Goal: Task Accomplishment & Management: Use online tool/utility

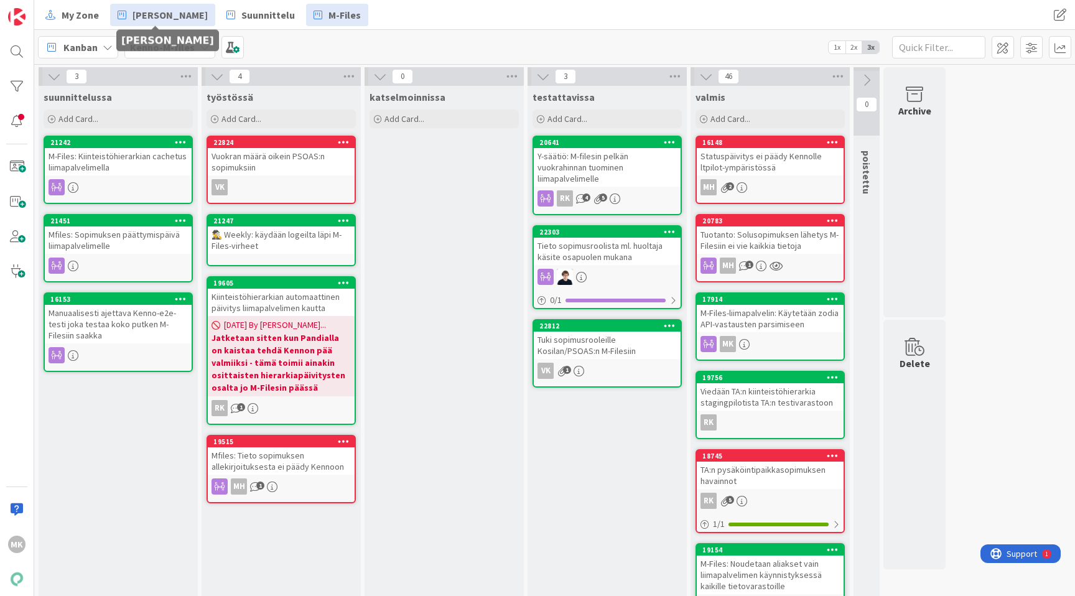
click at [189, 15] on span "[PERSON_NAME]" at bounding box center [170, 14] width 75 height 15
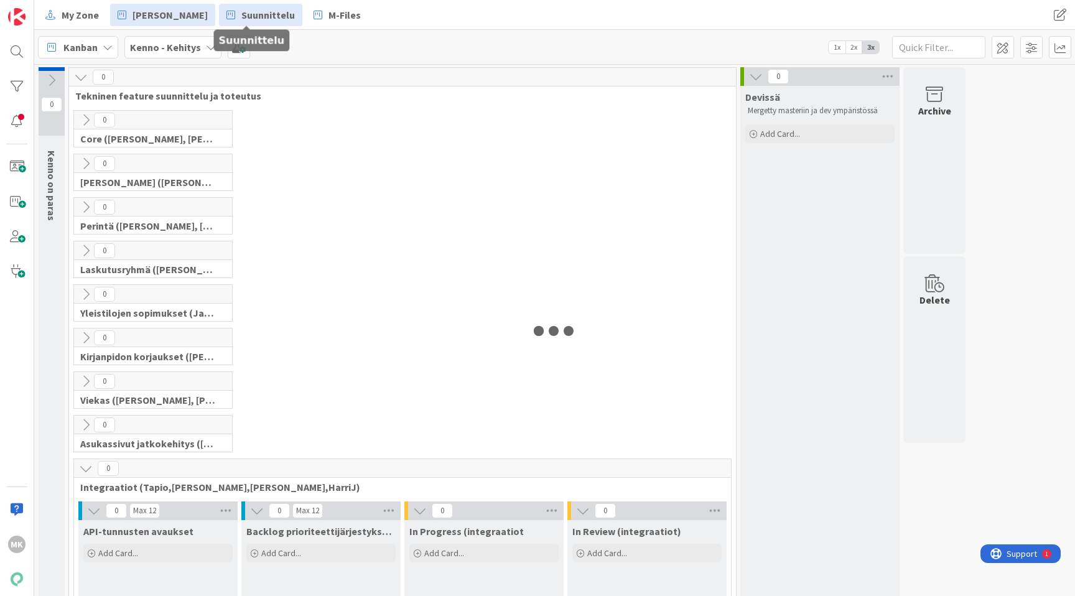
click at [240, 22] on link "Suunnittelu" at bounding box center [260, 15] width 83 height 22
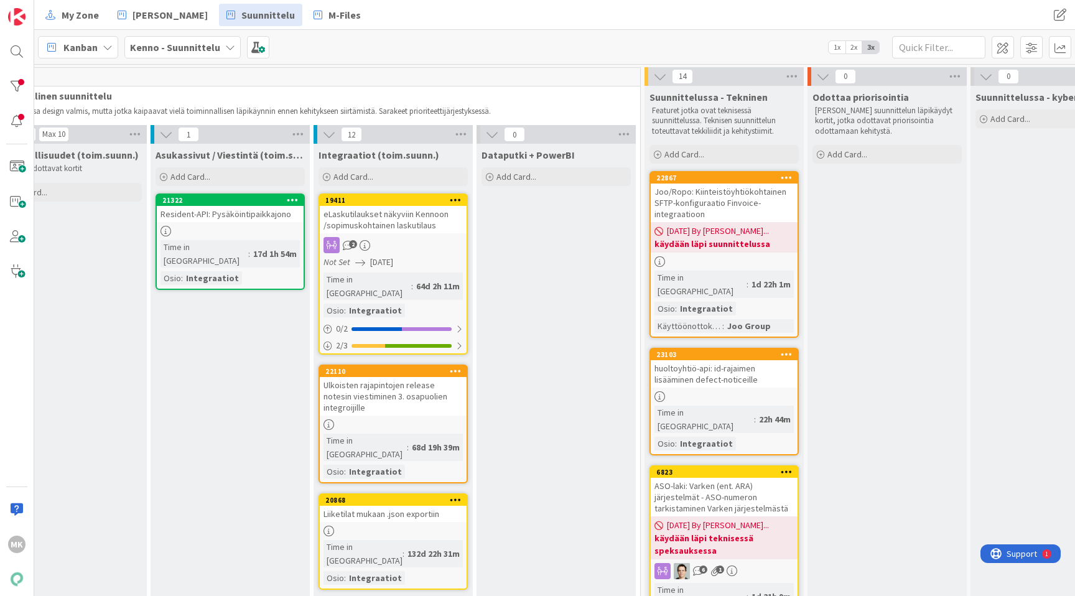
scroll to position [0, 177]
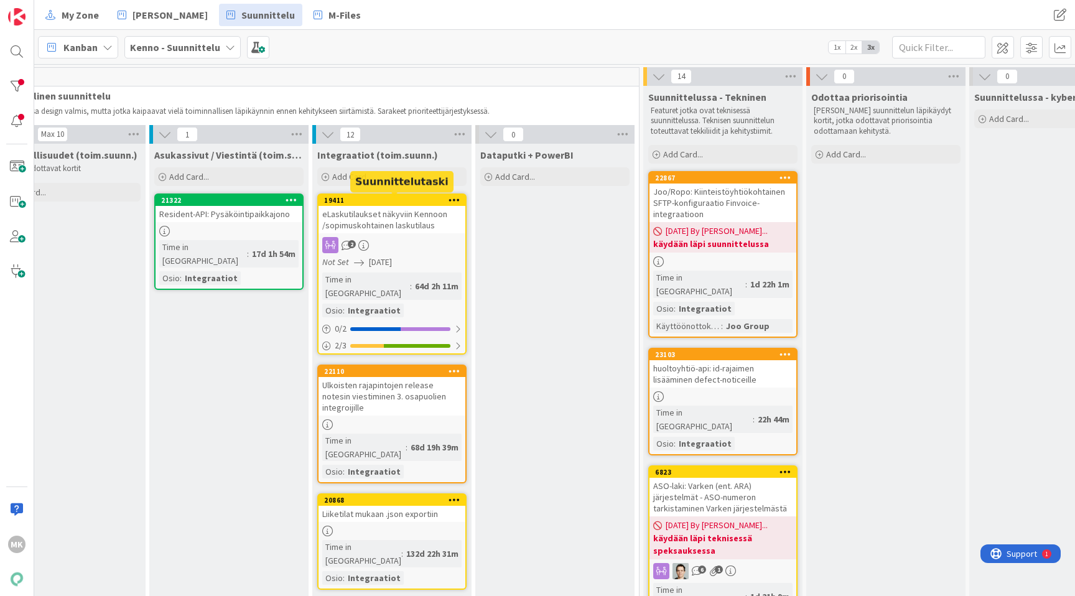
click at [422, 188] on div "Integraatiot (toim.suunn.) Add Card..." at bounding box center [391, 166] width 159 height 45
click at [422, 180] on div "Add Card..." at bounding box center [391, 176] width 149 height 19
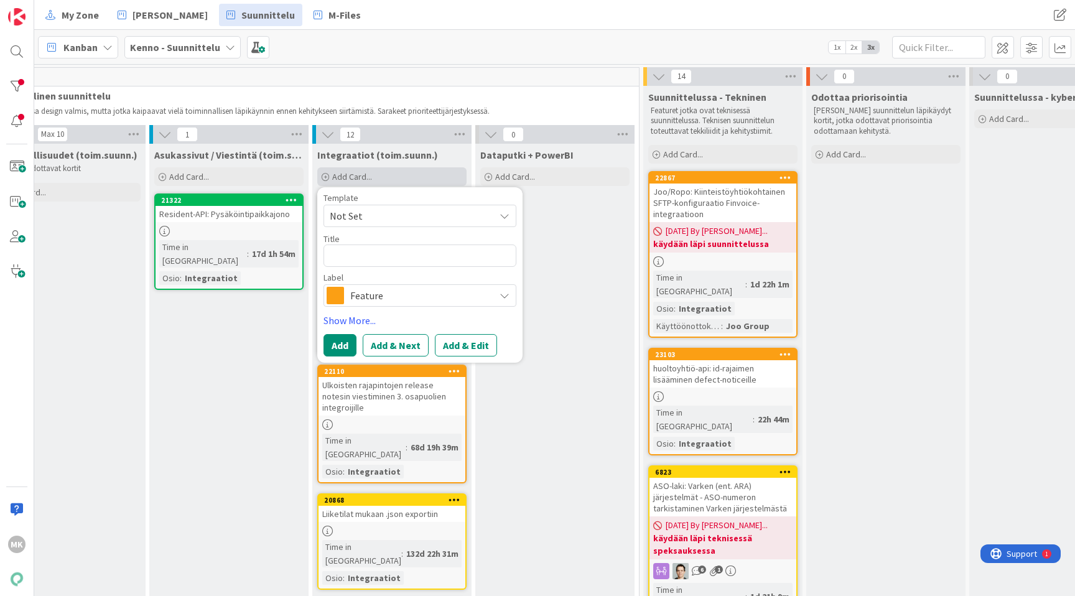
type textarea "x"
type textarea "E"
type textarea "x"
type textarea "Es"
type textarea "x"
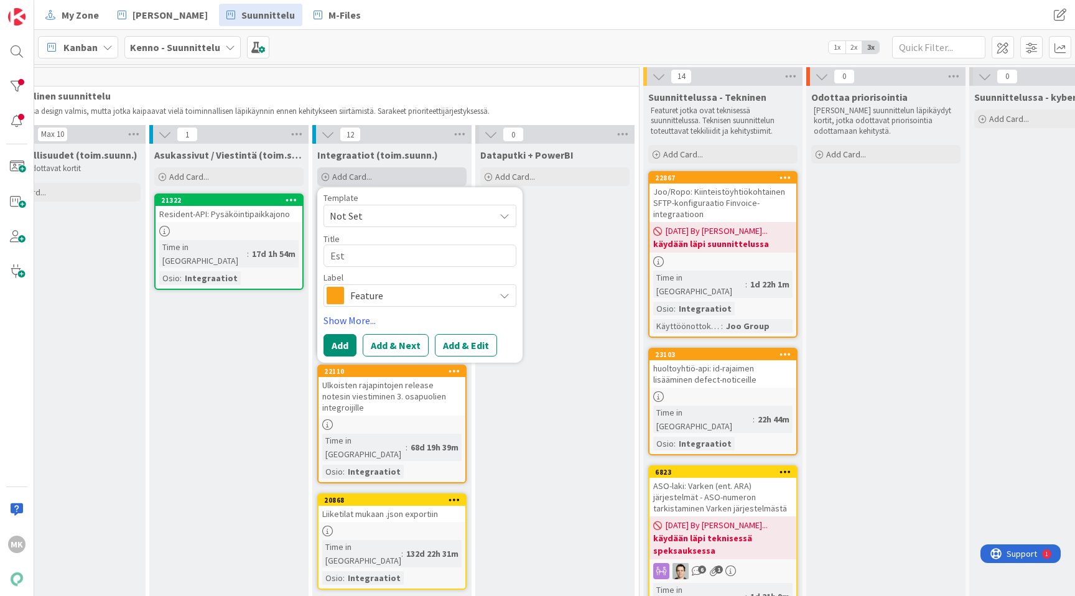
type textarea "Este"
type textarea "x"
type textarea "Estet"
type textarea "x"
type textarea "Estetä"
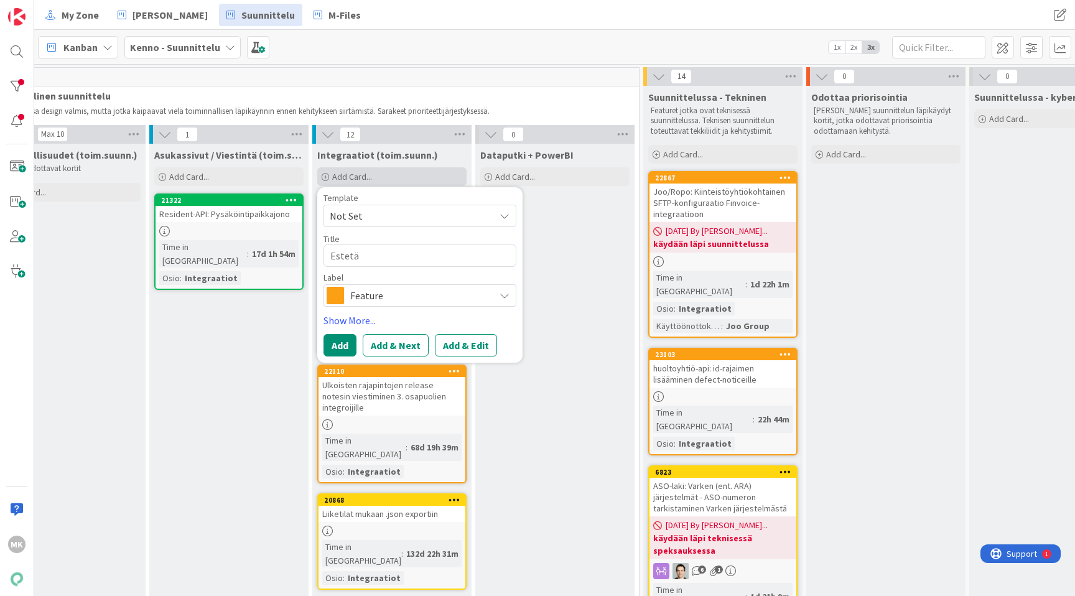
type textarea "x"
type textarea "Estetää"
type textarea "x"
type textarea "Estetään"
type textarea "x"
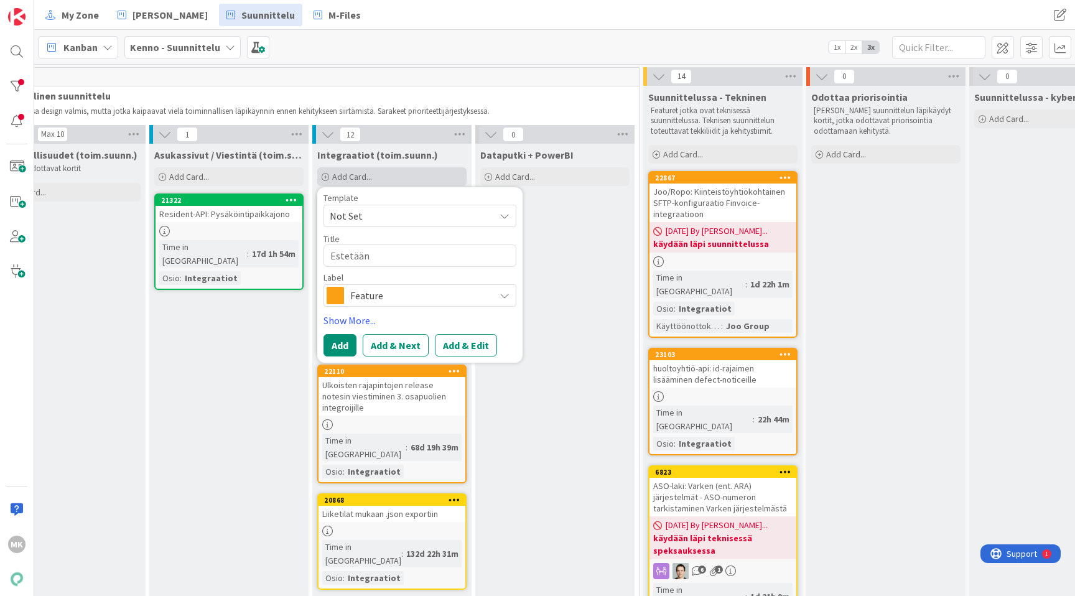
type textarea "Estetään"
type textarea "x"
type textarea "JEstetään"
type textarea "x"
type textarea "JoEstetään"
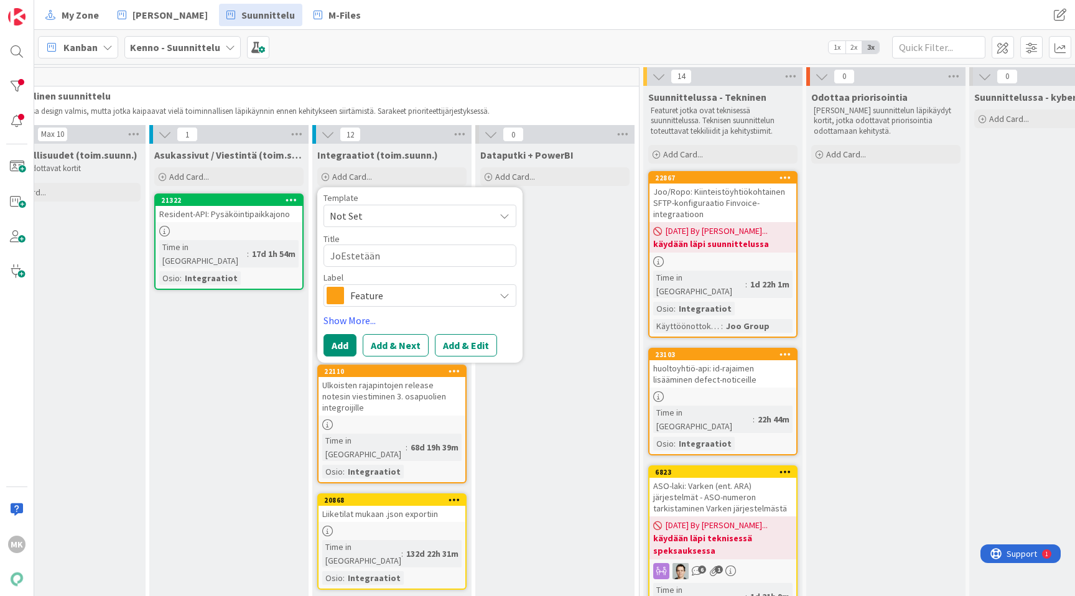
type textarea "x"
type textarea "JooEstetään"
type textarea "x"
type textarea "Joo/Estetään"
type textarea "x"
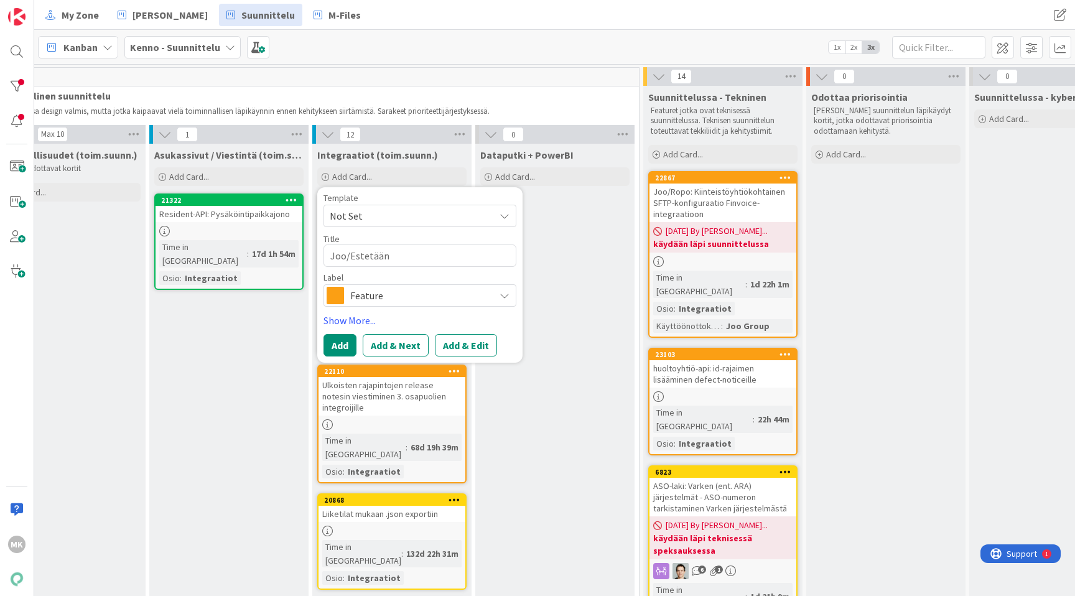
type textarea "Joo/REstetään"
type textarea "x"
type textarea "Joo/RoEstetään"
type textarea "x"
type textarea "Joo/RopEstetään"
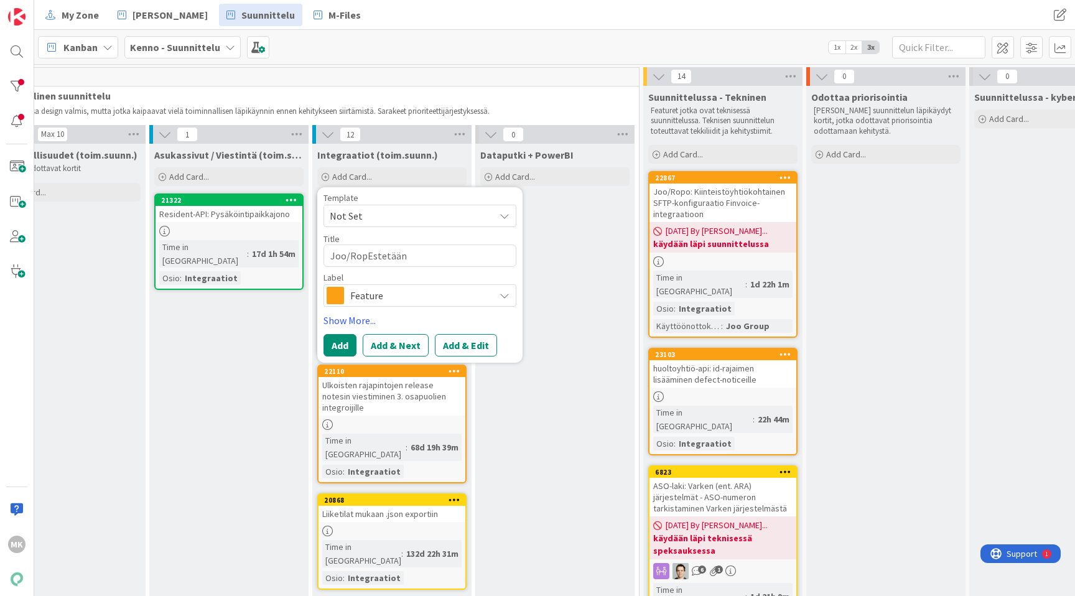
type textarea "x"
type textarea "Joo/RopoEstetään"
type textarea "x"
type textarea "Joo/Ropo:Estetään"
type textarea "x"
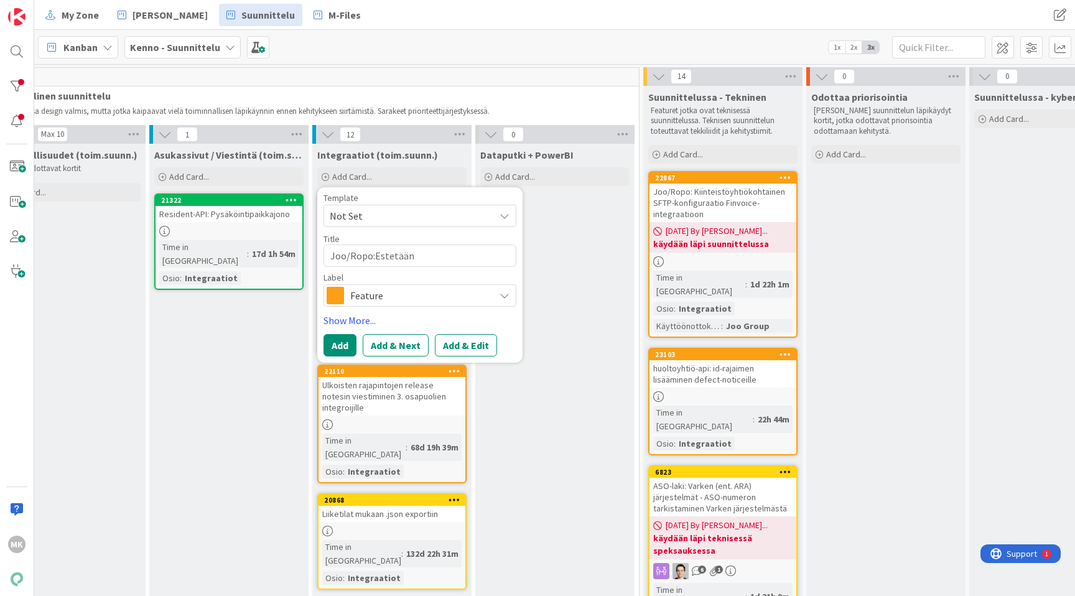
type textarea "Joo/Ropo: Estetään"
type textarea "x"
type textarea "Joo/Ropo:Estetään"
type textarea "x"
type textarea "Joo/Ropo: Estetään"
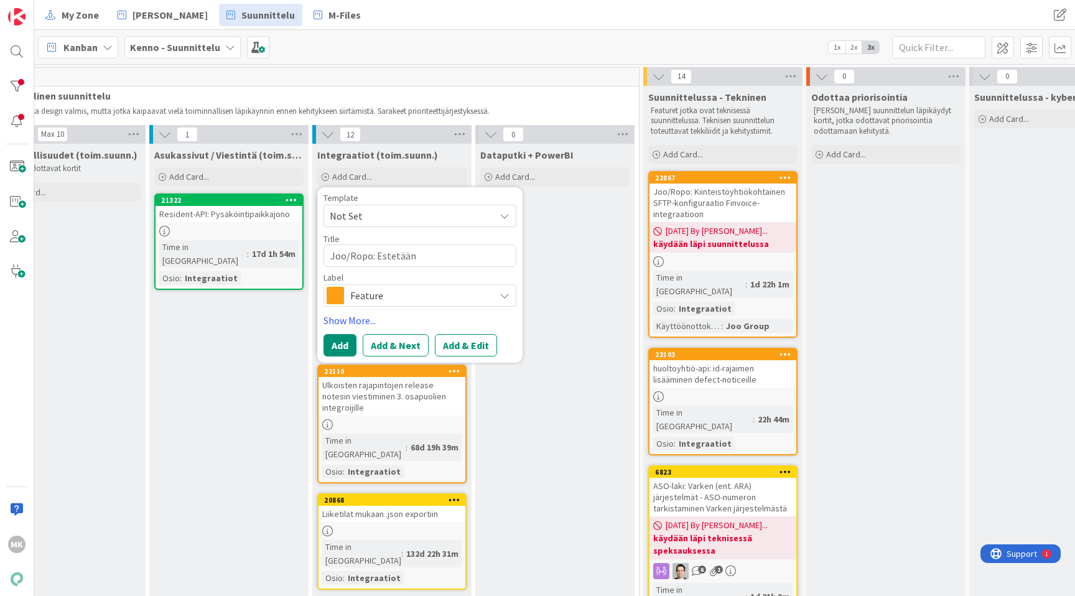
type textarea "x"
type textarea "Joo/Ropo: Estetään h"
type textarea "x"
type textarea "Joo/Ropo: Estetään hy"
type textarea "x"
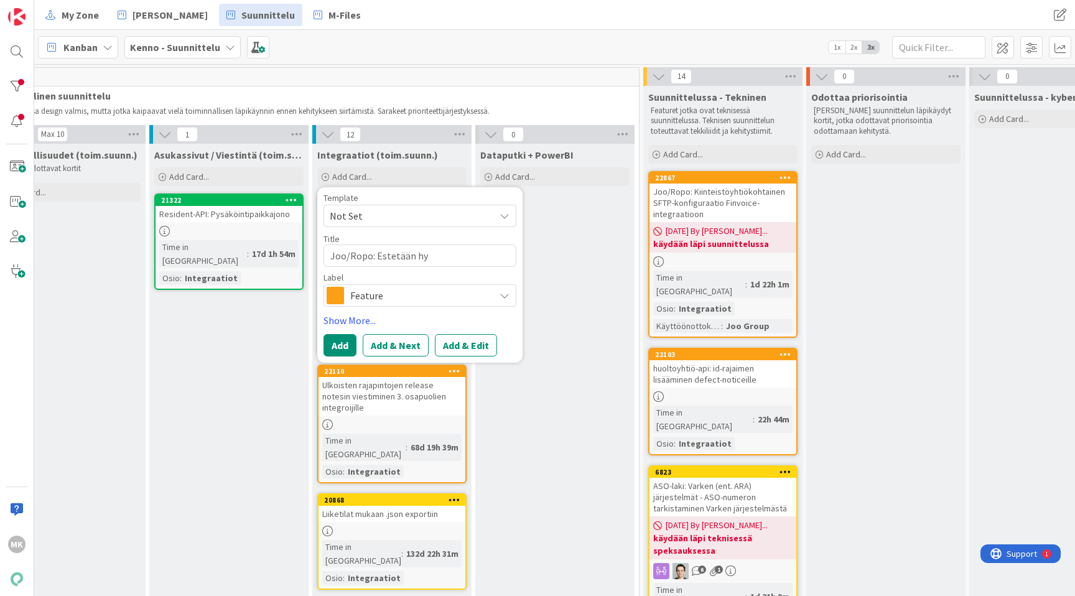
type textarea "Joo/Ropo: Estetään hyv"
type textarea "x"
type textarea "Joo/Ropo: Estetään hyvi"
type textarea "x"
type textarea "Joo/Ropo: Estetään hyvit"
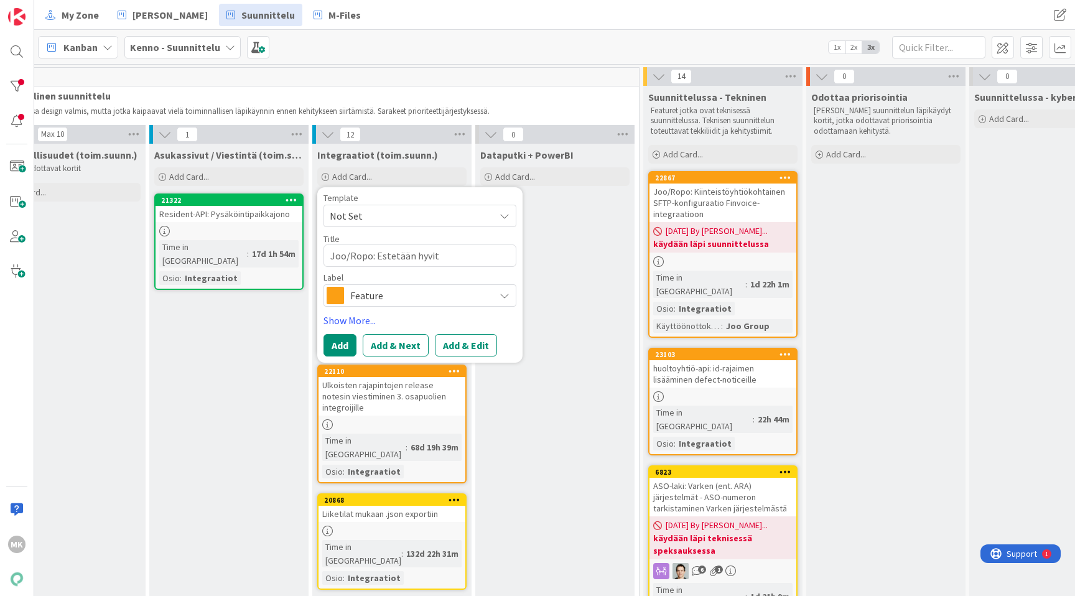
type textarea "x"
type textarea "Joo/Ropo: Estetään hyvitys"
type textarea "x"
type textarea "Joo/Ropo: Estetään hyvitys-"
type textarea "x"
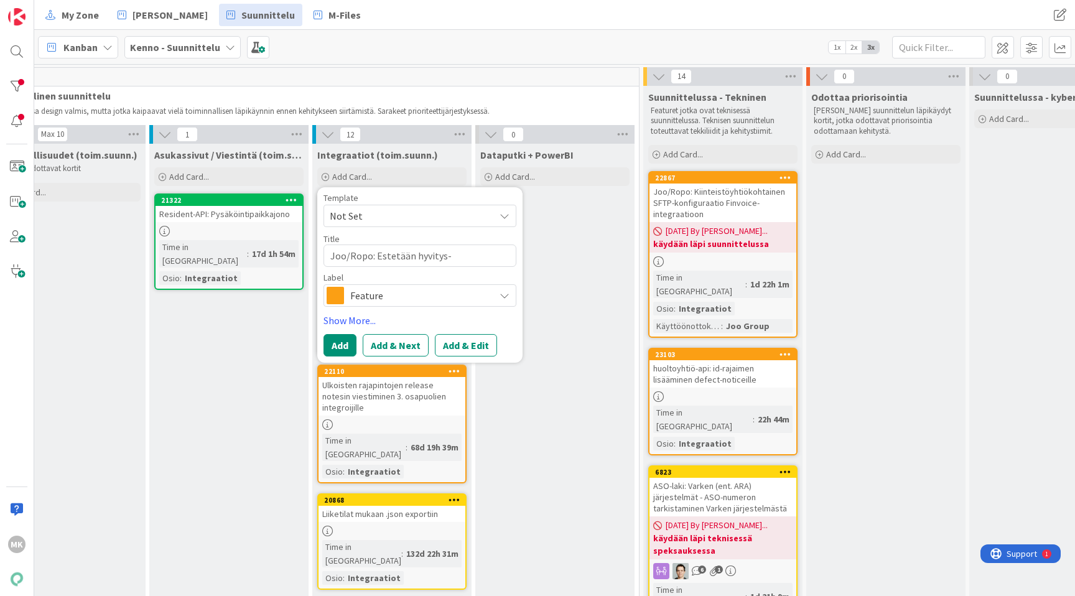
type textarea "Joo/Ropo: Estetään hyvitys-"
type textarea "x"
type textarea "Joo/Ropo: Estetään hyvitys- j"
type textarea "x"
type textarea "Joo/Ropo: Estetään hyvitys- ja"
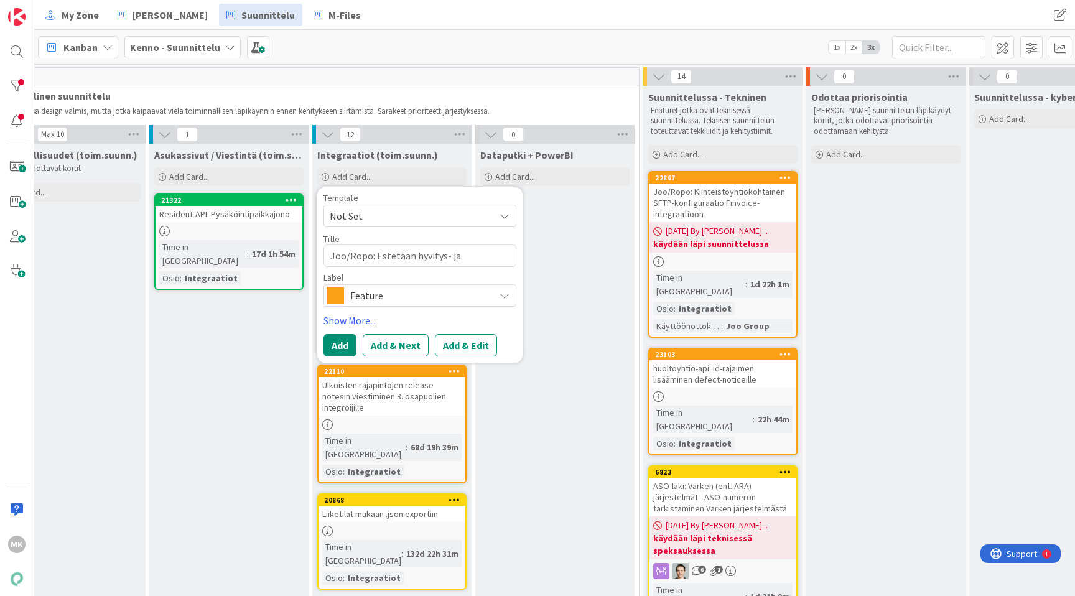
type textarea "x"
type textarea "Joo/Ropo: Estetään hyvitys- ja p"
type textarea "x"
type textarea "Joo/Ropo: Estetään hyvitys- ja pa"
type textarea "x"
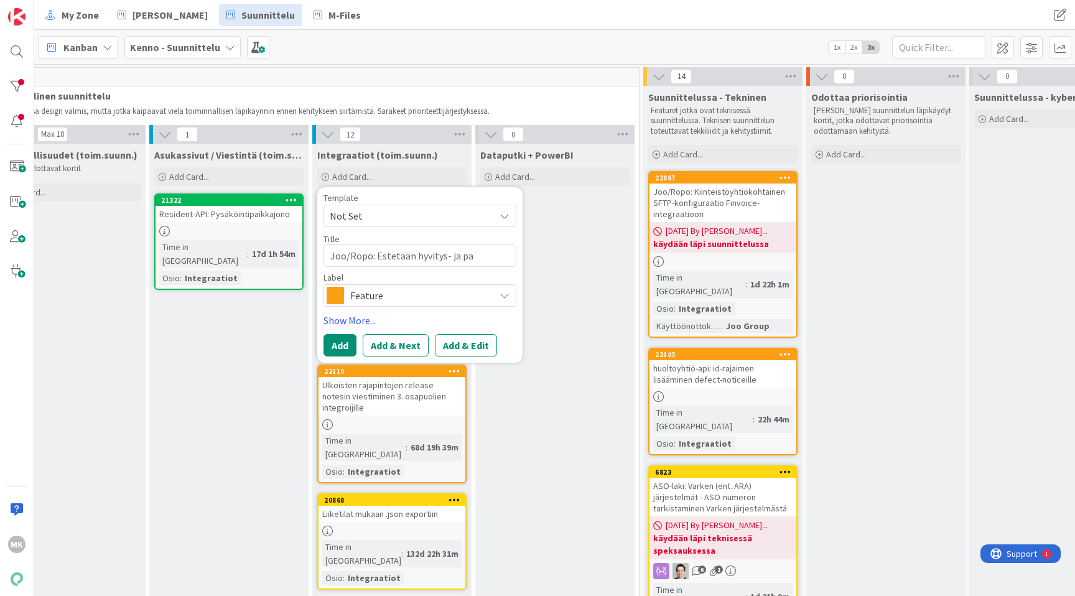
type textarea "Joo/Ropo: Estetään hyvitys- ja pal"
type textarea "x"
type textarea "Joo/Ropo: Estetään hyvitys- ja pala"
type textarea "x"
type textarea "Joo/Ropo: Estetään hyvitys- ja palau"
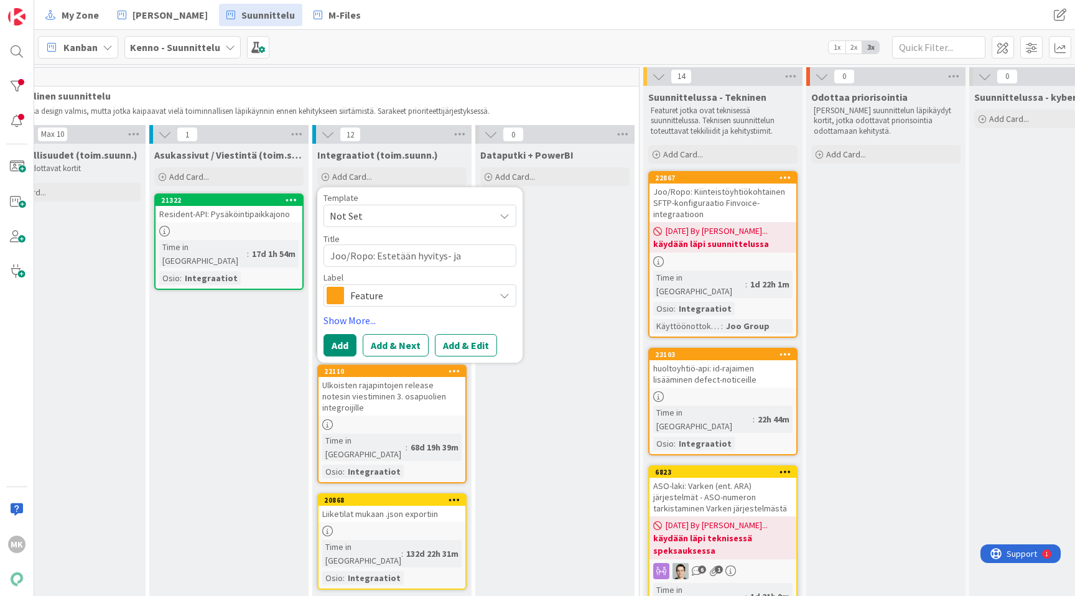
type textarea "x"
type textarea "Joo/Ropo: Estetään hyvitys- ja palaut"
type textarea "x"
type textarea "Joo/Ropo: Estetään hyvitys- ja palautus"
type textarea "x"
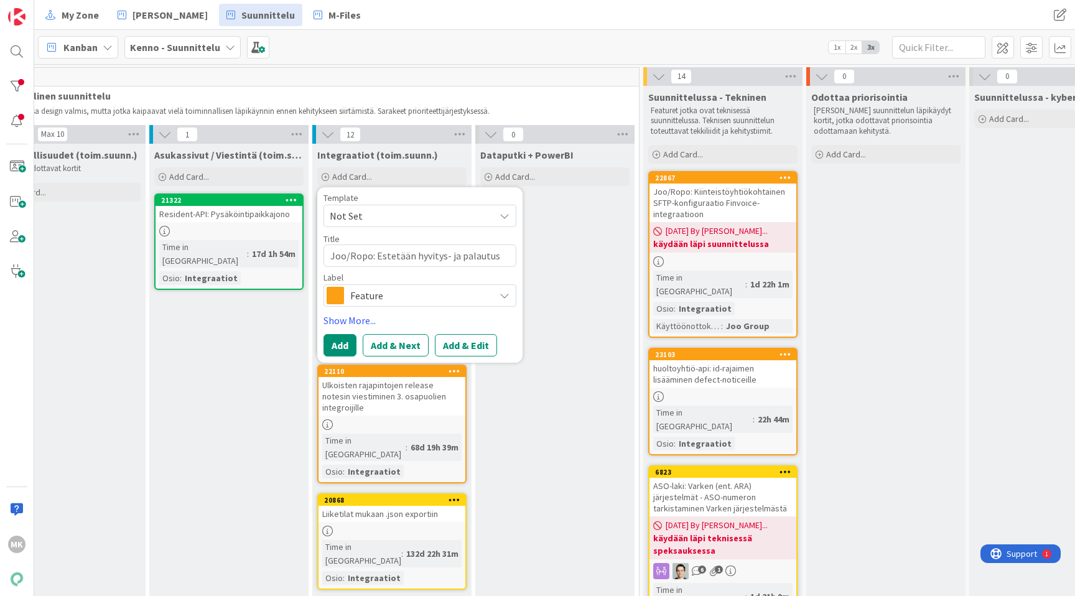
type textarea "Joo/Ropo: Estetään hyvitys- ja palautusl"
type textarea "x"
type textarea "Joo/Ropo: Estetään hyvitys- ja palautusla"
type textarea "x"
type textarea "Joo/Ropo: Estetään hyvitys- ja palautuslas"
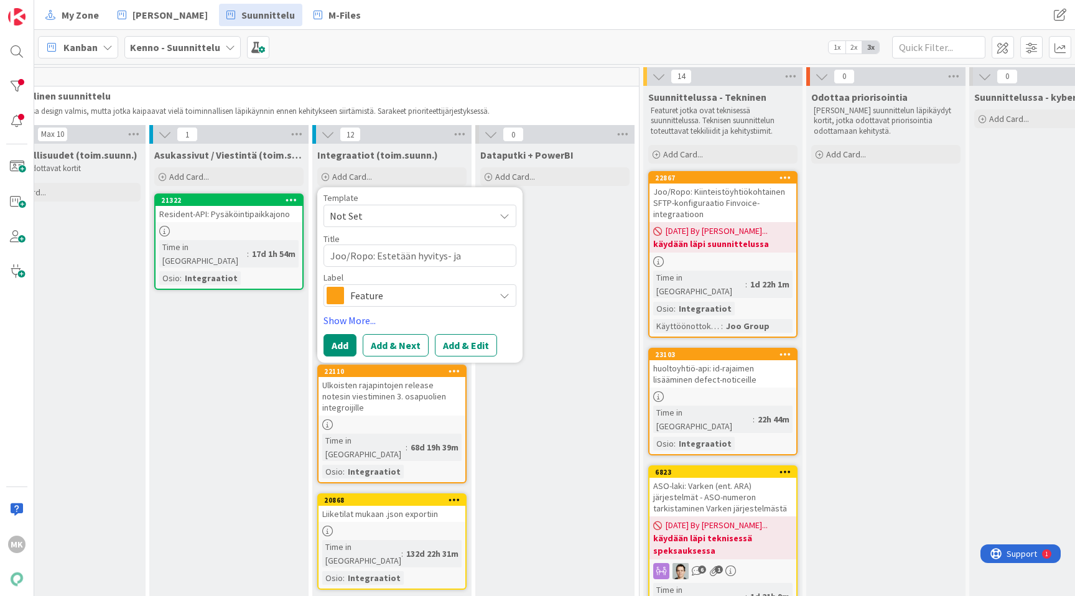
type textarea "x"
type textarea "Joo/Ropo: Estetään hyvitys- ja palautuslask"
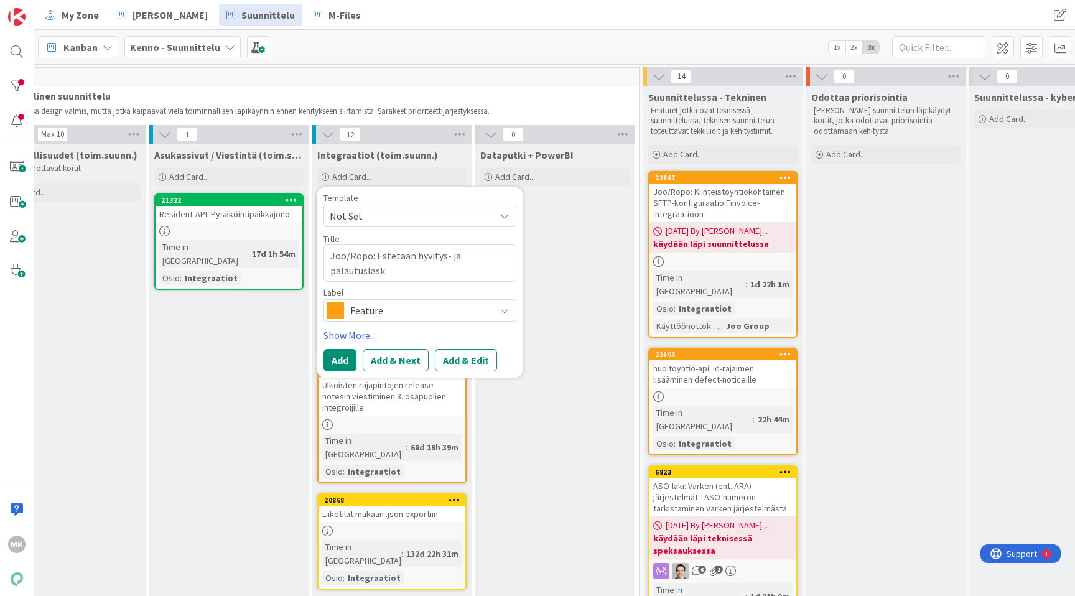
type textarea "x"
type textarea "Joo/Ropo: Estetään hyvitys- ja palautuslasku"
type textarea "x"
type textarea "Joo/Ropo: Estetään hyvitys- ja palautuslaskuj"
type textarea "x"
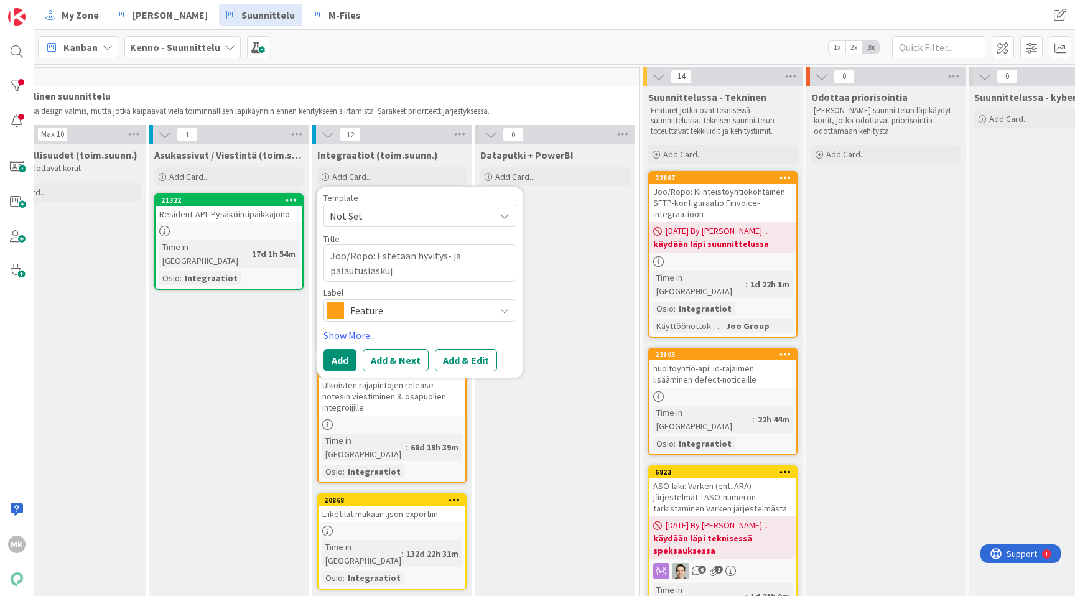
type textarea "Joo/Ropo: Estetään hyvitys- ja palautuslaskuje"
type textarea "x"
type textarea "Joo/Ropo: Estetään hyvitys- ja palautuslaskujen"
type textarea "x"
type textarea "Joo/Ropo: Estetään hyvitys- ja palautuslaskujen"
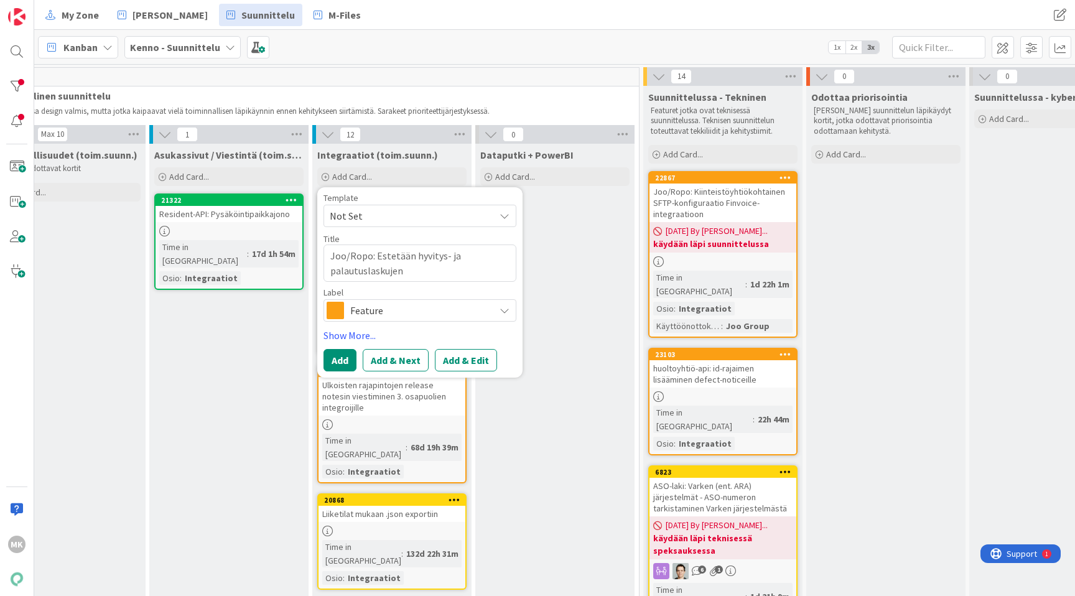
type textarea "x"
type textarea "Joo/Ropo: Estetään hyvitys- ja palautuslaskujen l"
type textarea "x"
type textarea "Joo/Ropo: Estetään hyvitys- ja palautuslaskujen lä"
type textarea "x"
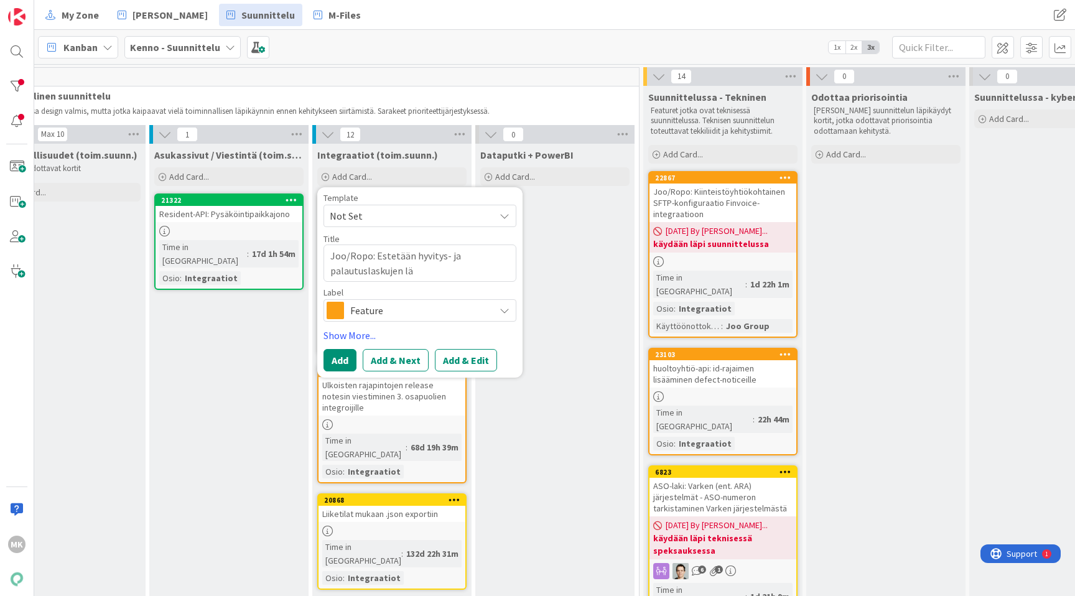
type textarea "Joo/Ropo: Estetään hyvitys- ja palautuslaskujen läh"
type textarea "x"
type textarea "Joo/Ropo: Estetään hyvitys- ja palautuslaskujen lähe"
type textarea "x"
type textarea "Joo/Ropo: Estetään hyvitys- ja palautuslaskujen lähet"
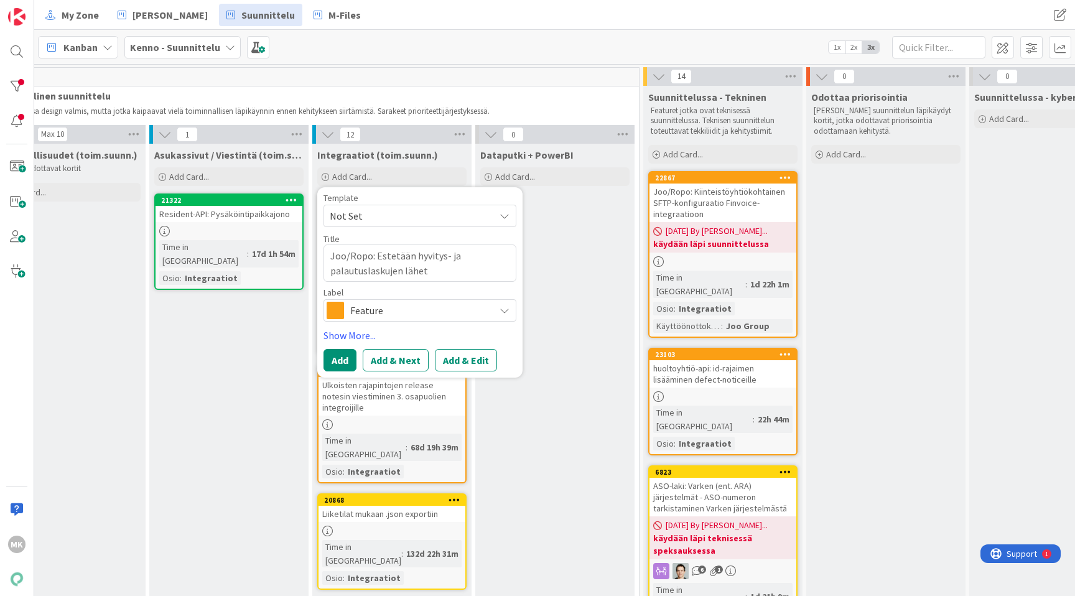
type textarea "x"
type textarea "Joo/Ropo: Estetään hyvitys- ja palautuslaskujen lähety"
type textarea "x"
type textarea "Joo/Ropo: Estetään hyvitys- ja palautuslaskujen lähetys"
type textarea "x"
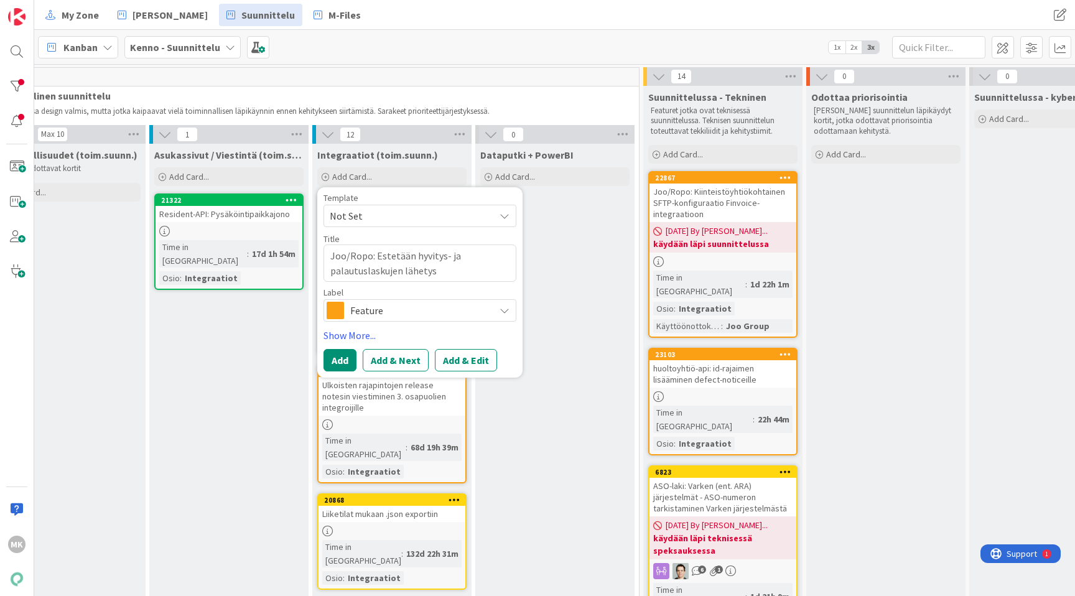
type textarea "Joo/Ropo: Estetään hyvitys- ja palautuslaskujen lähetys s"
type textarea "x"
type textarea "Joo/Ropo: Estetään hyvitys- ja palautuslaskujen lähetys sä"
type textarea "x"
type textarea "Joo/Ropo: Estetään hyvitys- ja palautuslaskujen lähetys säh"
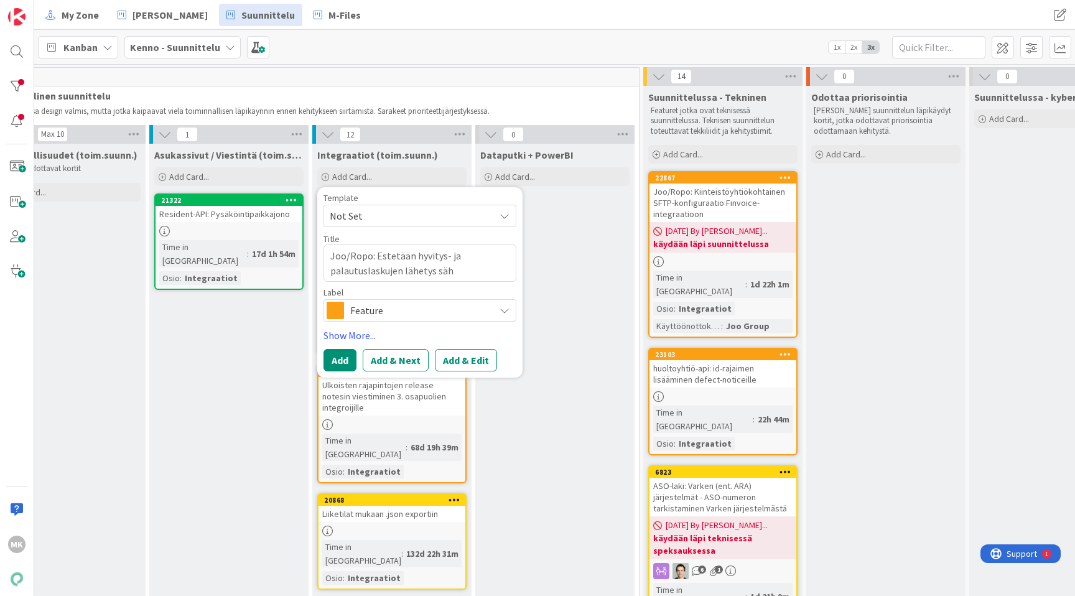
type textarea "x"
type textarea "Joo/Ropo: Estetään hyvitys- ja palautuslaskujen lähetys sähk"
type textarea "x"
type textarea "Joo/Ropo: Estetään hyvitys- ja palautuslaskujen lähetys sähkö"
type textarea "x"
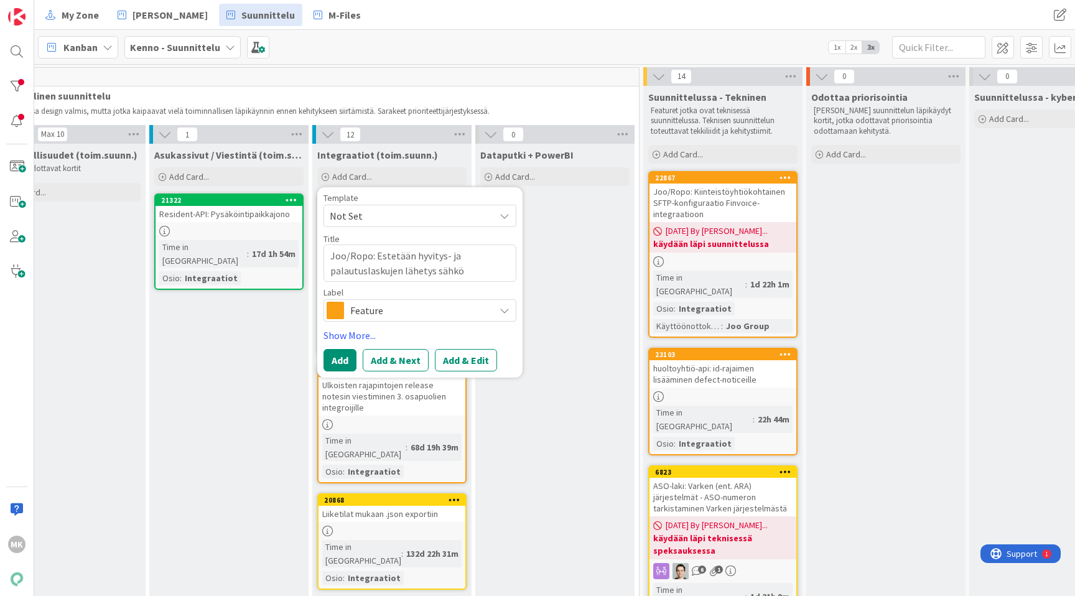
type textarea "Joo/Ropo: Estetään hyvitys- ja palautuslaskujen lähetys sähköp"
type textarea "x"
type textarea "Joo/Ropo: Estetään hyvitys- ja palautuslaskujen lähetys sähköpo"
type textarea "x"
type textarea "Joo/Ropo: Estetään hyvitys- ja palautuslaskujen lähetys sähköpos"
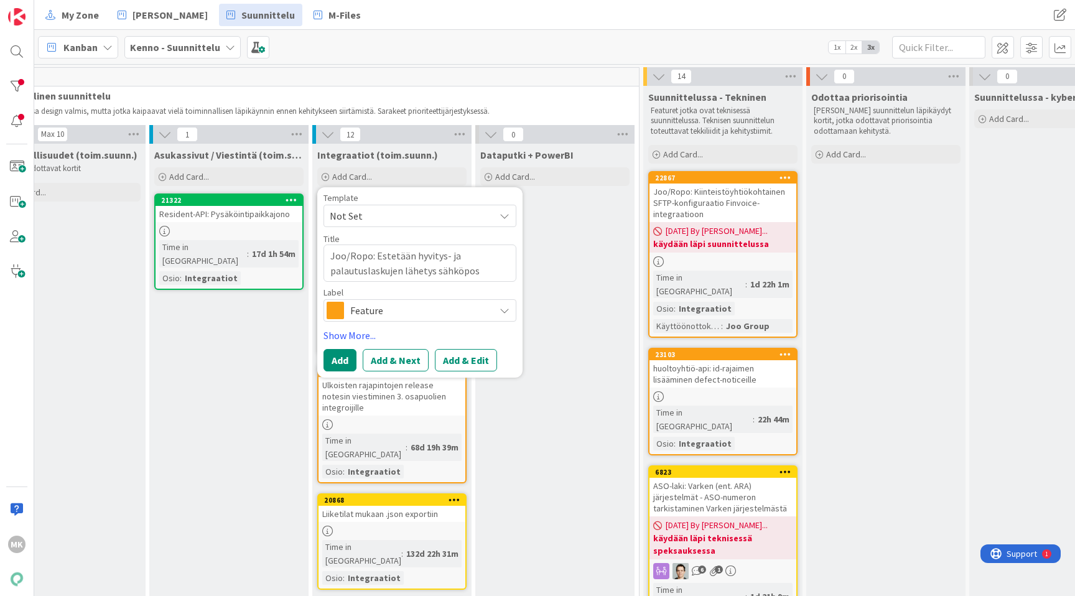
type textarea "x"
type textarea "Joo/Ropo: Estetään hyvitys- ja palautuslaskujen lähetys sähköpost"
type textarea "x"
type textarea "Joo/Ropo: Estetään hyvitys- ja palautuslaskujen lähetys sähköposti"
type textarea "x"
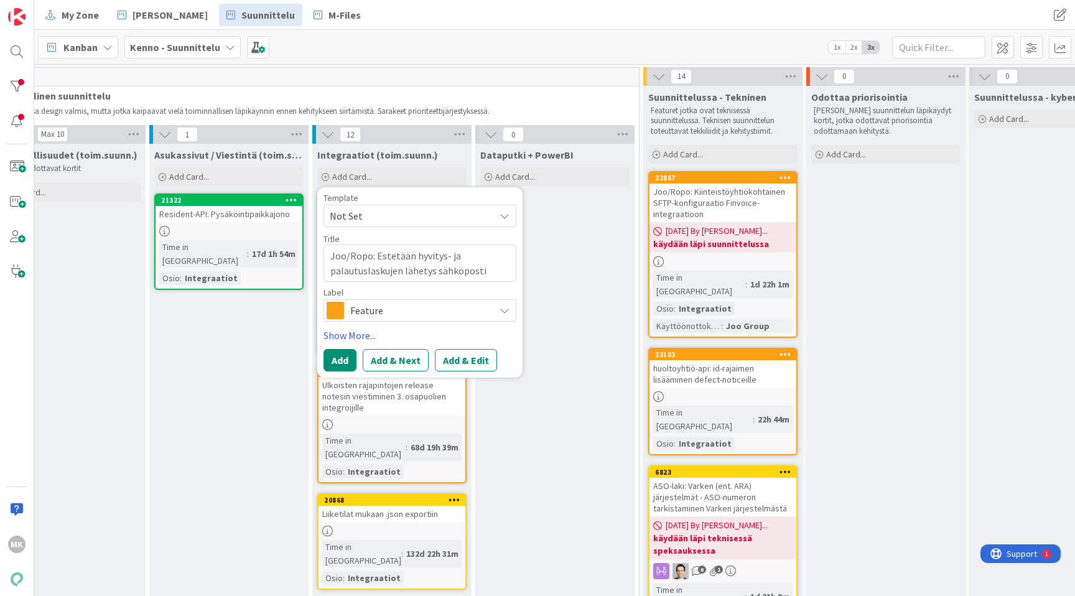
type textarea "Joo/Ropo: Estetään hyvitys- ja palautuslaskujen lähetys sähköpostil"
type textarea "x"
type textarea "Joo/Ropo: Estetään hyvitys- ja palautuslaskujen lähetys sähköpostill"
type textarea "x"
type textarea "Joo/Ropo: Estetään hyvitys- ja palautuslaskujen lähetys sähköpostilla"
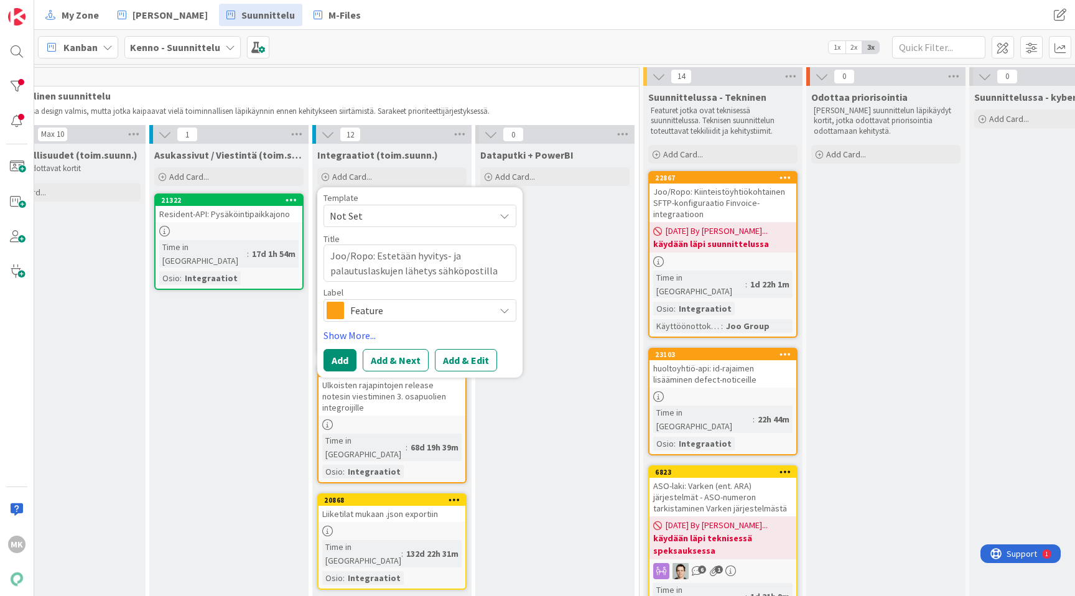
type textarea "x"
type textarea "Joo/Ropo: Estetään hyvitys- ja palautuslaskujen lähetys sähköpostilla K"
type textarea "x"
type textarea "Joo/Ropo: Estetään hyvitys- ja palautuslaskujen lähetys sähköpostilla Ke"
type textarea "x"
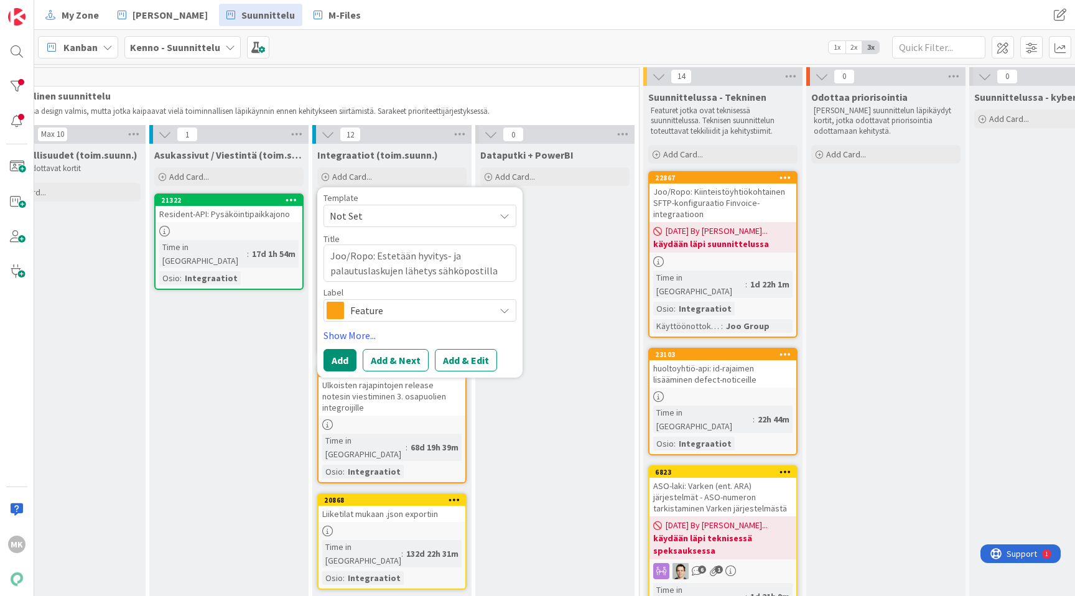
type textarea "Joo/Ropo: Estetään hyvitys- ja palautuslaskujen lähetys sähköpostilla Ken"
type textarea "x"
type textarea "Joo/Ropo: Estetään hyvitys- ja palautuslaskujen lähetys sähköpostilla Kenn"
type textarea "x"
type textarea "Joo/Ropo: Estetään hyvitys- ja palautuslaskujen lähetys sähköpostilla Kennos"
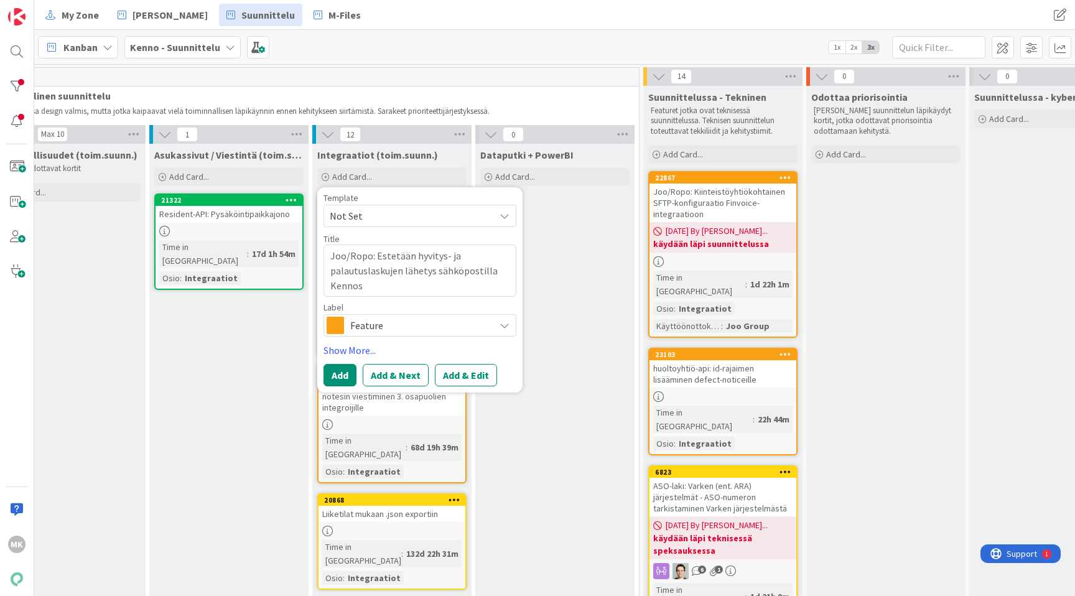
type textarea "x"
type textarea "Joo/Ropo: Estetään hyvitys- ja palautuslaskujen lähetys sähköpostilla Kennost"
type textarea "x"
type textarea "Joo/Ropo: Estetään hyvitys- ja palautuslaskujen lähetys sähköpostilla Kennosta"
type textarea "x"
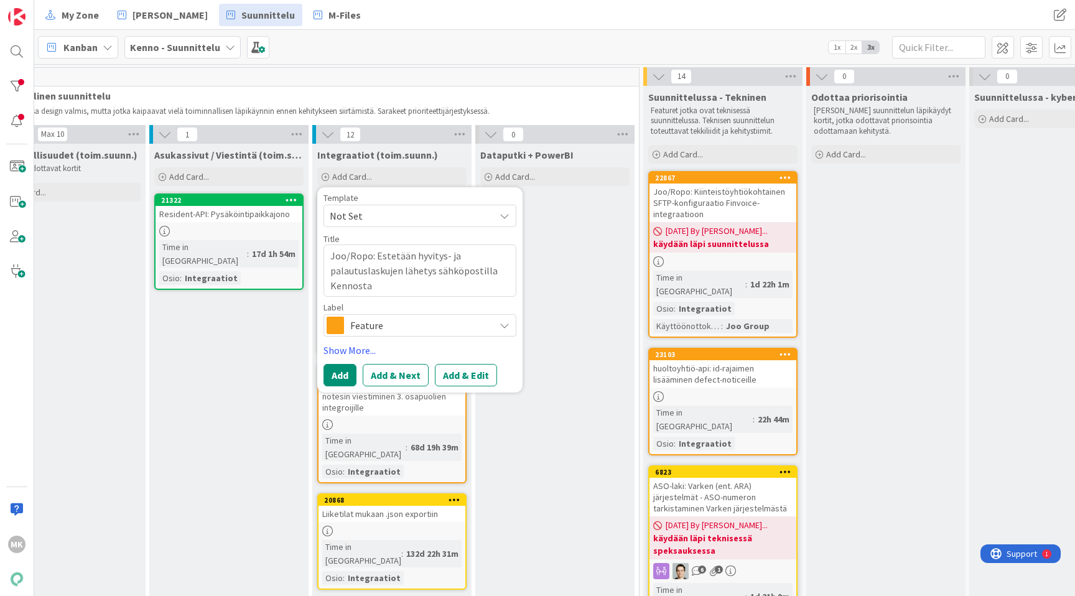
type textarea "Joo/Ropo: Estetään hyvitys- ja palautuslaskujen lähetys sähköpostilla Kennosta"
type textarea "x"
type textarea "Joo/Ropo: Estetään hyvitys- ja palautuslaskujen lähetys sähköpostilla Kennosta k"
type textarea "x"
type textarea "Joo/Ropo: Estetään hyvitys- ja palautuslaskujen lähetys sähköpostilla Kennosta …"
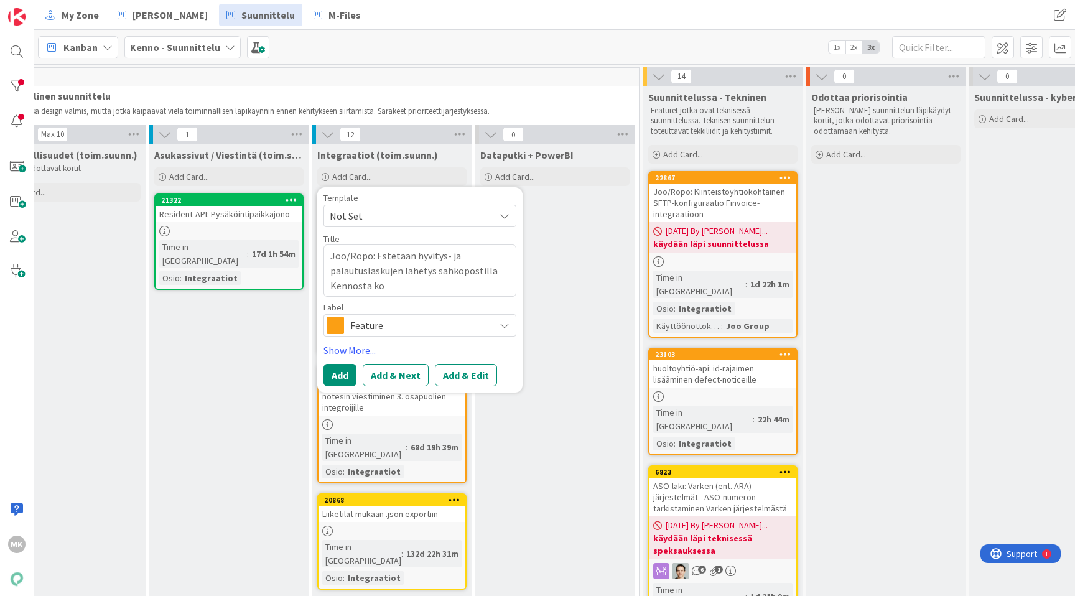
type textarea "x"
type textarea "Joo/Ropo: Estetään hyvitys- ja palautuslaskujen lähetys sähköpostilla Kennosta …"
type textarea "x"
type textarea "Joo/Ropo: Estetään hyvitys- ja palautuslaskujen lähetys sähköpostilla Kennosta …"
type textarea "x"
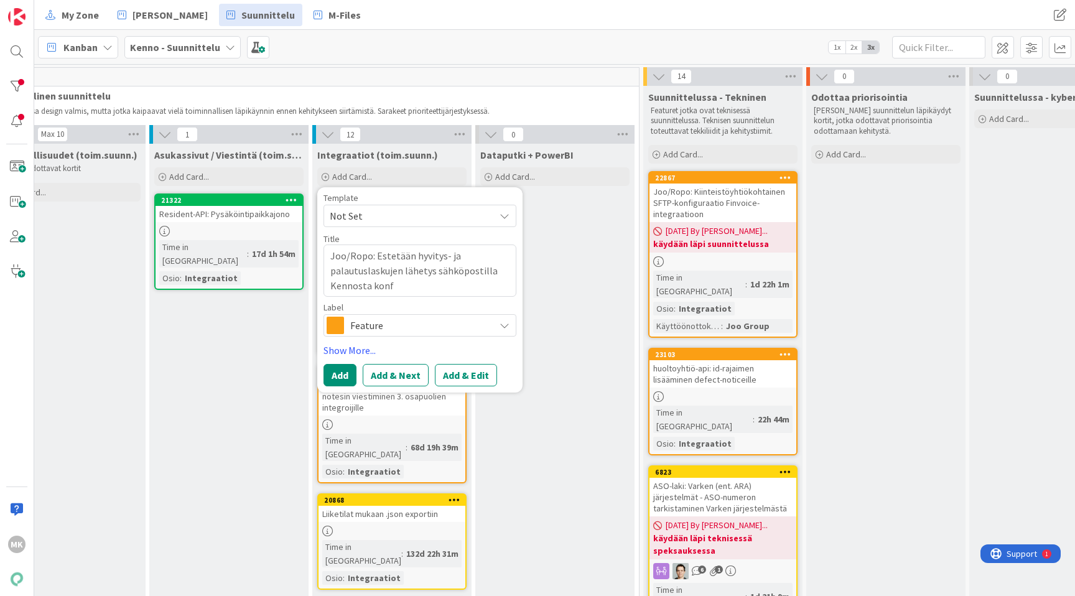
type textarea "Joo/Ropo: Estetään hyvitys- ja palautuslaskujen lähetys sähköpostilla Kennosta"
type textarea "x"
type textarea "Joo/Ropo: Estetään hyvitys- ja palautuslaskujen lähetys sähköpostilla Kennosta"
type textarea "x"
type textarea "Joo/Ropo: Hyvitys- ja palautuslaskujen lähetys sähköpostilla Kennosta"
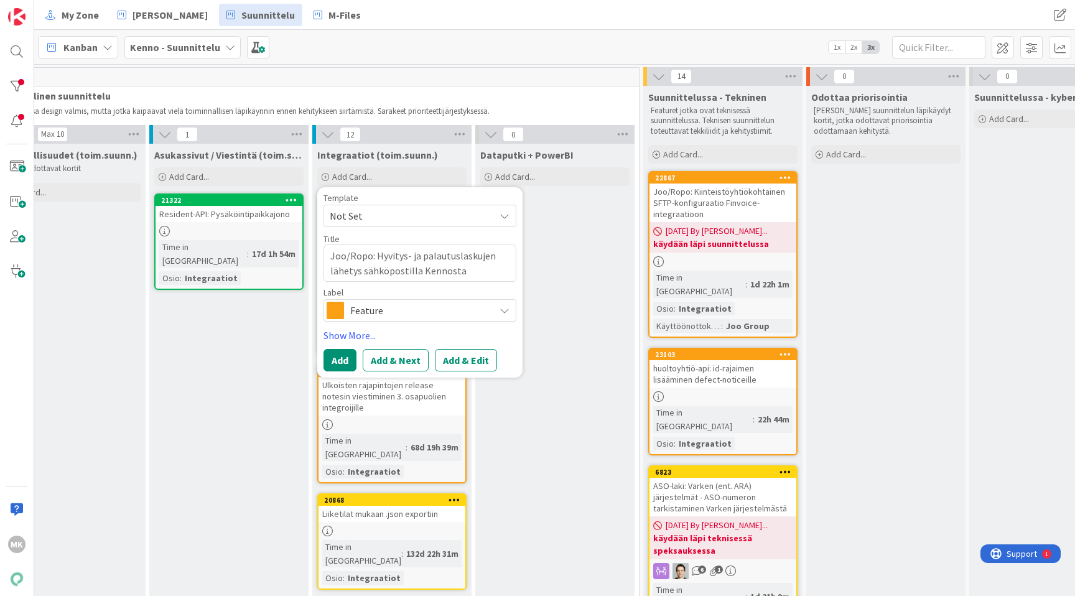
type textarea "x"
type textarea "Joo/Ropo: Hyvitys- ja palautuslaskujen lähetys sähköpostilla Kennosta"
type textarea "x"
type textarea "Joo/Ropo: Hyvitys- ja palautuslaskujen lähetys sähköpostilla Kennosta k"
type textarea "x"
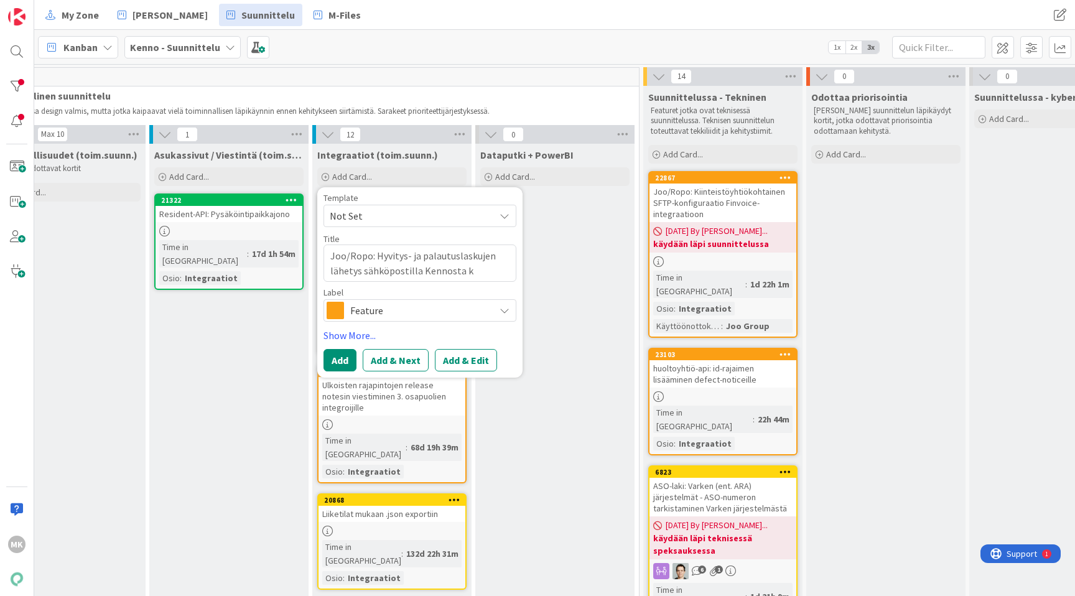
type textarea "Joo/Ropo: Hyvitys- ja palautuslaskujen lähetys sähköpostilla Kennosta ko"
type textarea "x"
type textarea "Joo/Ropo: Hyvitys- ja palautuslaskujen lähetys sähköpostilla Kennosta kon"
type textarea "x"
type textarea "Joo/Ropo: Hyvitys- ja palautuslaskujen lähetys sähköpostilla Kennosta konf"
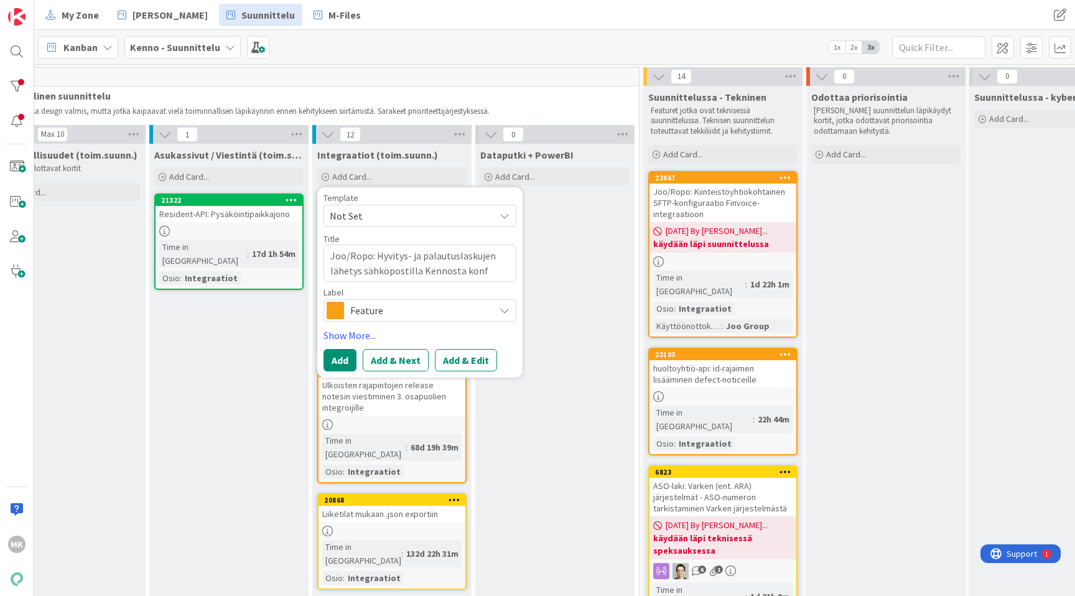
type textarea "x"
type textarea "Joo/Ropo: Hyvitys- ja palautuslaskujen lähetys sähköpostilla Kennosta konfi"
type textarea "x"
type textarea "Joo/Ropo: Hyvitys- ja palautuslaskujen lähetys sähköpostilla Kennosta konfig"
type textarea "x"
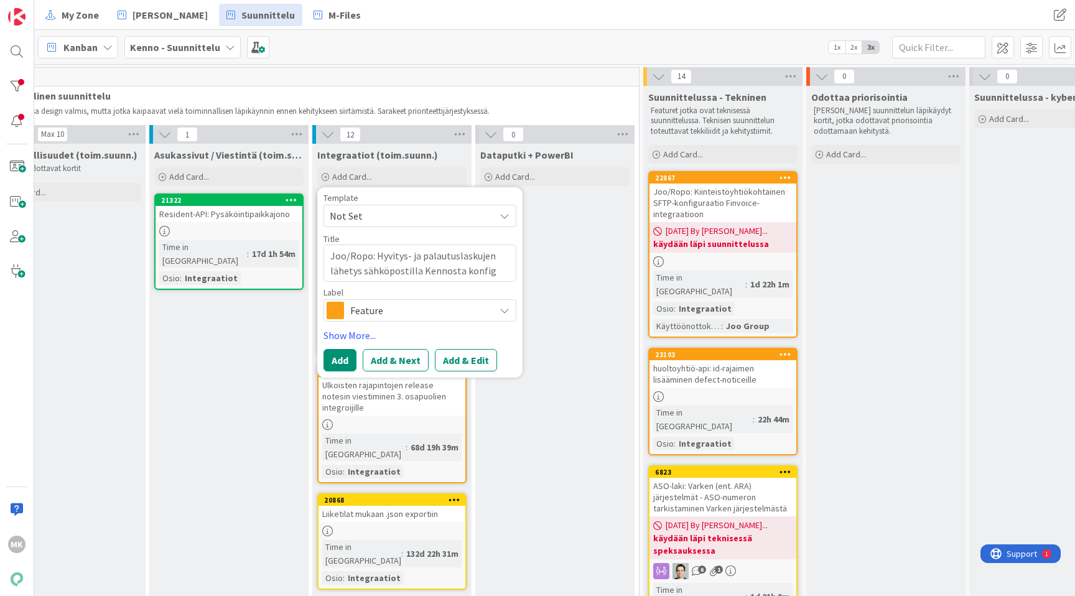
type textarea "Joo/Ropo: Hyvitys- ja palautuslaskujen lähetys sähköpostilla Kennosta konfigu"
type textarea "x"
type textarea "Joo/Ropo: Hyvitys- ja palautuslaskujen lähetys sähköpostilla Kennosta konfigur"
type textarea "x"
type textarea "Joo/Ropo: Hyvitys- ja palautuslaskujen lähetys sähköpostilla Kennosta konfiguro"
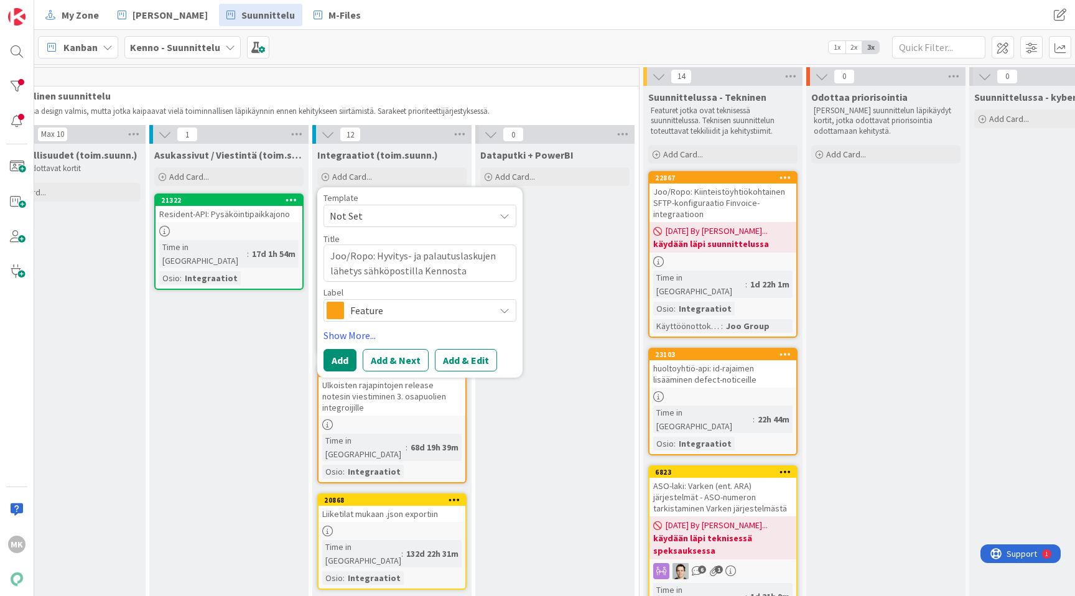
type textarea "x"
type textarea "Joo/Ropo: Hyvitys- ja palautuslaskujen lähetys sähköpostilla Kennosta konfiguroi"
type textarea "x"
type textarea "Joo/Ropo: Hyvitys- ja palautuslaskujen lähetys sähköpostilla Kennosta konfiguro…"
type textarea "x"
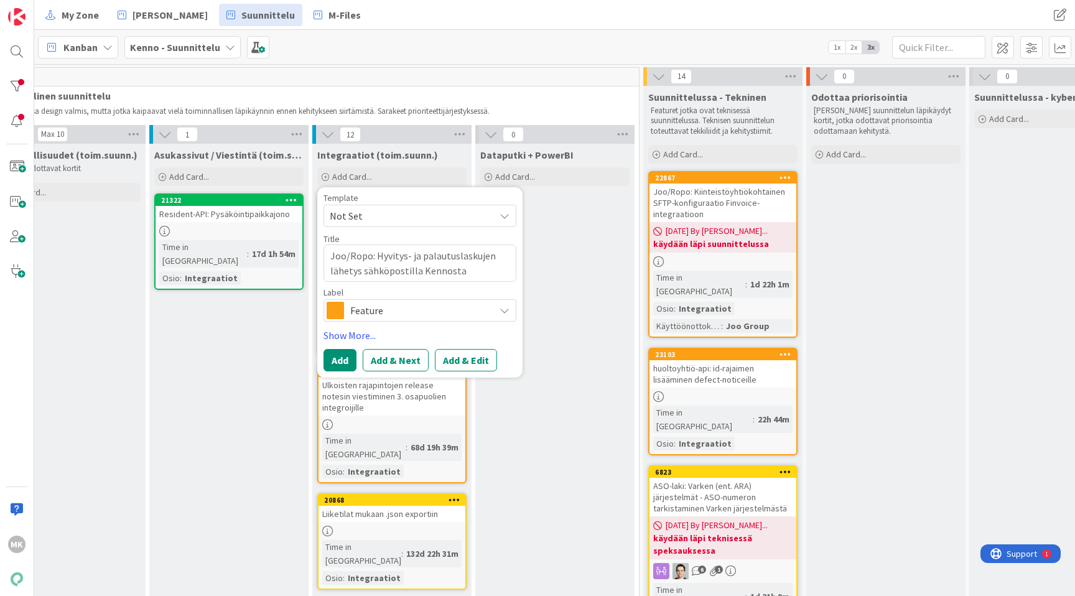
type textarea "Joo/Ropo: Hyvitys- ja palautuslaskujen lähetys sähköpostilla Kennosta konfiguro…"
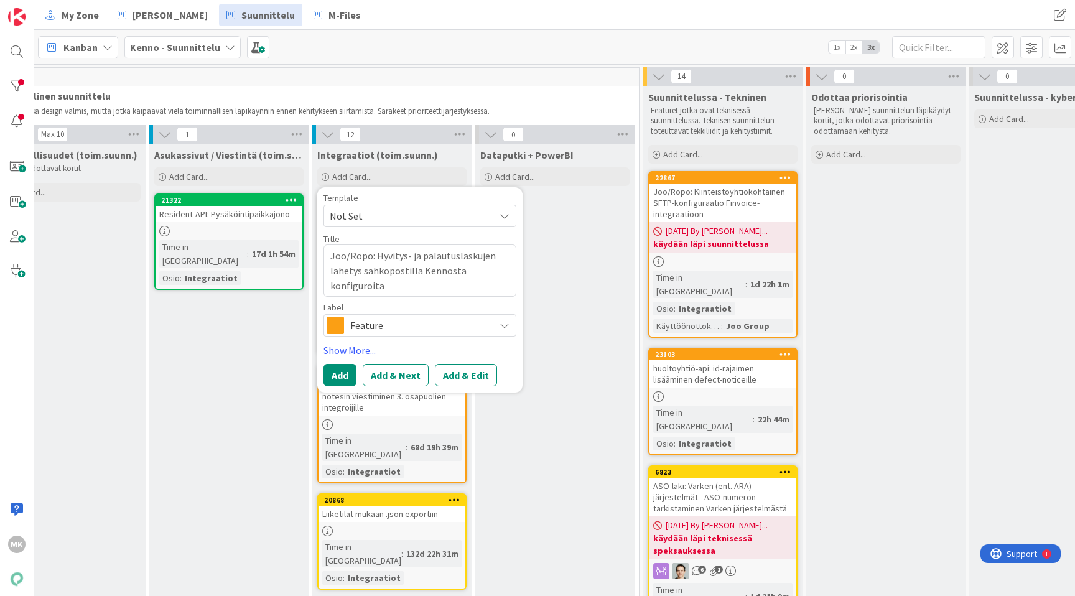
type textarea "x"
type textarea "Joo/Ropo: Hyvitys- ja palautuslaskujen lähetys sähköpostilla Kennosta"
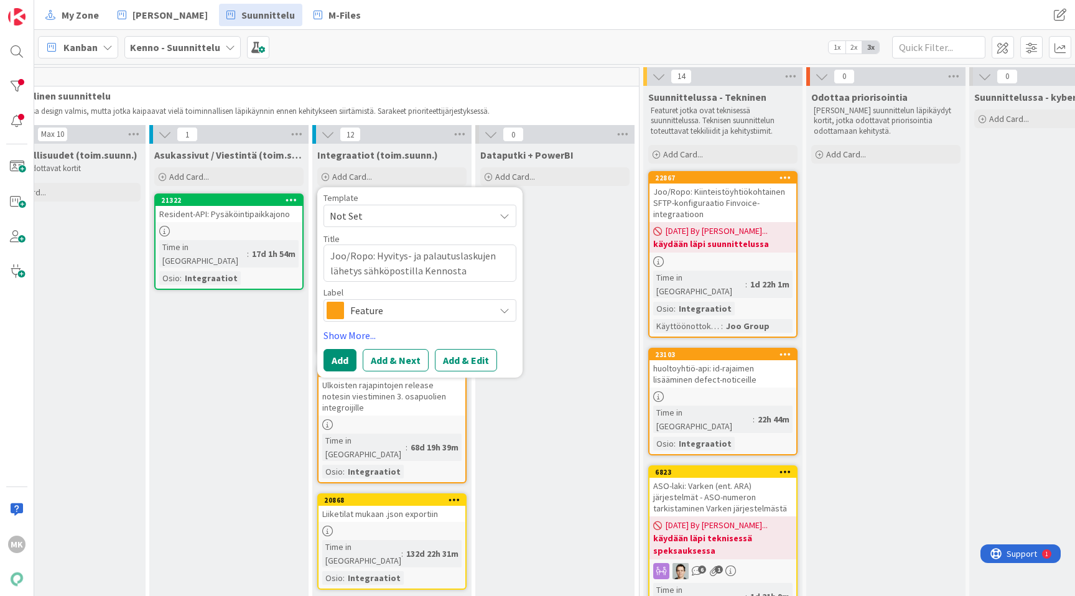
type textarea "x"
type textarea "Joo/Ropo: Hyvitys- ja palautuslaskujen lähetys sähköpostilla Kennosta k"
type textarea "x"
type textarea "Joo/Ropo: Hyvitys- ja palautuslaskujen lähetys sähköpostilla Kennosta ky"
type textarea "x"
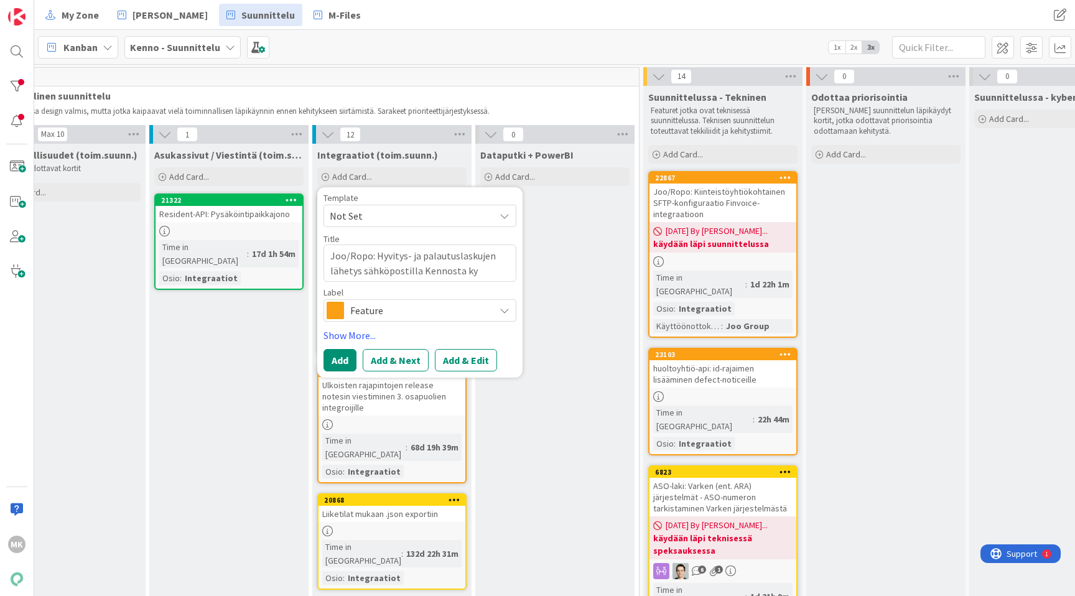
type textarea "Joo/Ropo: Hyvitys- ja palautuslaskujen lähetys sähköpostilla Kennosta kyt"
type textarea "x"
type textarea "Joo/Ropo: Hyvitys- ja palautuslaskujen lähetys sähköpostilla Kennosta kytk"
type textarea "x"
type textarea "Joo/Ropo: Hyvitys- ja palautuslaskujen lähetys sähköpostilla Kennosta kytkt"
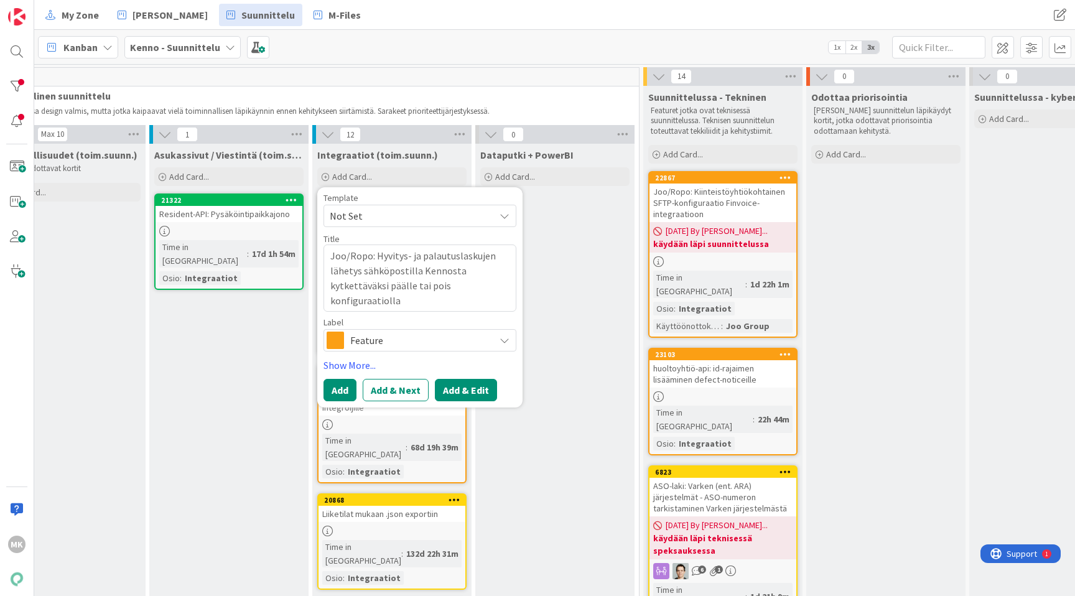
click at [454, 385] on button "Add & Edit" at bounding box center [466, 390] width 62 height 22
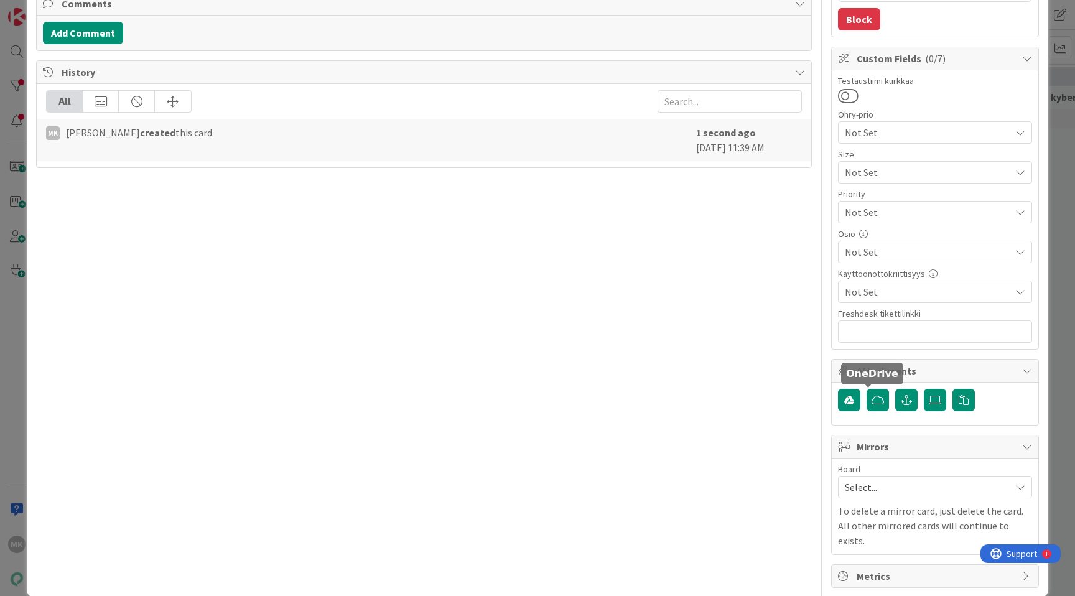
scroll to position [301, 0]
click at [876, 257] on span "Not Set" at bounding box center [927, 253] width 165 height 15
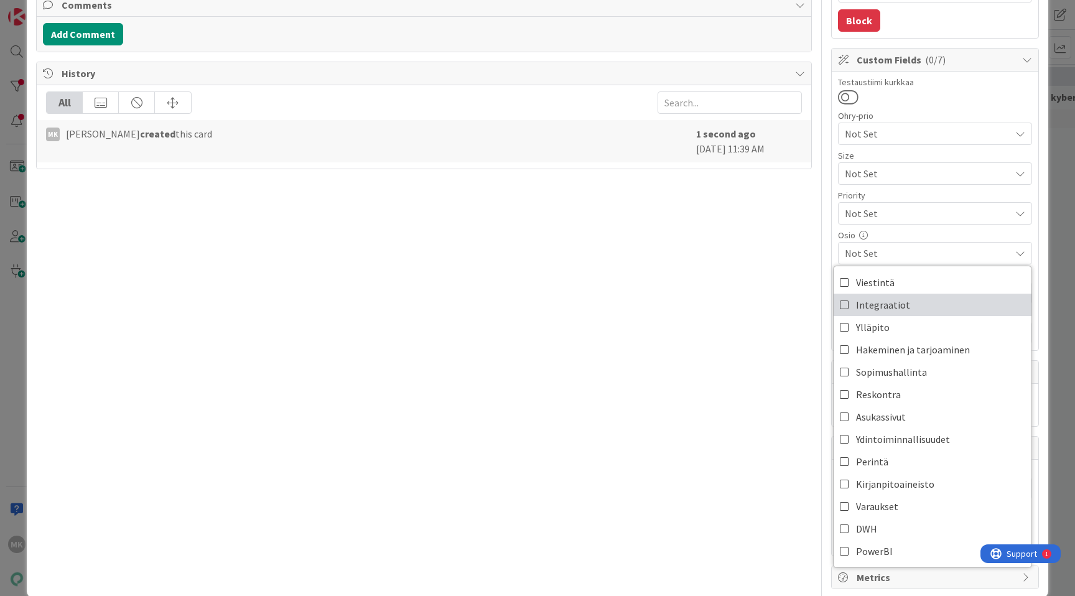
click at [887, 301] on span "Integraatiot" at bounding box center [883, 305] width 54 height 19
click at [714, 391] on div "Title 116 / 128 Joo/Ropo: Hyvitys- ja palautuslaskujen lähetys sähköpostilla Ke…" at bounding box center [424, 168] width 776 height 842
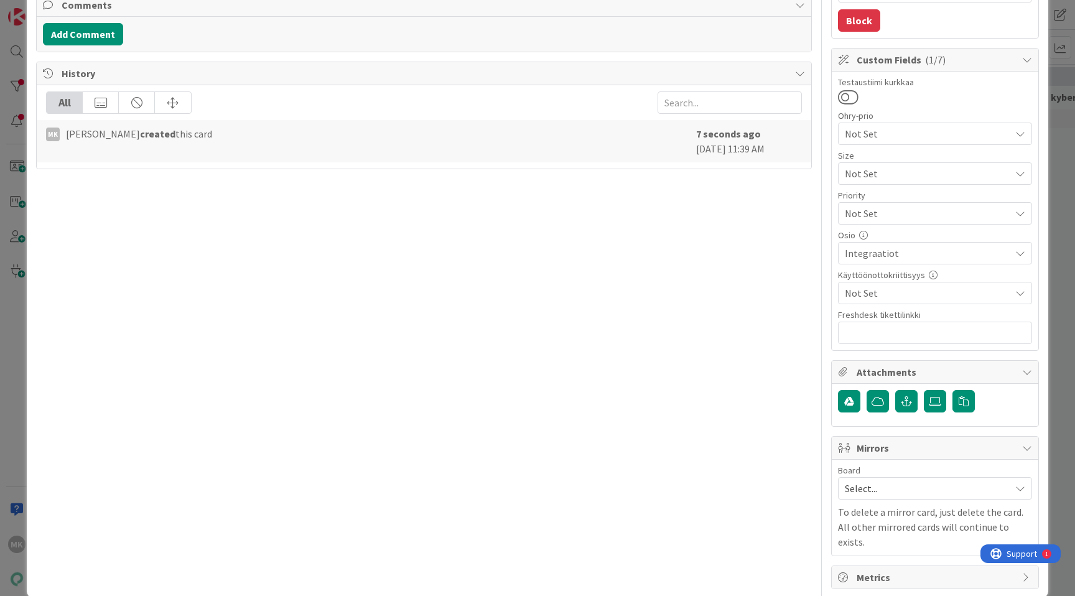
scroll to position [0, 0]
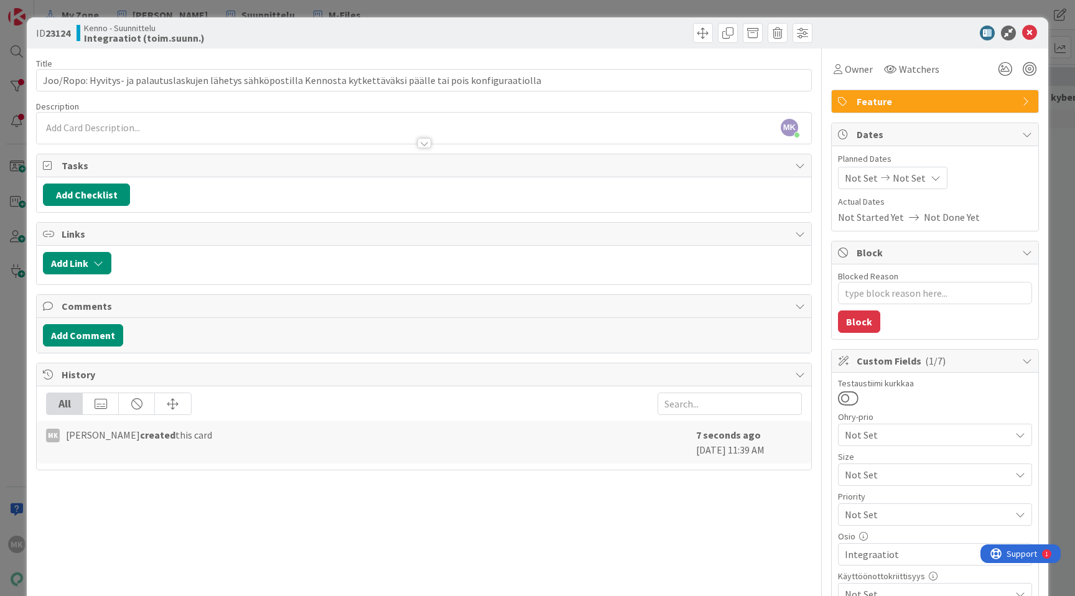
click at [1045, 307] on div "ID 23124 Kenno - Suunnittelu Integraatiot (toim.suunn.) Title 116 / 128 Joo/Rop…" at bounding box center [537, 298] width 1075 height 596
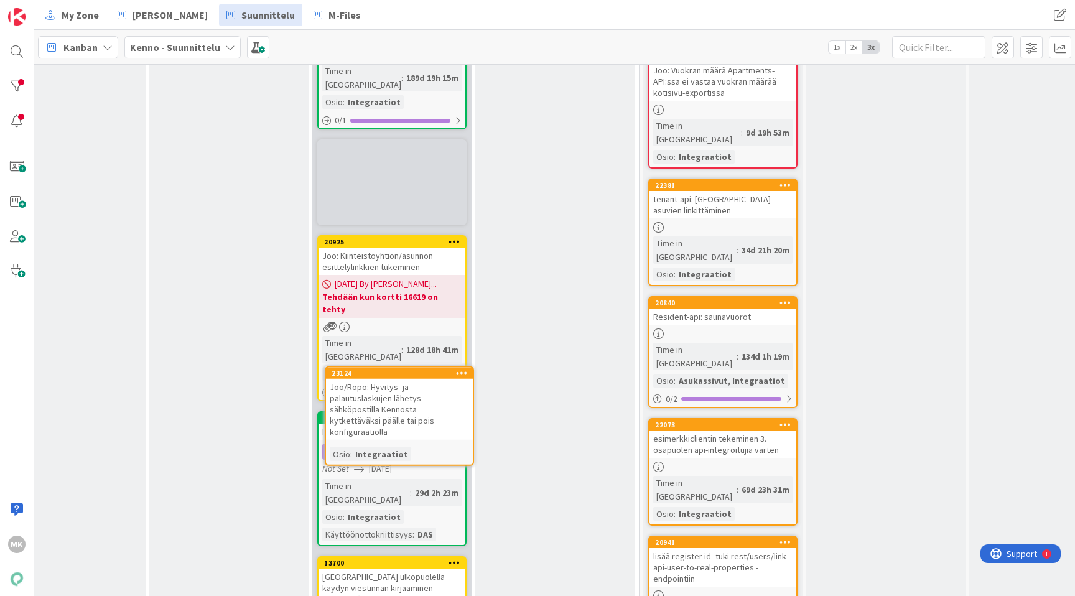
scroll to position [0, 177]
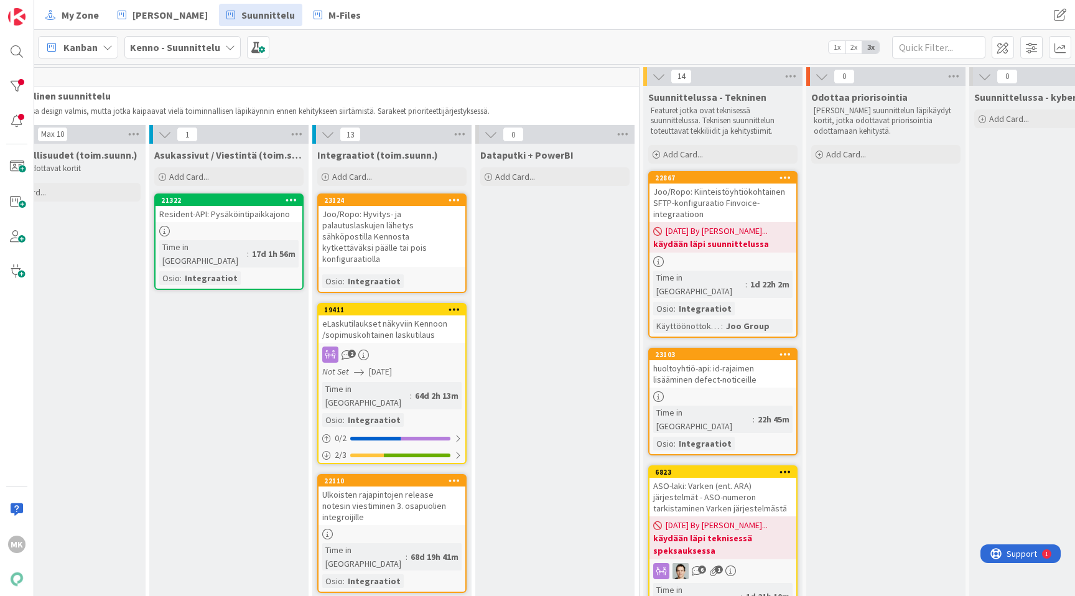
click at [399, 220] on div "Joo/Ropo: Hyvitys- ja palautuslaskujen lähetys sähköpostilla Kennosta kytkettäv…" at bounding box center [392, 236] width 147 height 61
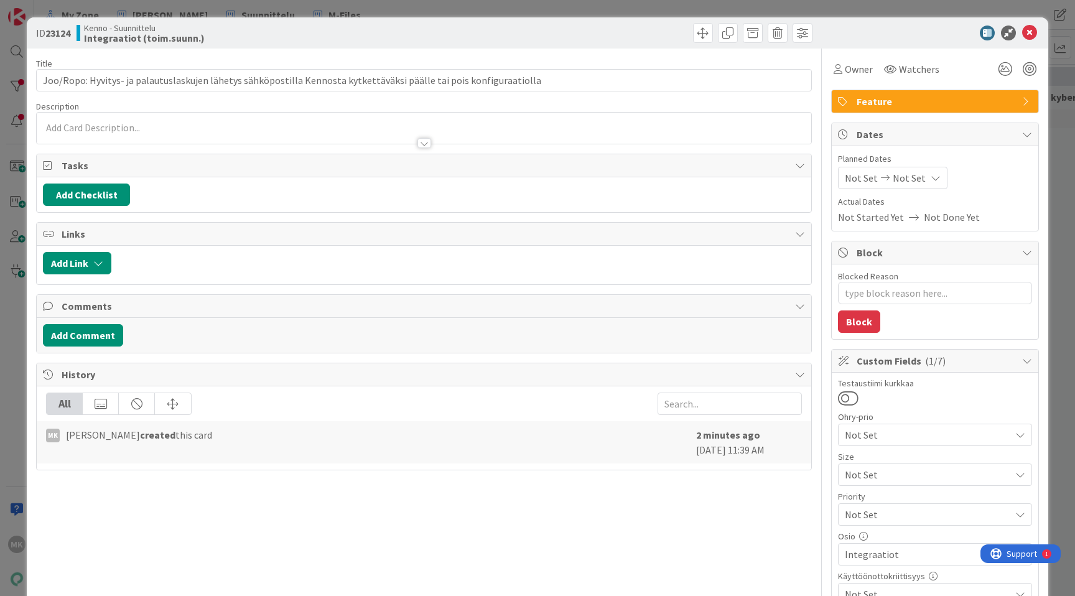
click at [248, 134] on div at bounding box center [424, 137] width 775 height 13
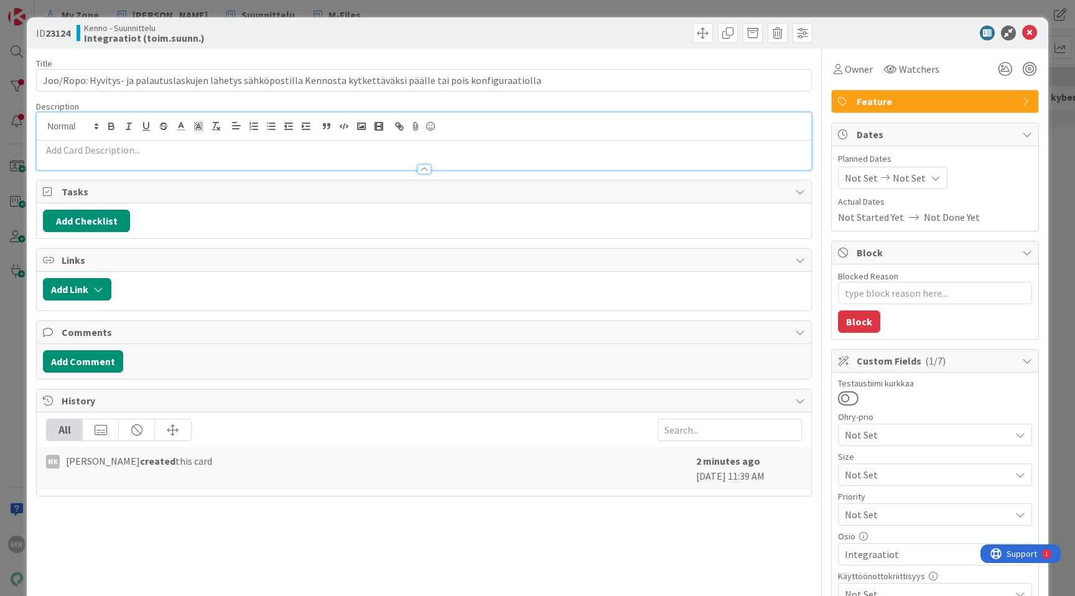
click at [291, 153] on p at bounding box center [424, 150] width 762 height 14
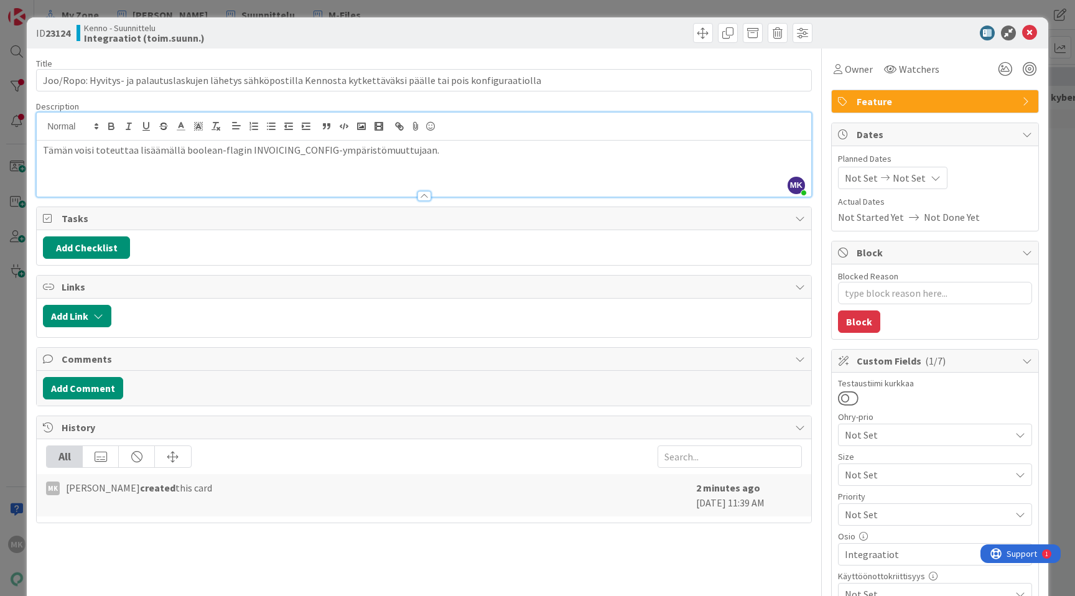
click at [281, 30] on div "Kenno - Suunnittelu Integraatiot (toim.suunn.)" at bounding box center [249, 33] width 345 height 20
click at [277, 14] on div "ID 23124 Kenno - Suunnittelu Integraatiot (toim.suunn.) Title 116 / 128 Joo/Rop…" at bounding box center [537, 298] width 1075 height 596
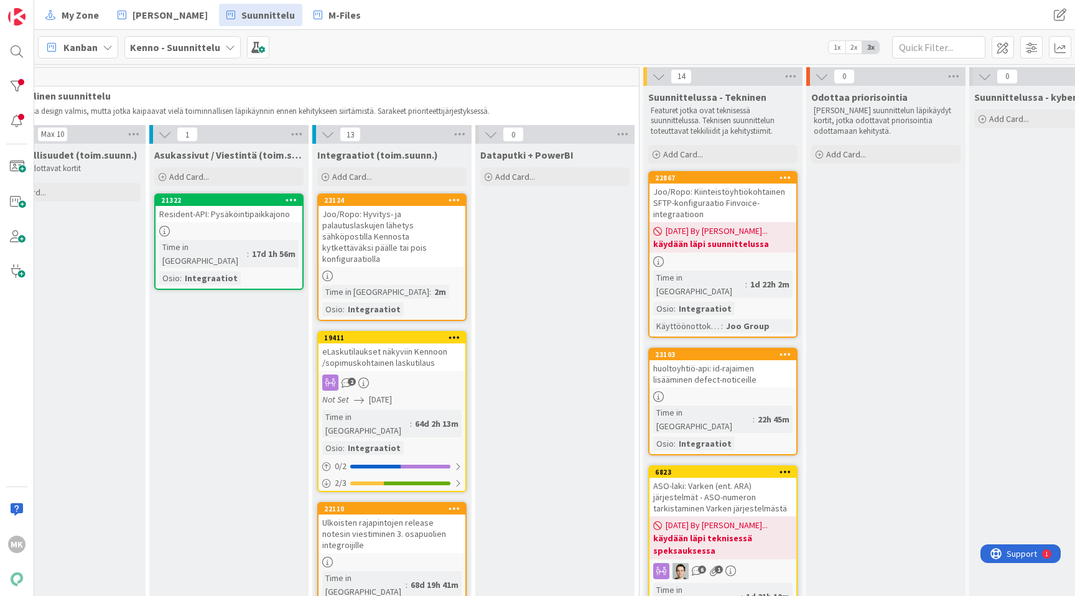
click at [352, 219] on div "Joo/Ropo: Hyvitys- ja palautuslaskujen lähetys sähköpostilla Kennosta kytkettäv…" at bounding box center [392, 236] width 147 height 61
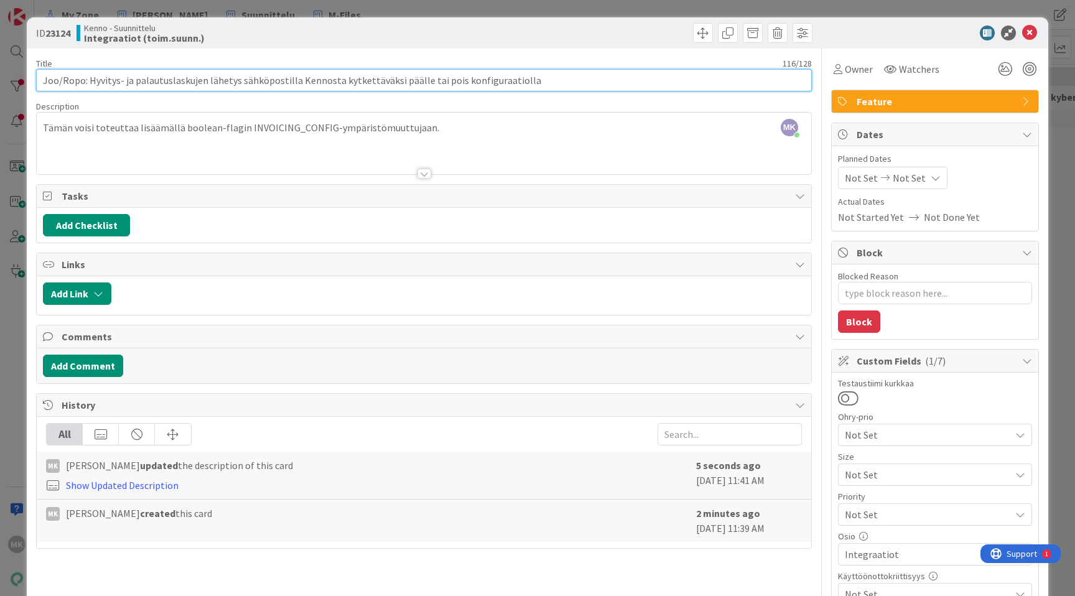
click at [418, 78] on input "Joo/Ropo: Hyvitys- ja palautuslaskujen lähetys sähköpostilla Kennosta kytkettäv…" at bounding box center [424, 80] width 776 height 22
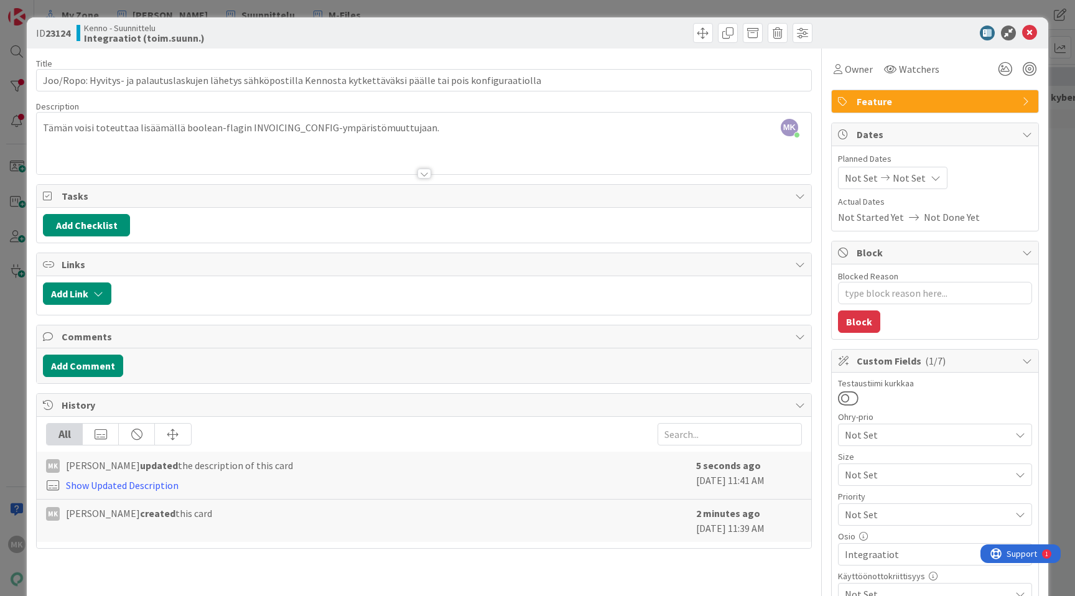
click at [422, 46] on div "ID 23124 Kenno - Suunnittelu Integraatiot (toim.suunn.)" at bounding box center [538, 32] width 1022 height 31
click at [360, 15] on div "ID 23124 Kenno - Suunnittelu Integraatiot (toim.suunn.) Title 116 / 128 Joo/Rop…" at bounding box center [537, 298] width 1075 height 596
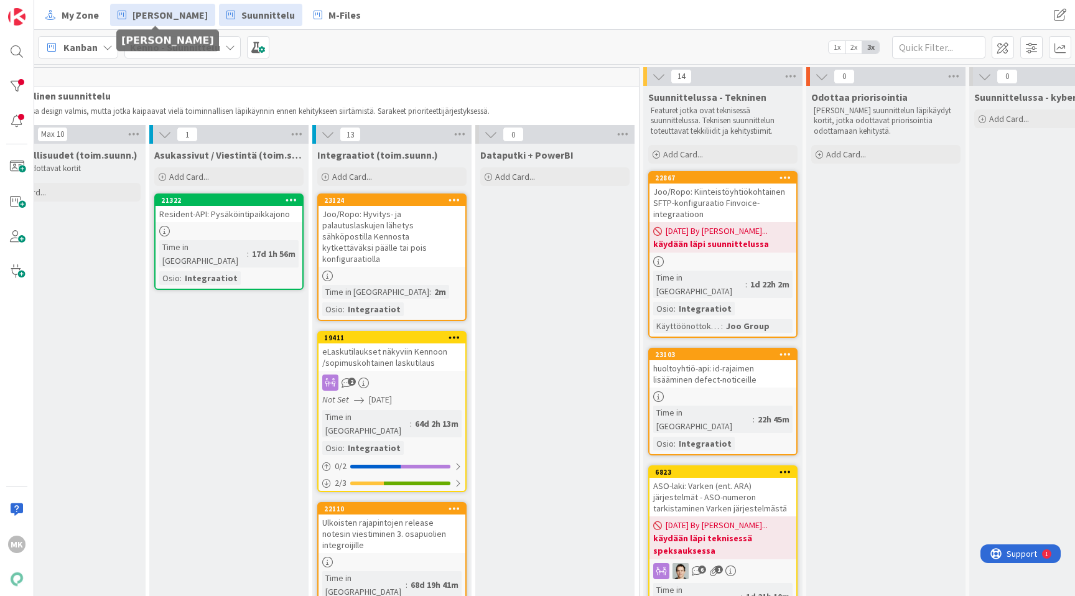
click at [152, 21] on span "[PERSON_NAME]" at bounding box center [170, 14] width 75 height 15
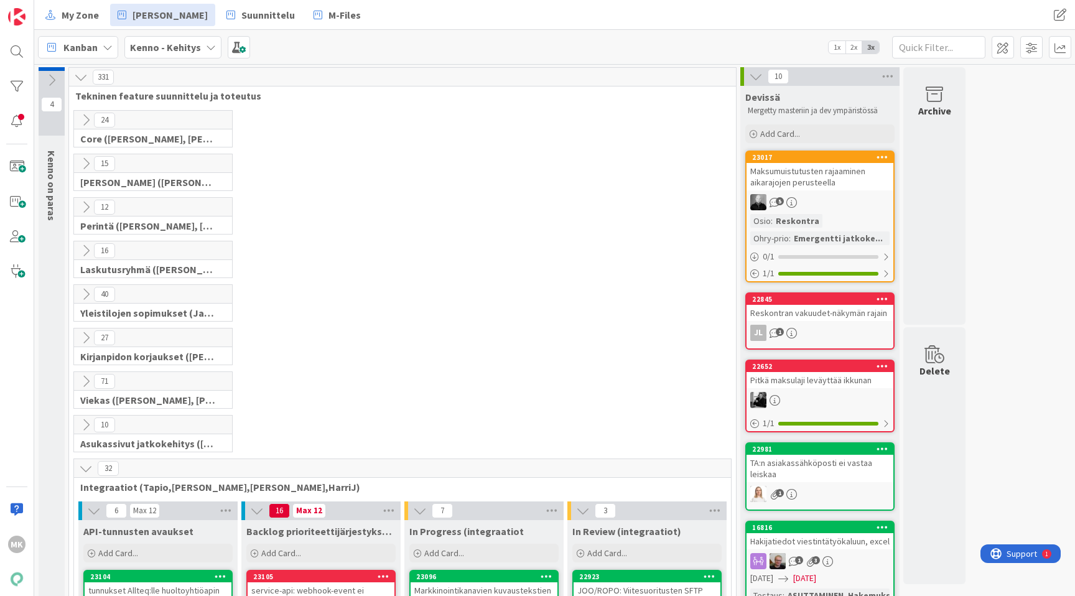
scroll to position [475, 0]
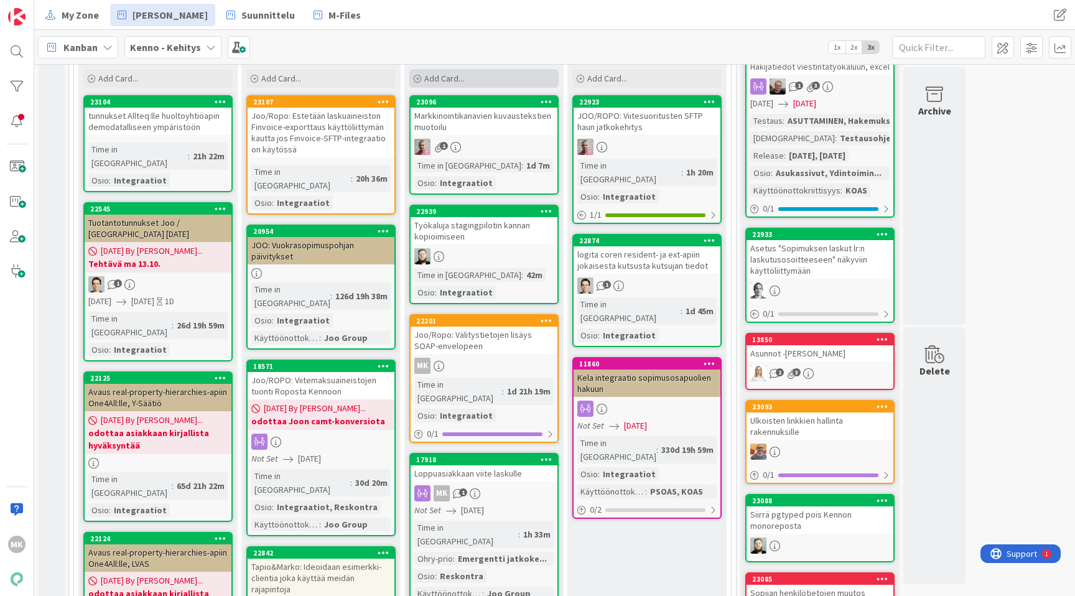
click at [411, 86] on div "Add Card..." at bounding box center [483, 78] width 149 height 19
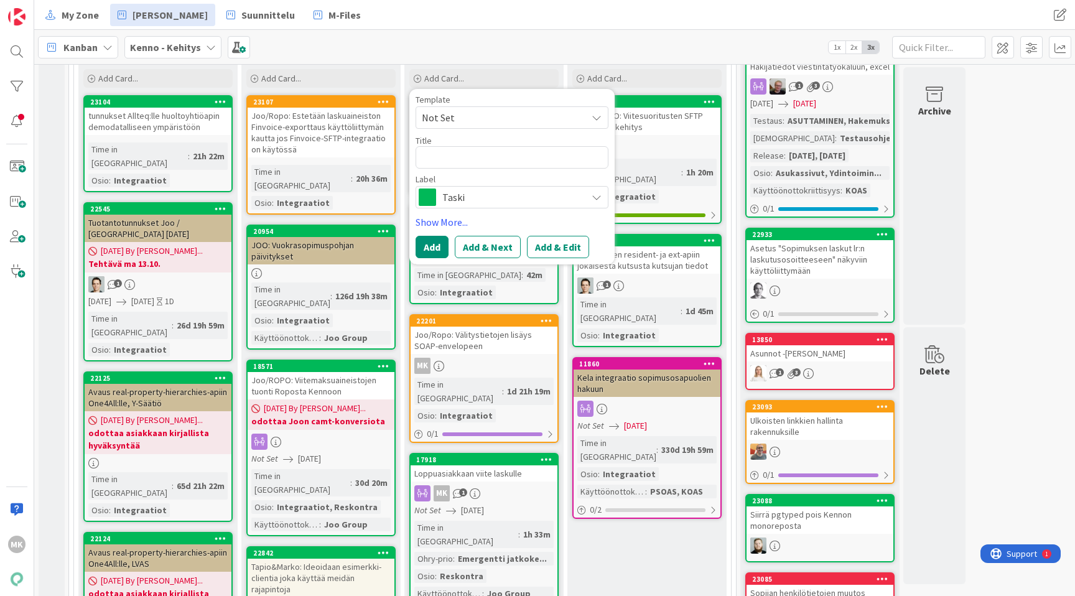
click at [411, 41] on div "Kanban Kenno - Kehitys 1x 2x 3x" at bounding box center [554, 47] width 1041 height 34
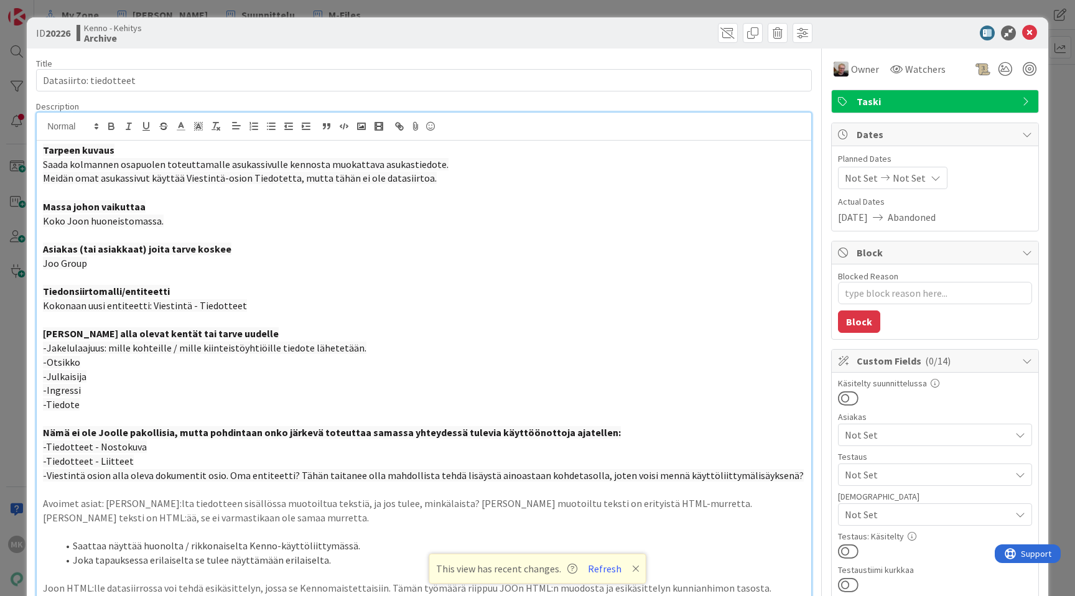
type textarea "x"
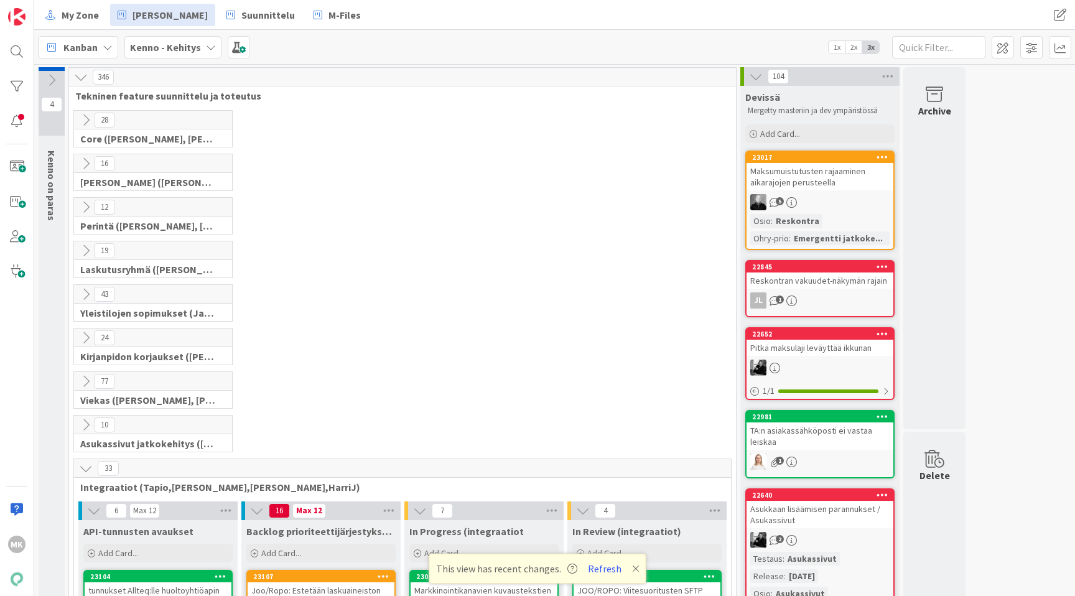
click at [411, 86] on div "346" at bounding box center [402, 77] width 667 height 19
click at [241, 17] on span "Suunnittelu" at bounding box center [268, 14] width 54 height 15
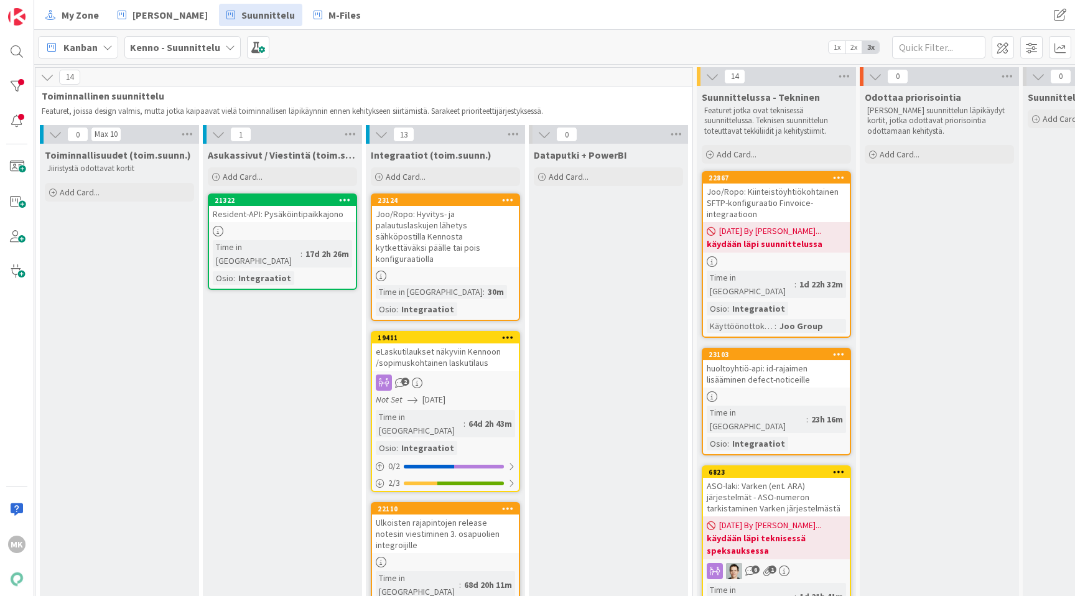
scroll to position [0, 529]
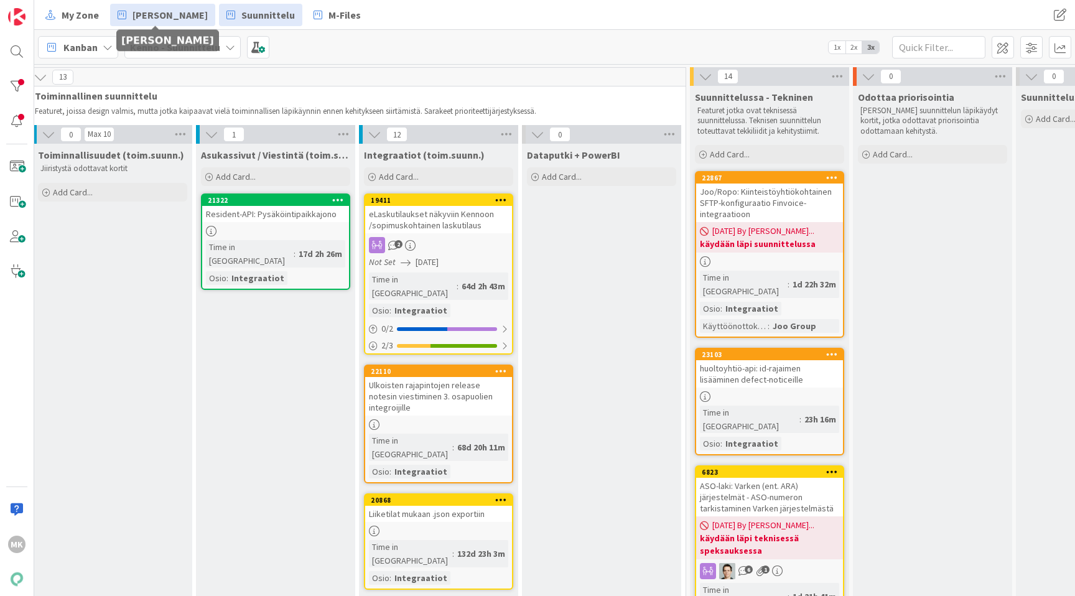
click at [146, 20] on span "[PERSON_NAME]" at bounding box center [170, 14] width 75 height 15
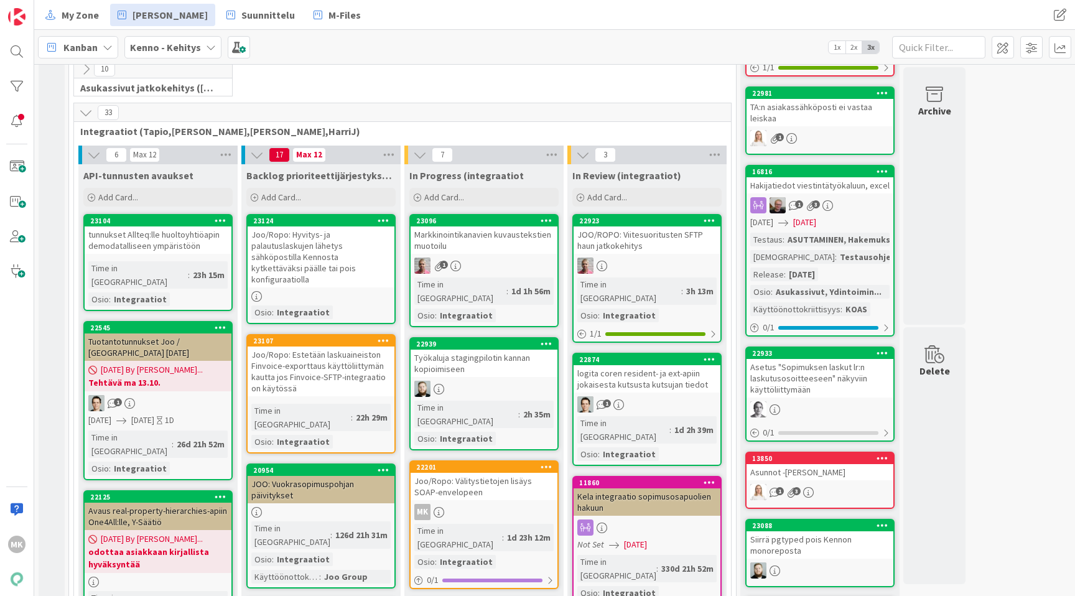
scroll to position [393, 0]
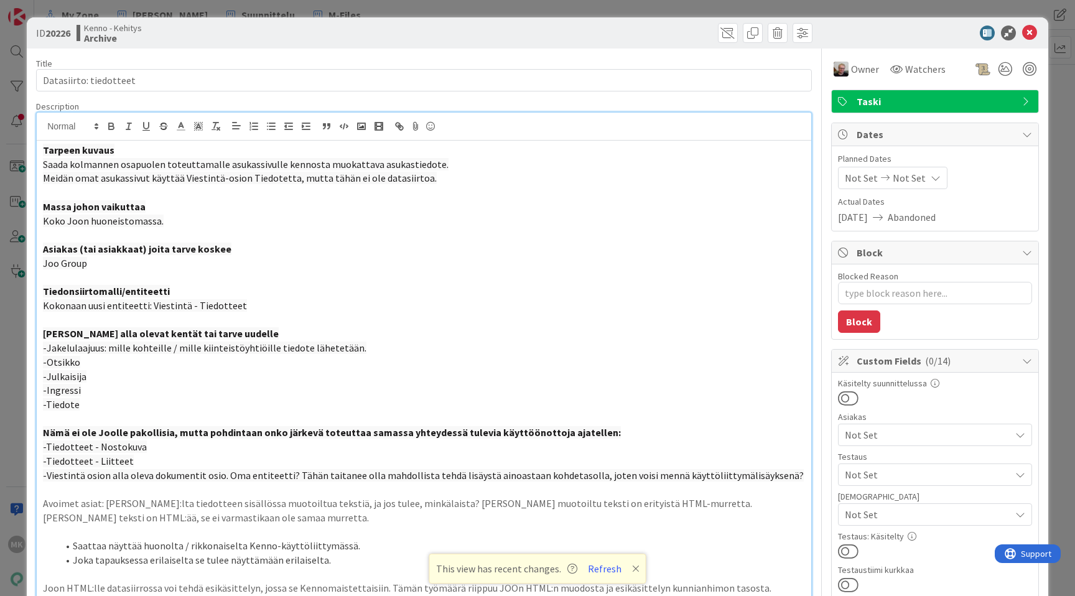
type textarea "x"
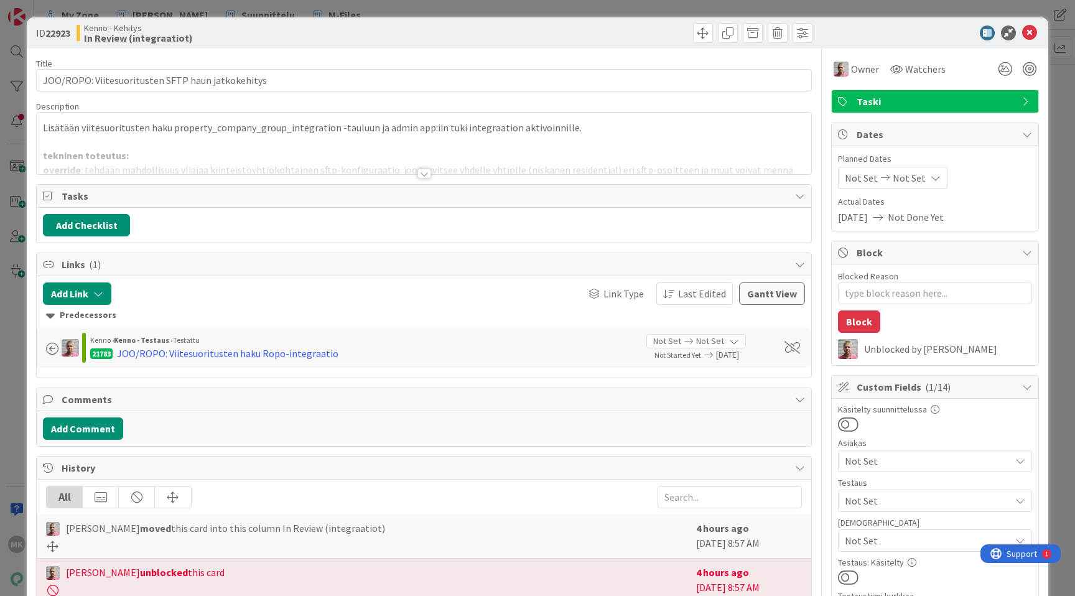
click at [411, 172] on div at bounding box center [424, 158] width 775 height 32
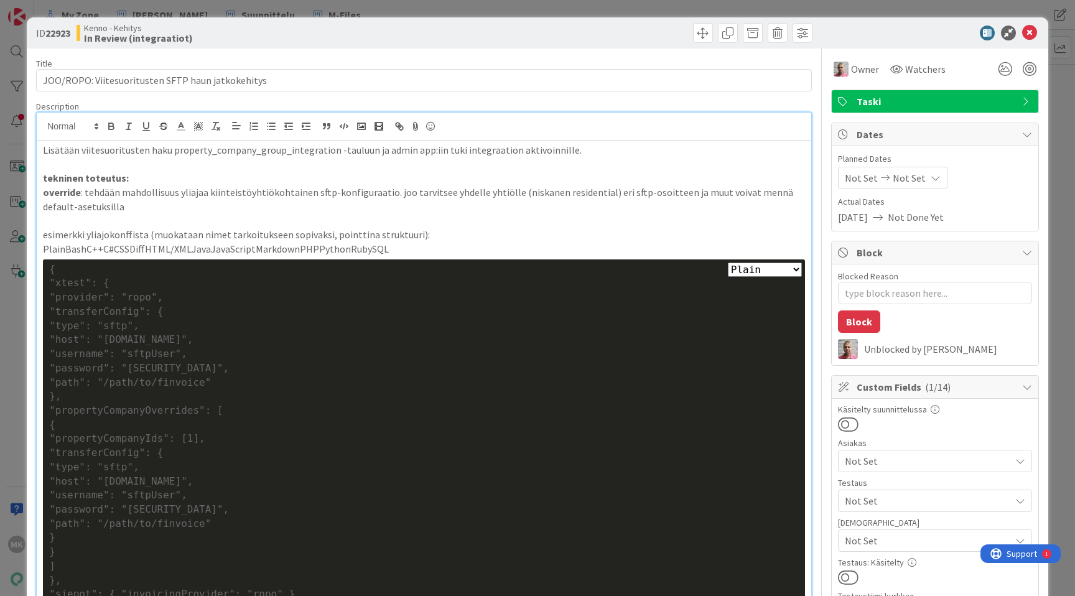
type textarea "x"
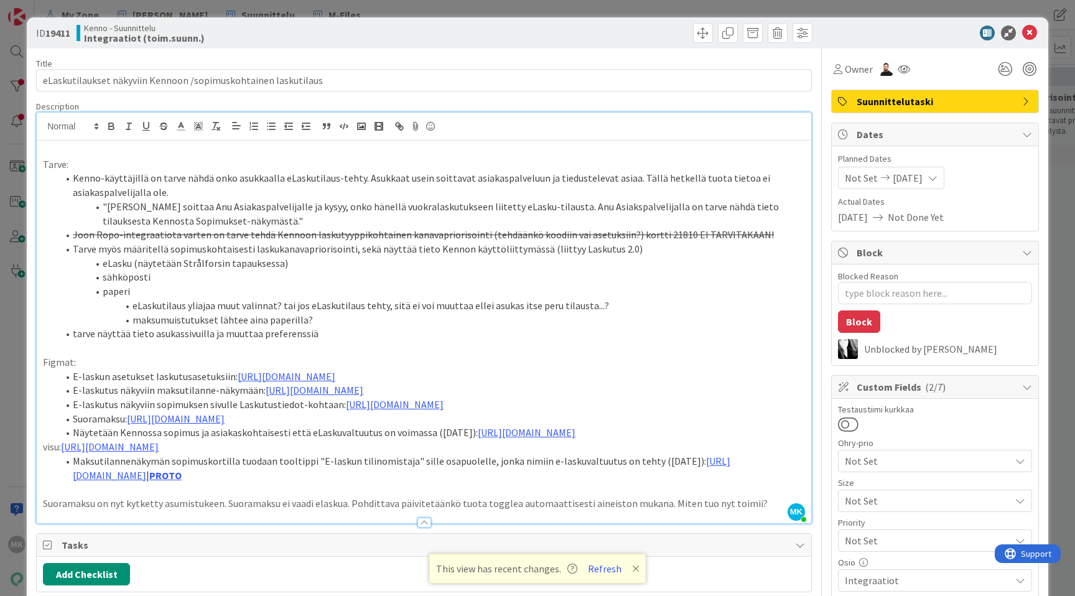
type textarea "x"
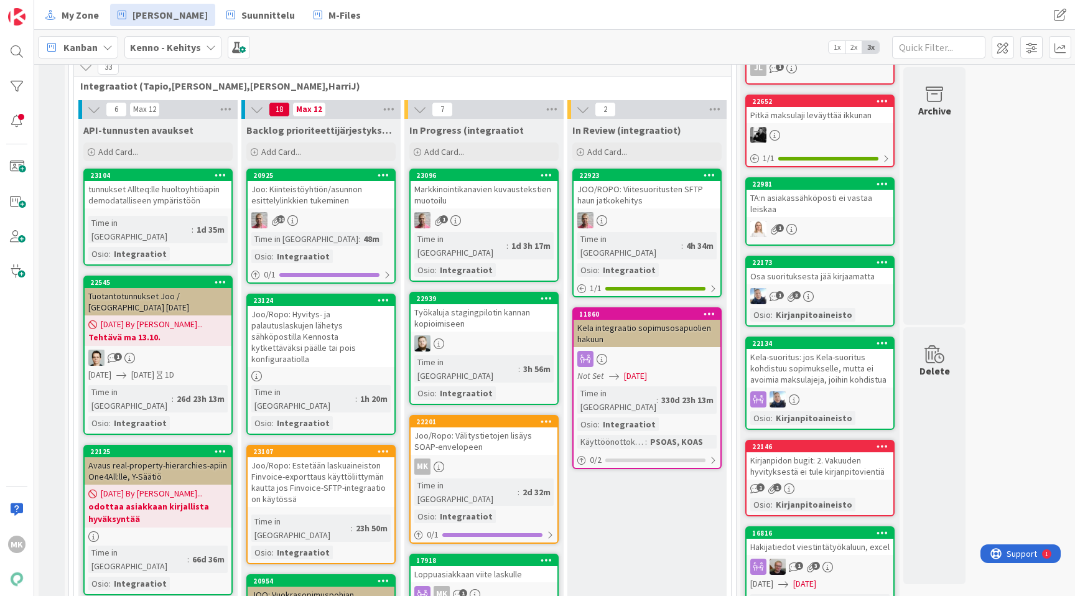
scroll to position [683, 0]
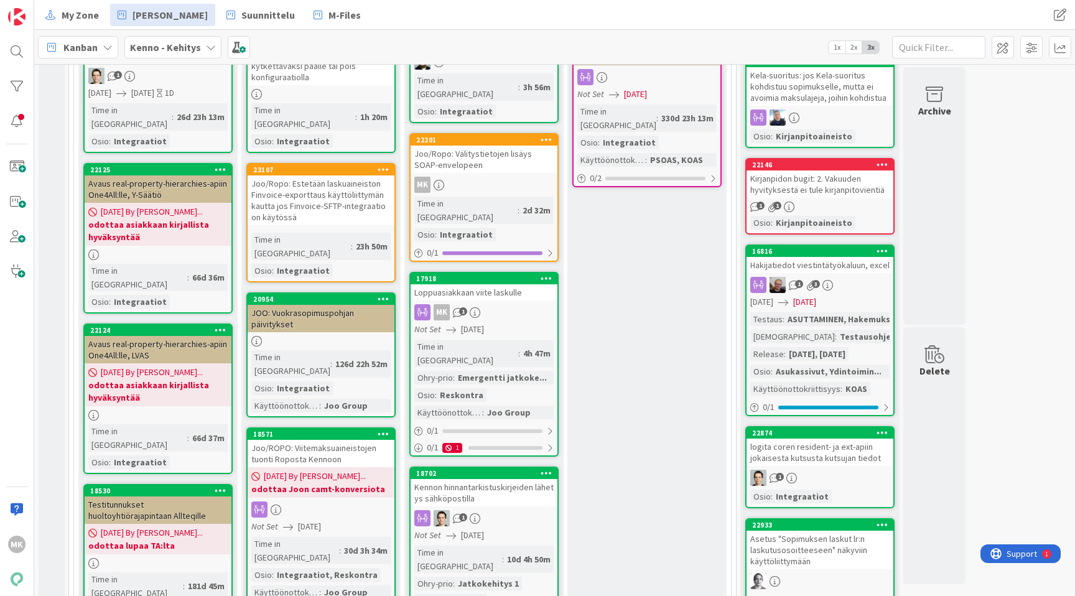
click at [524, 284] on div "Loppuasiakkaan viite laskulle" at bounding box center [484, 292] width 147 height 16
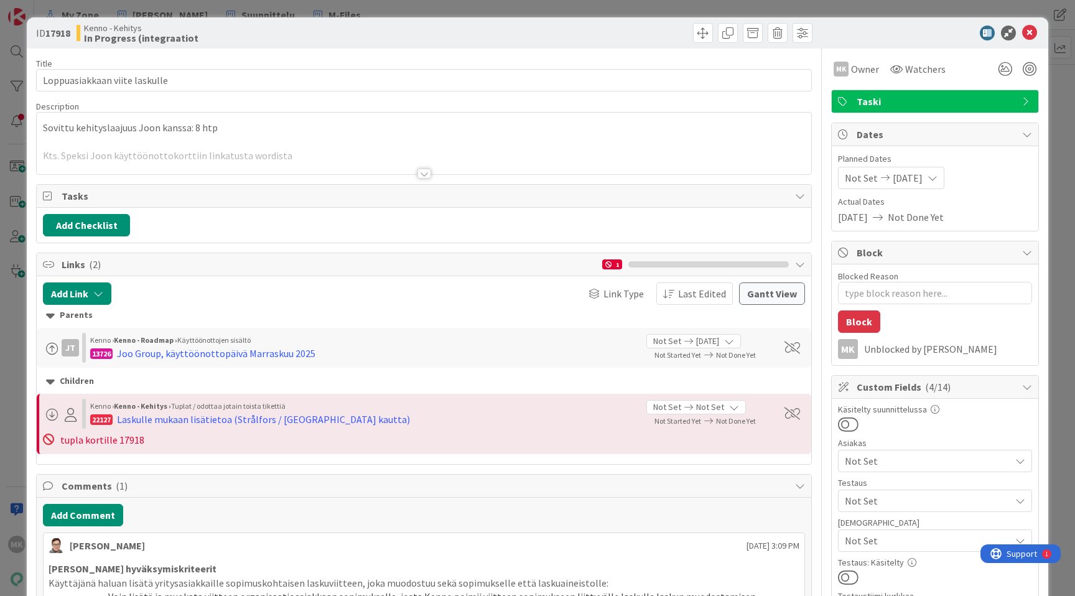
click at [421, 175] on div at bounding box center [424, 174] width 14 height 10
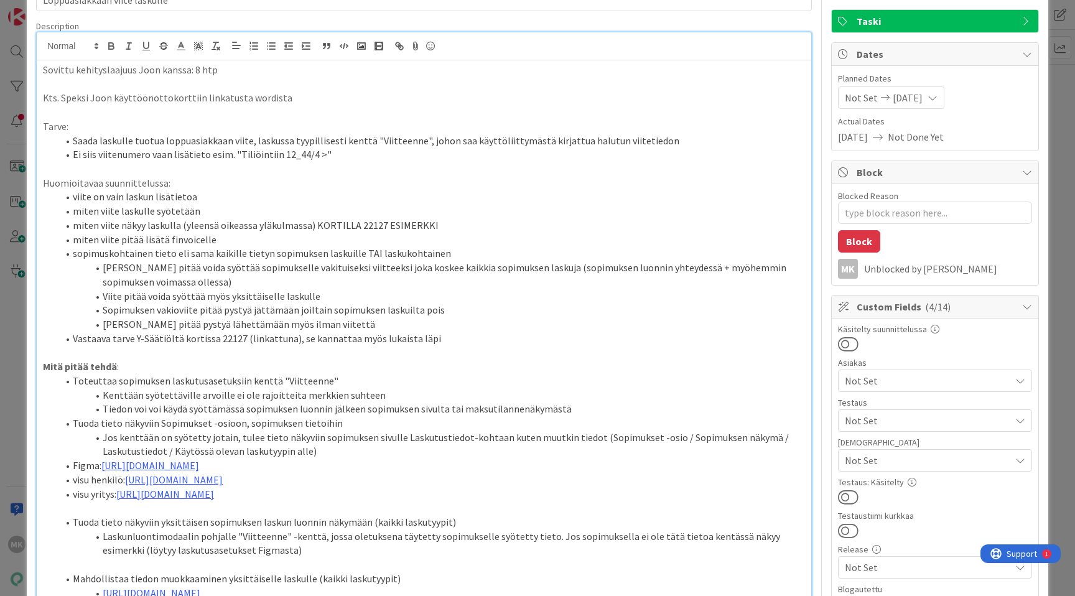
scroll to position [88, 0]
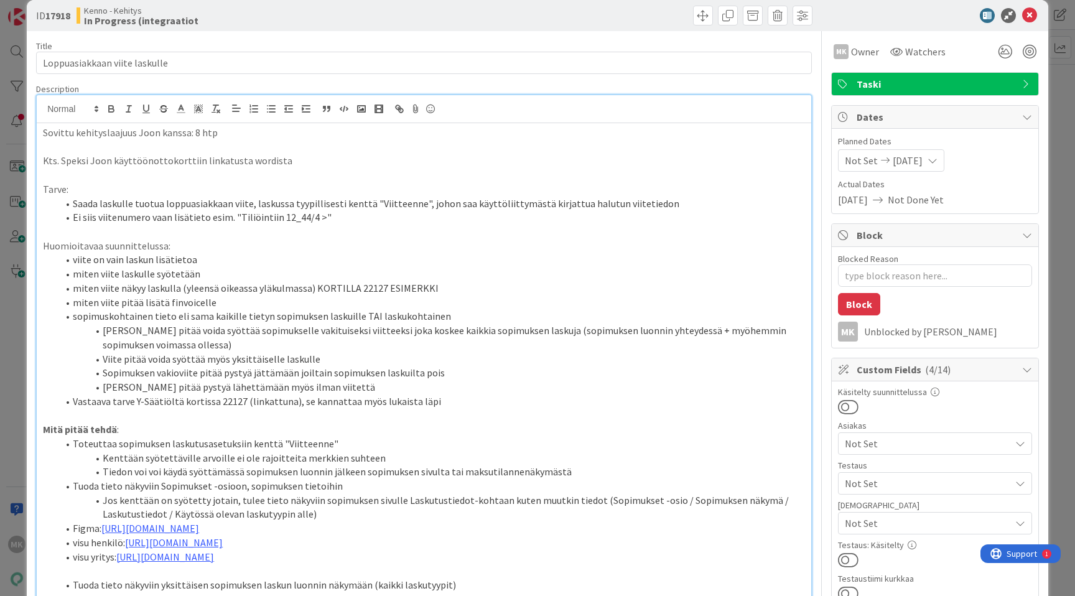
scroll to position [0, 0]
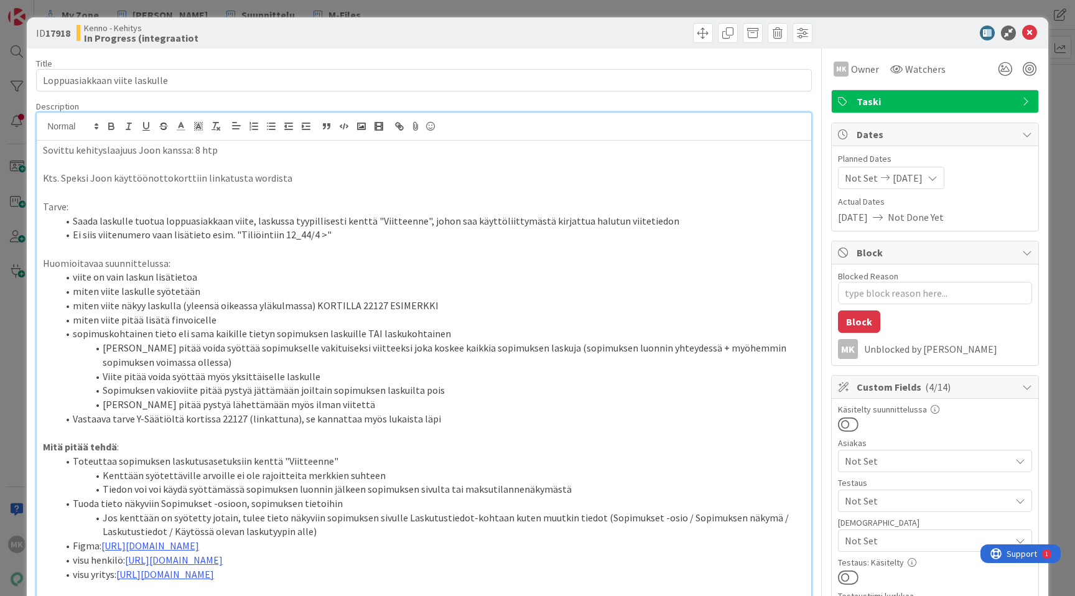
click at [497, 32] on div at bounding box center [619, 33] width 385 height 20
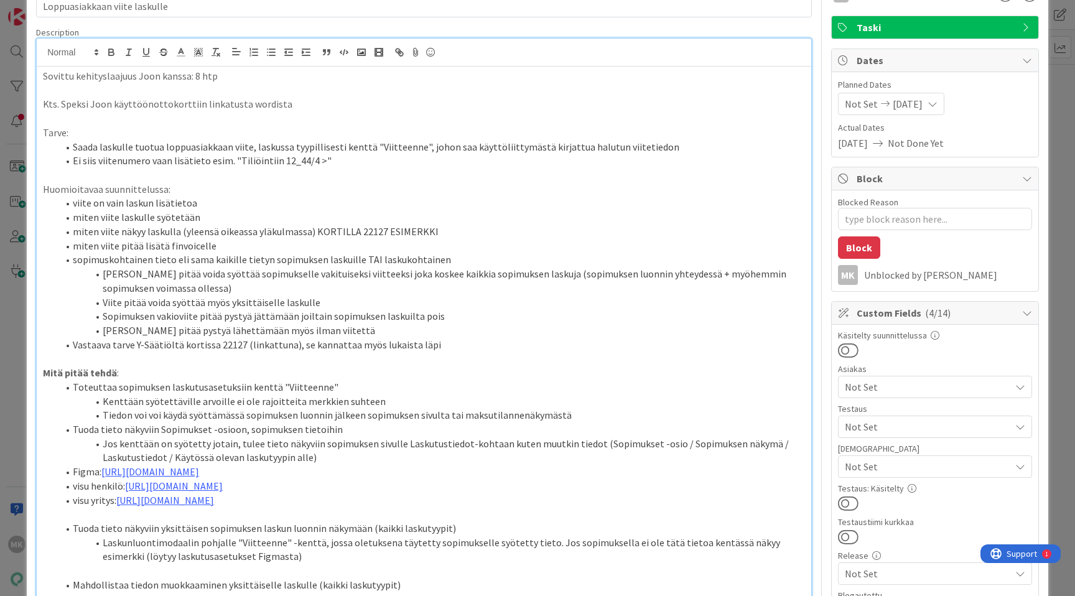
scroll to position [58, 0]
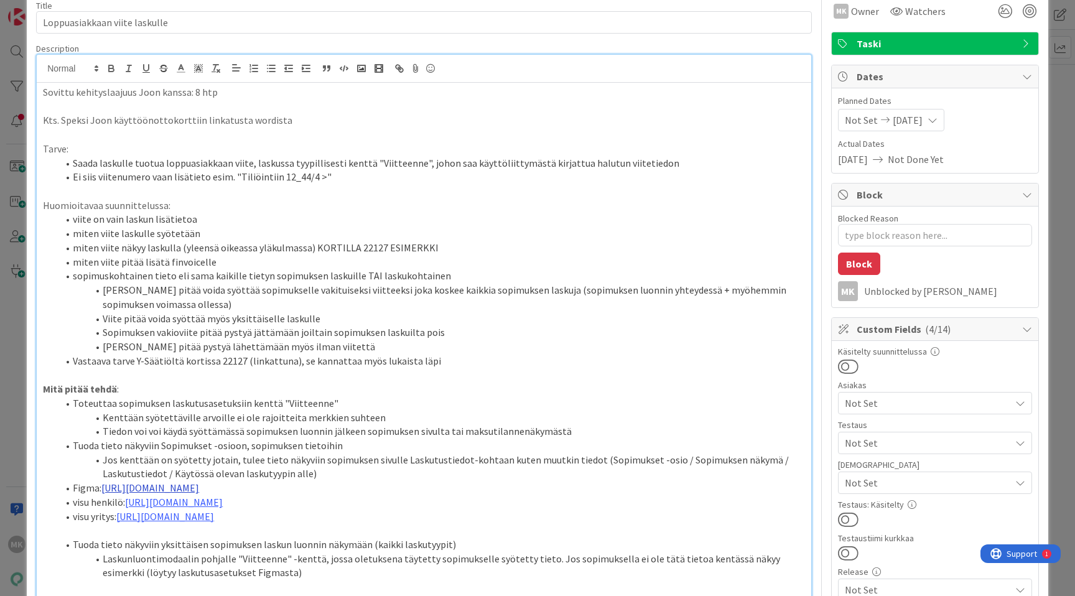
click at [199, 490] on link "https://www.figma.com/proto/s06ePFuGvSFkRRSBp8p43G/Reskontra?page-id=0%3A1&node…" at bounding box center [150, 488] width 98 height 12
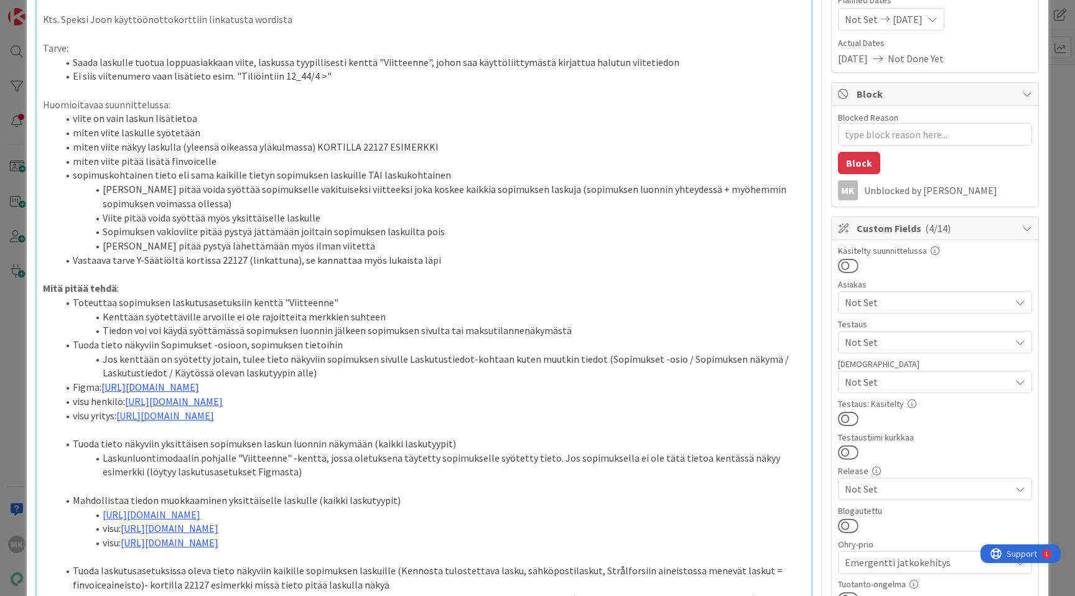
scroll to position [244, 0]
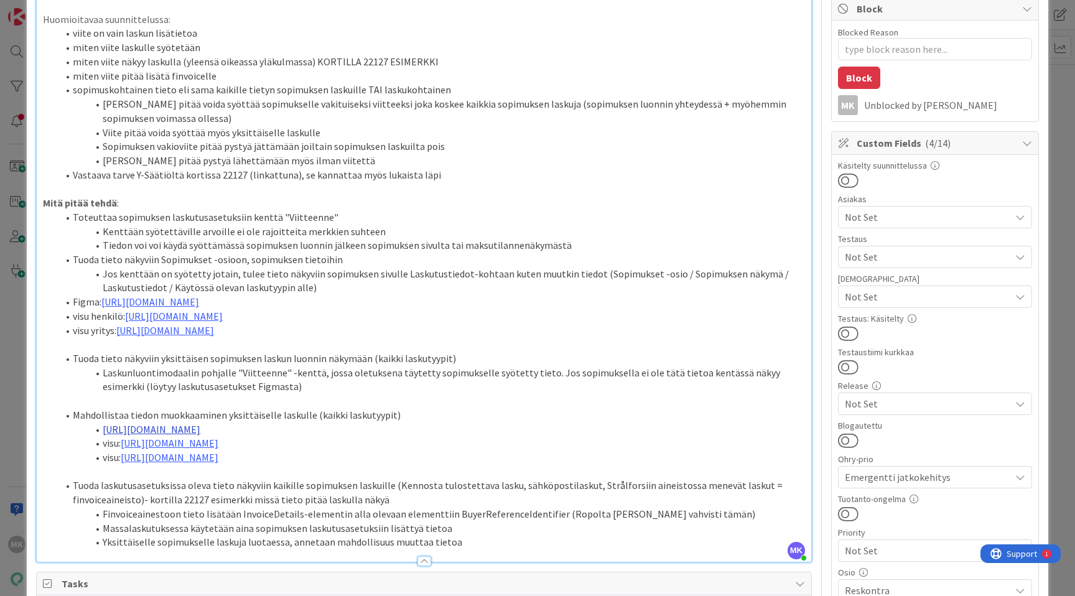
click at [200, 436] on link "https://www.figma.com/design/s06ePFuGvSFkRRSBp8p43G/Reskontra?node-id=2874-137&…" at bounding box center [152, 429] width 98 height 12
click at [206, 449] on link "https://www.figma.com/design/s06ePFuGvSFkRRSBp8p43G/Reskontra?node-id=26249-132…" at bounding box center [170, 443] width 98 height 12
click at [381, 408] on p at bounding box center [424, 401] width 762 height 14
click at [218, 464] on link "https://www.figma.com/design/s06ePFuGvSFkRRSBp8p43G/Reskontra?node-id=26275-138…" at bounding box center [170, 457] width 98 height 12
click at [277, 408] on p at bounding box center [424, 401] width 762 height 14
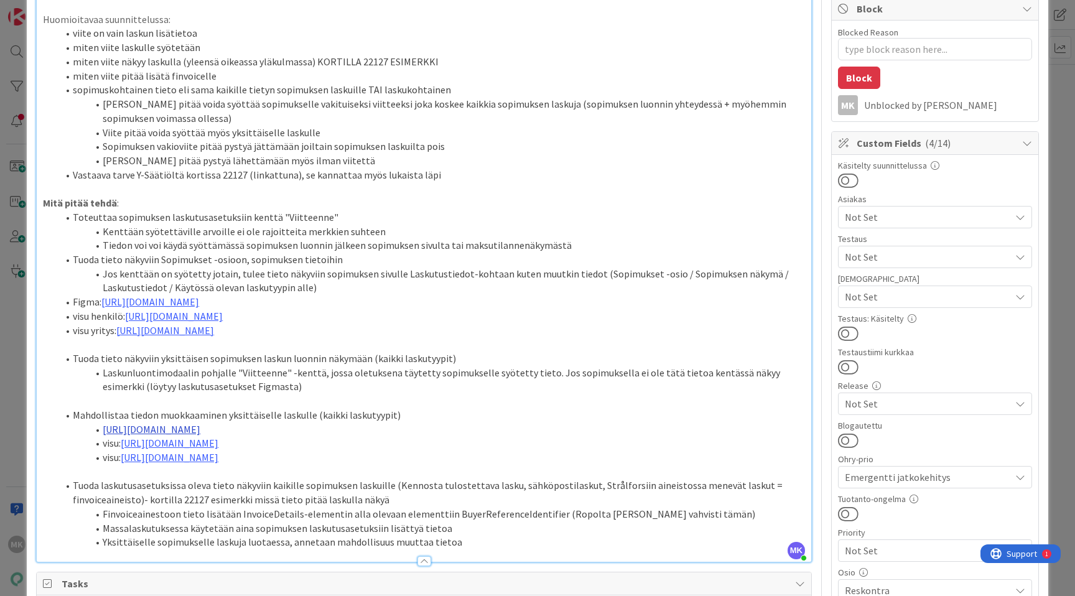
click at [200, 436] on link "https://www.figma.com/design/s06ePFuGvSFkRRSBp8p43G/Reskontra?node-id=2874-137&…" at bounding box center [152, 429] width 98 height 12
click at [308, 422] on li "Mahdollistaa tiedon muokkaaminen yksittäiselle laskulle (kaikki laskutyypit)" at bounding box center [431, 415] width 747 height 14
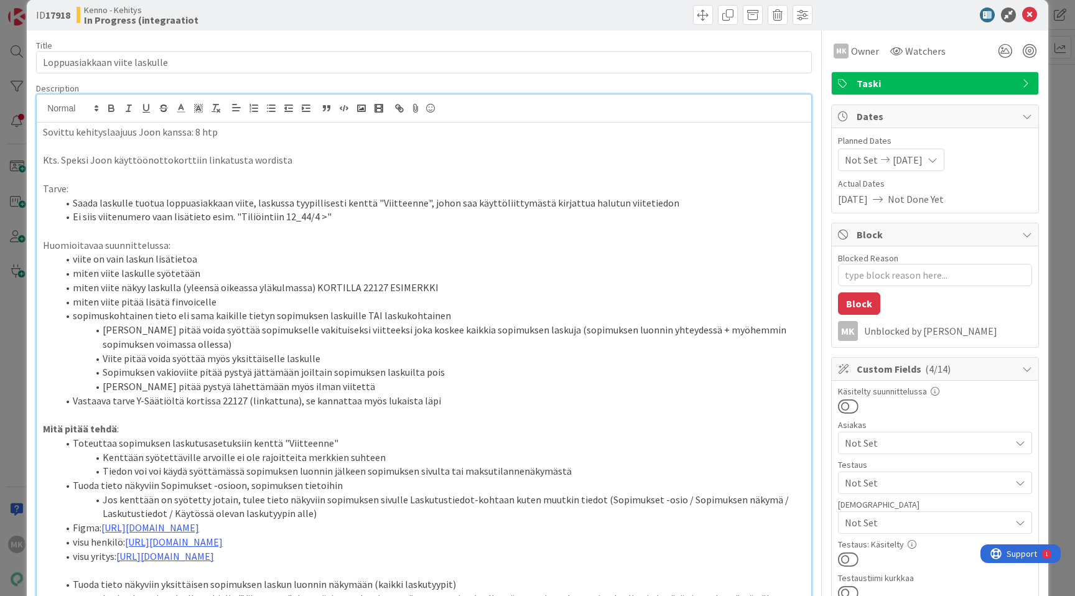
scroll to position [0, 0]
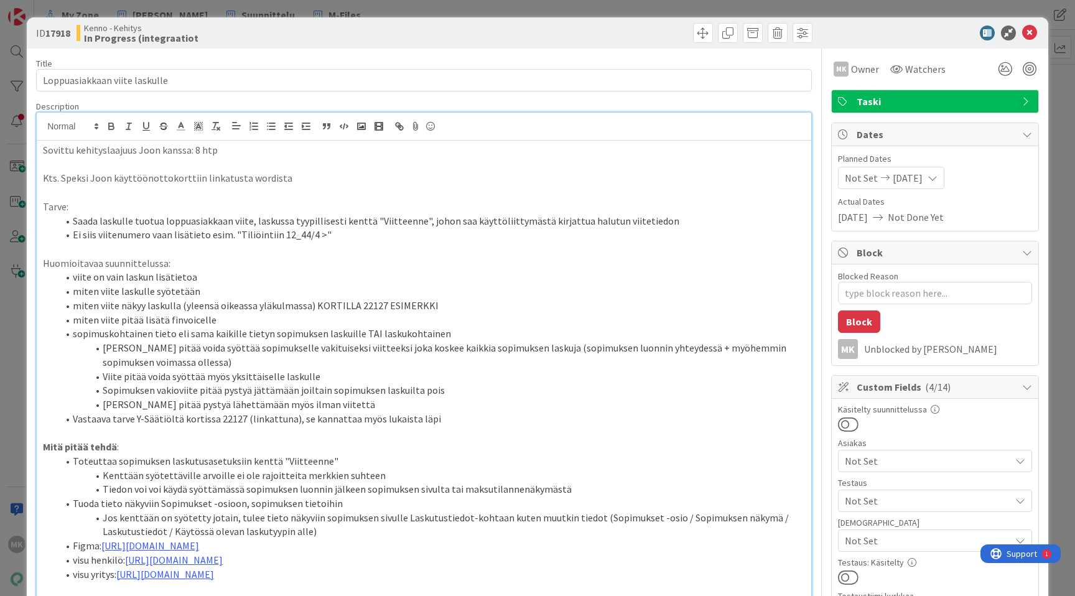
click at [464, 7] on div "ID 17918 Kenno - Kehitys In Progress (integraatiot Title 29 / 128 Loppuasiakkaa…" at bounding box center [537, 298] width 1075 height 596
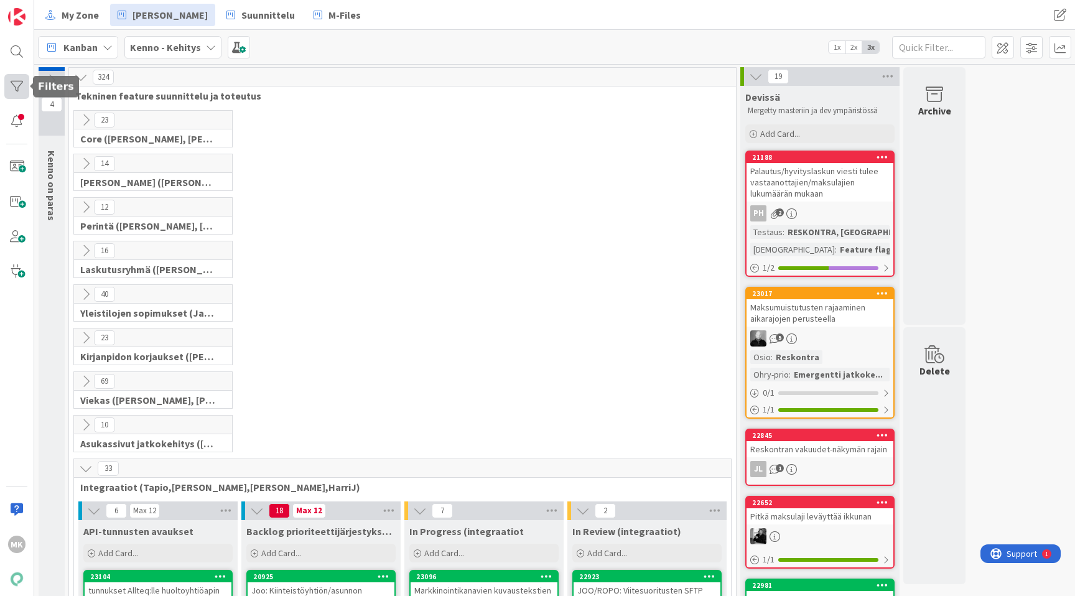
click at [16, 89] on div at bounding box center [16, 86] width 25 height 25
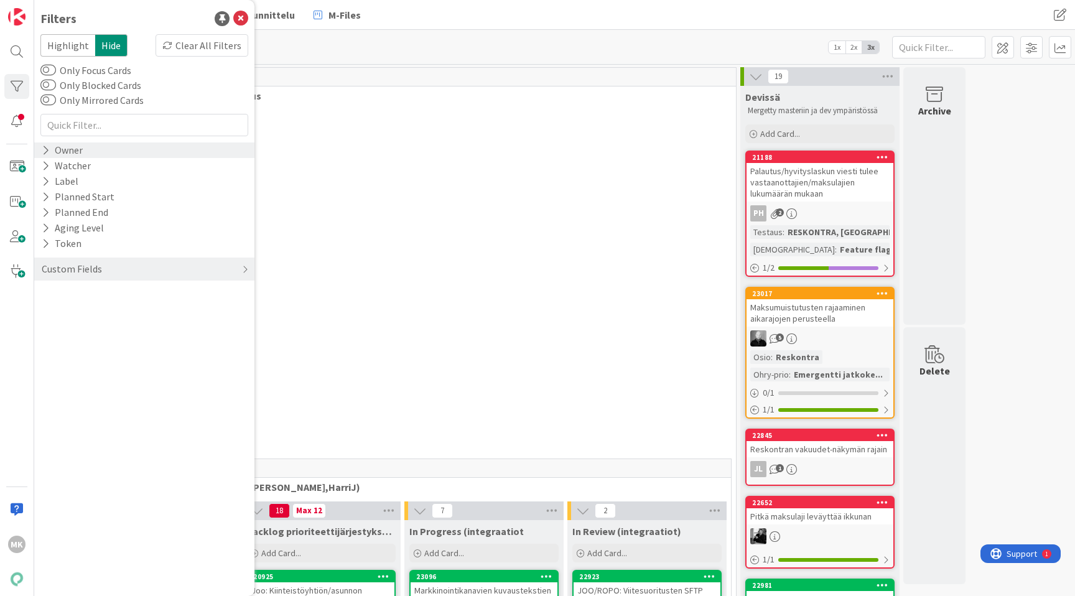
click at [80, 151] on div "Owner" at bounding box center [62, 150] width 44 height 16
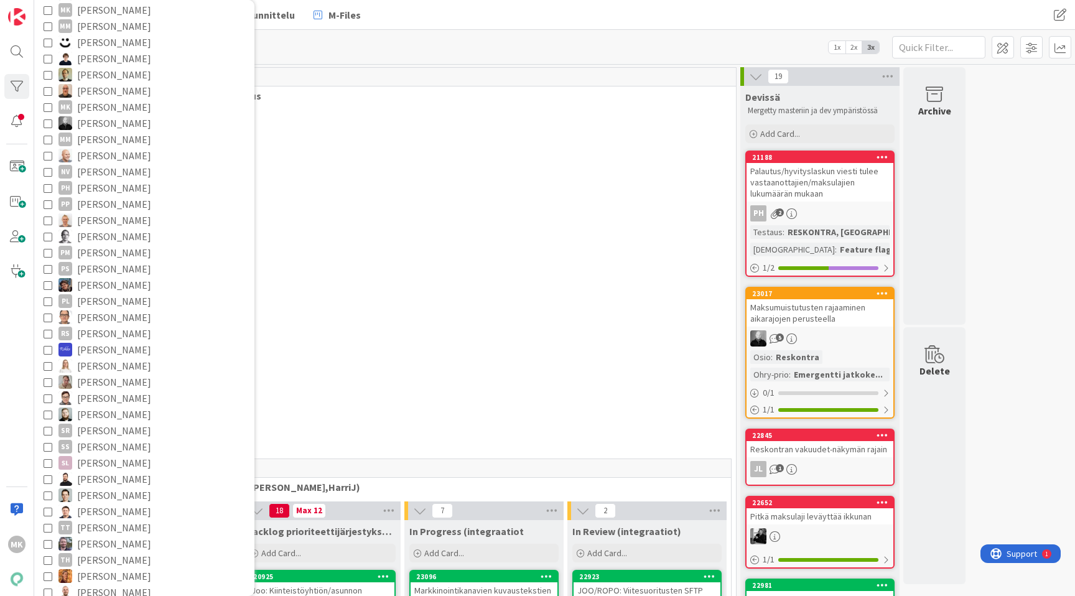
scroll to position [562, 0]
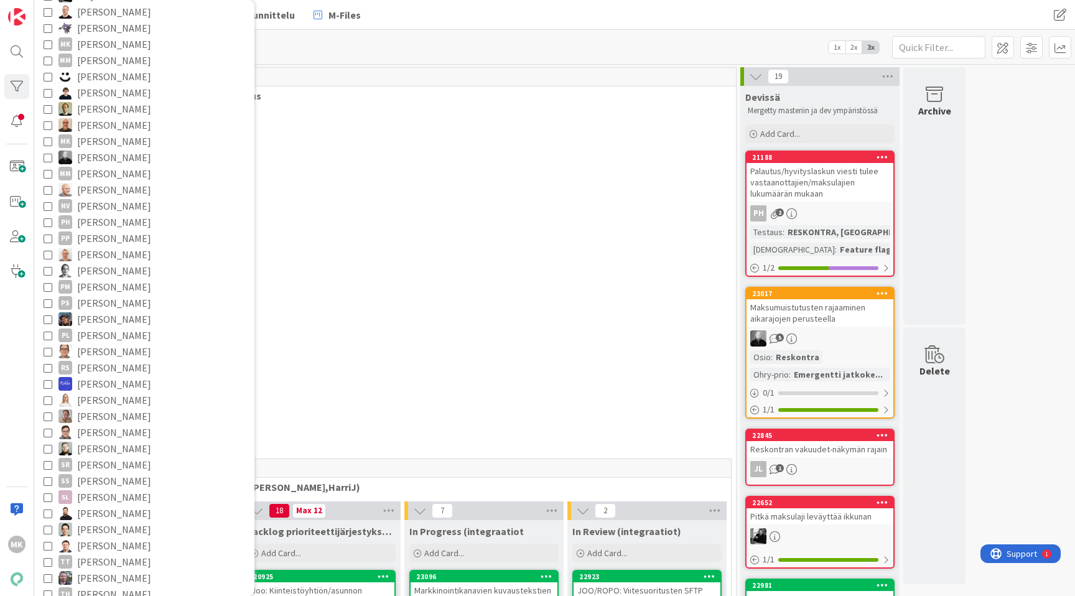
click at [104, 48] on span "[PERSON_NAME]" at bounding box center [114, 44] width 74 height 16
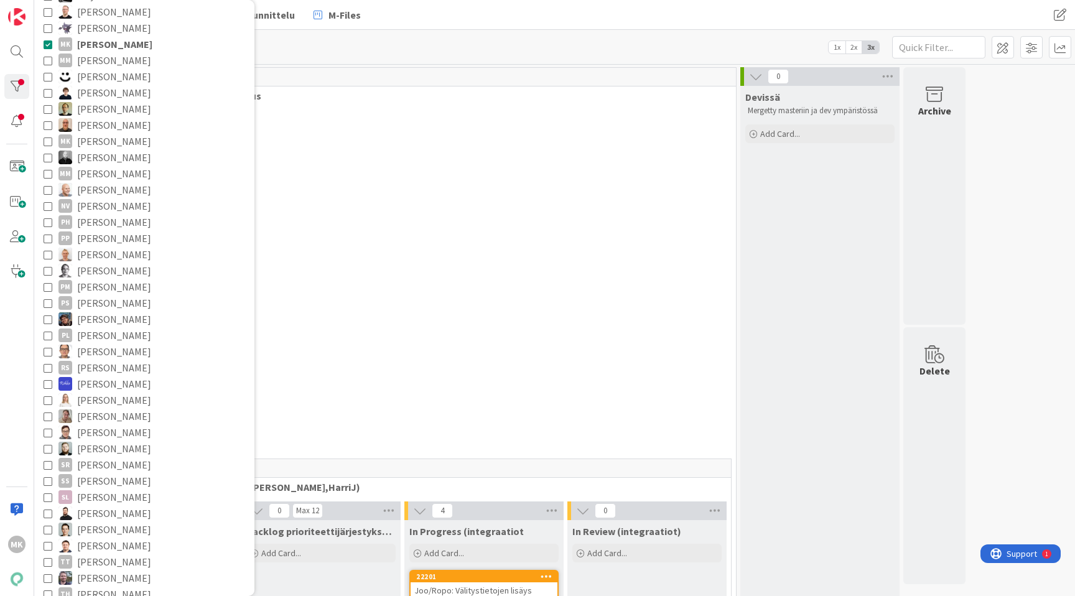
click at [301, 52] on div "Kanban Kenno - Kehitys 1x 2x 3x" at bounding box center [554, 47] width 1041 height 34
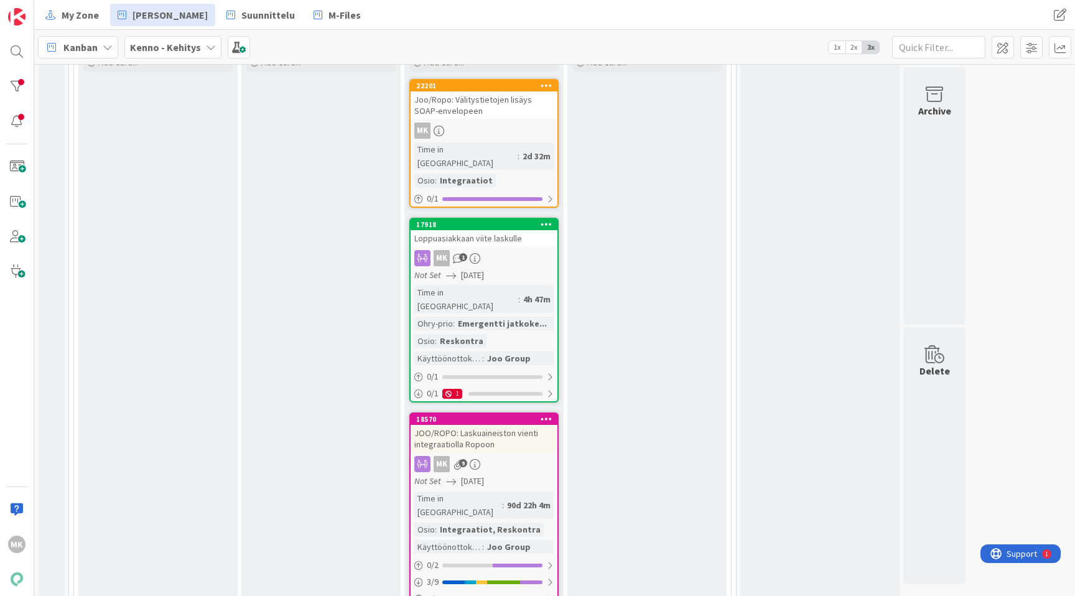
scroll to position [499, 0]
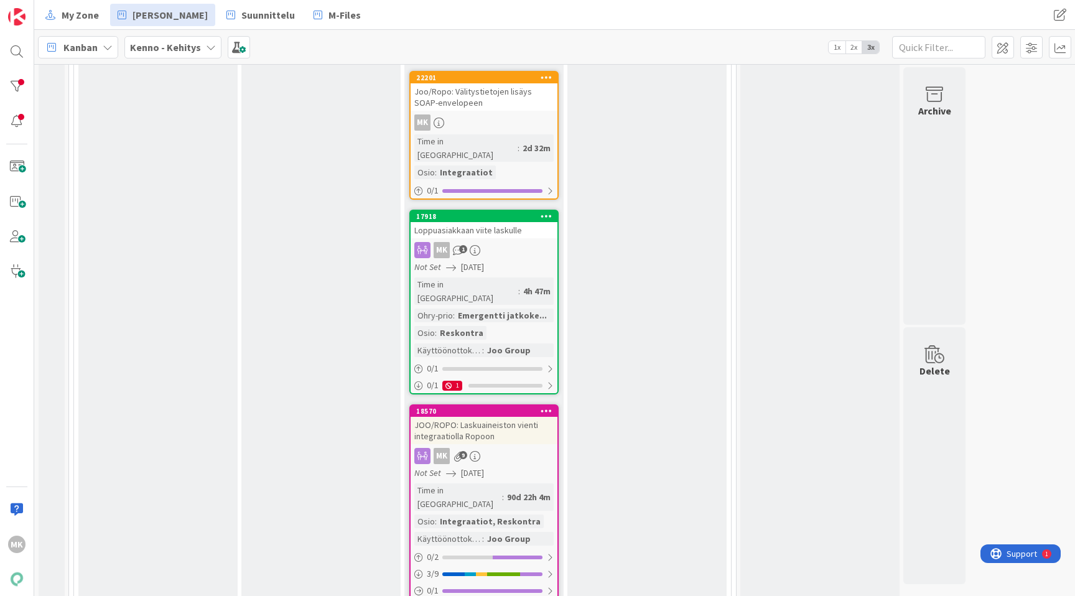
click at [482, 222] on div "Loppuasiakkaan viite laskulle" at bounding box center [484, 230] width 147 height 16
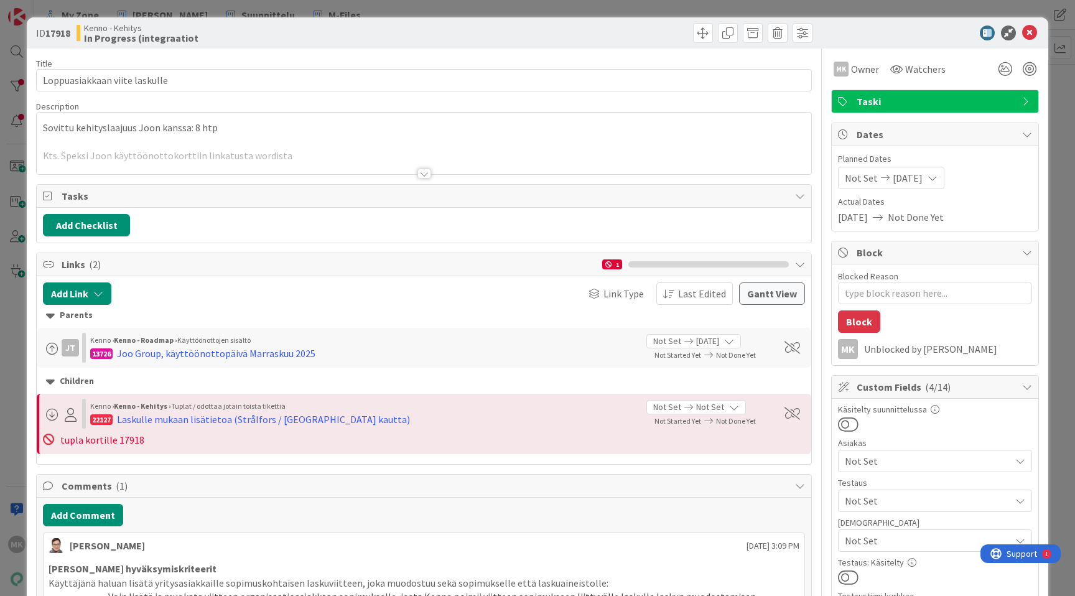
click at [427, 174] on div at bounding box center [424, 158] width 775 height 32
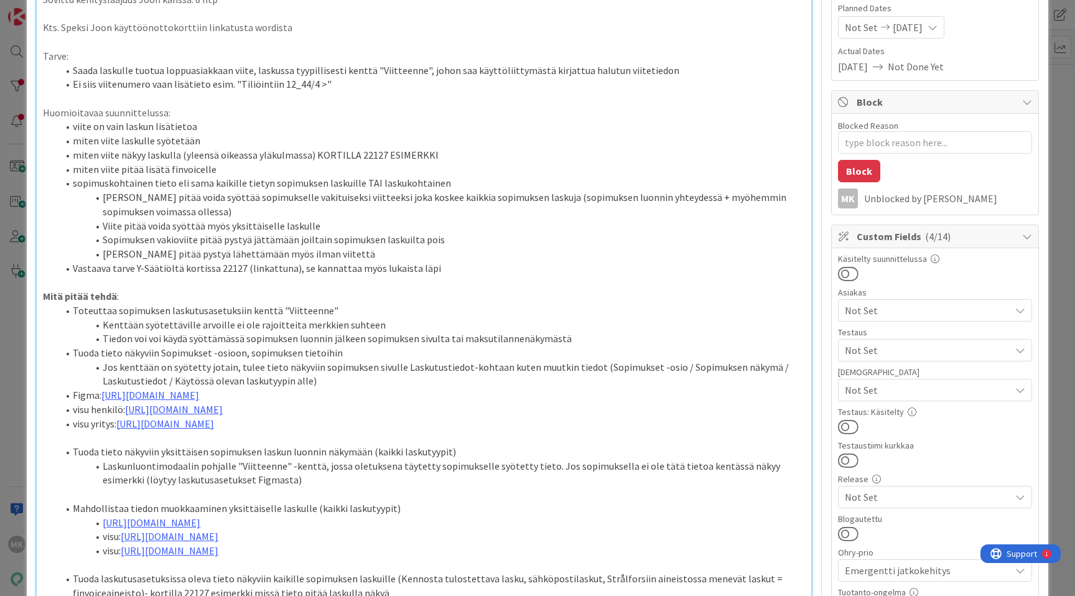
scroll to position [264, 0]
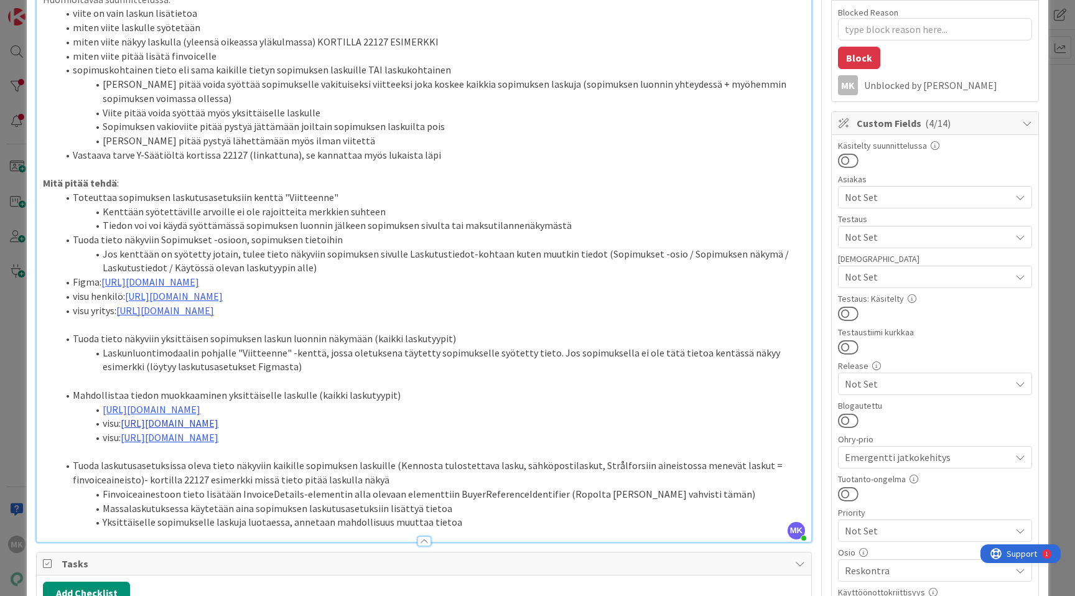
click at [218, 429] on link "https://www.figma.com/design/s06ePFuGvSFkRRSBp8p43G/Reskontra?node-id=26249-132…" at bounding box center [170, 423] width 98 height 12
click at [200, 416] on link "https://www.figma.com/design/s06ePFuGvSFkRRSBp8p43G/Reskontra?node-id=2874-137&…" at bounding box center [152, 409] width 98 height 12
click at [632, 374] on li "Laskunluontimodaalin pohjalle "Viitteenne" -kenttä, jossa oletuksena täytetty s…" at bounding box center [431, 360] width 747 height 28
click at [218, 429] on link "https://www.figma.com/design/s06ePFuGvSFkRRSBp8p43G/Reskontra?node-id=26249-132…" at bounding box center [170, 423] width 98 height 12
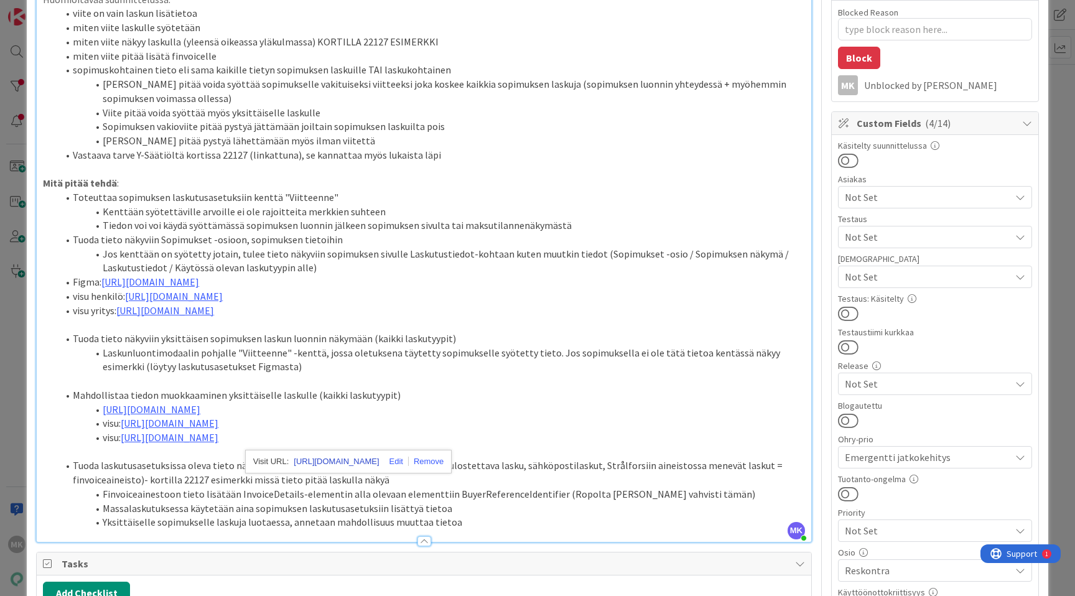
click at [325, 464] on link "https://www.figma.com/design/s06ePFuGvSFkRRSBp8p43G/Reskontra?node-id=26249-132…" at bounding box center [336, 462] width 85 height 16
click at [748, 402] on li "Mahdollistaa tiedon muokkaaminen yksittäiselle laskulle (kaikki laskutyypit)" at bounding box center [431, 395] width 747 height 14
click at [808, 413] on div "Title 29 / 128 Loppuasiakkaan viite laskulle Description MK Marko Kankaanniemi …" at bounding box center [537, 586] width 1003 height 1602
click at [189, 487] on li "Tuoda laskutusasetuksissa oleva tieto näkyviin kaikille sopimuksen laskuille (K…" at bounding box center [431, 473] width 747 height 28
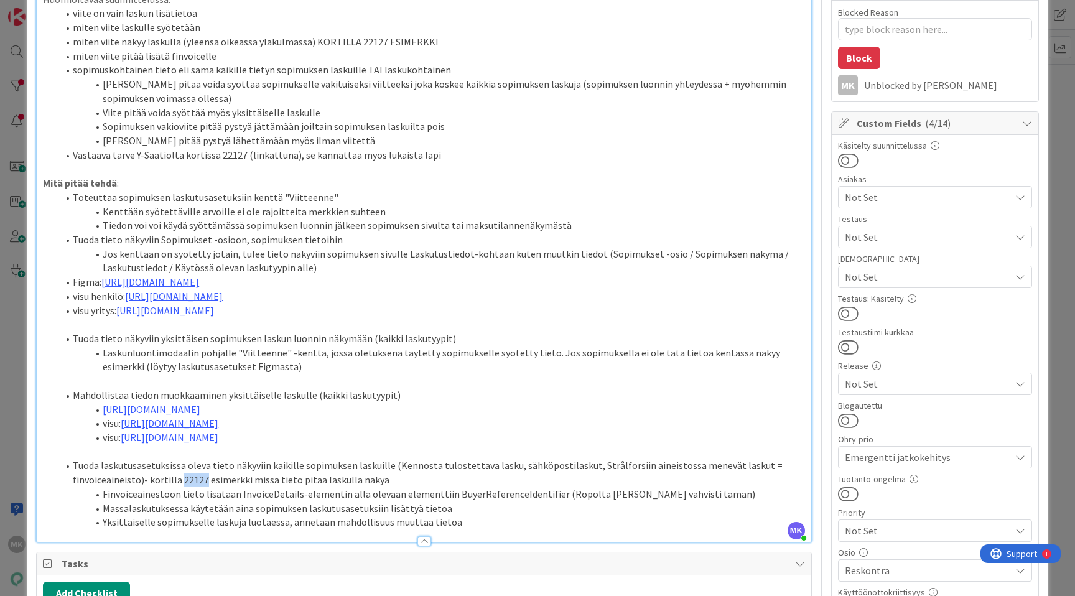
copy li "22127"
click at [263, 481] on li "Tuoda laskutusasetuksissa oleva tieto näkyviin kaikille sopimuksen laskuille (K…" at bounding box center [431, 473] width 747 height 28
click at [811, 383] on div "Title 29 / 128 Loppuasiakkaan viite laskulle Description MK Marko Kankaanniemi …" at bounding box center [537, 586] width 1003 height 1602
click at [818, 432] on div "Title 29 / 128 Loppuasiakkaan viite laskulle Description MK Marko Kankaanniemi …" at bounding box center [537, 586] width 1003 height 1602
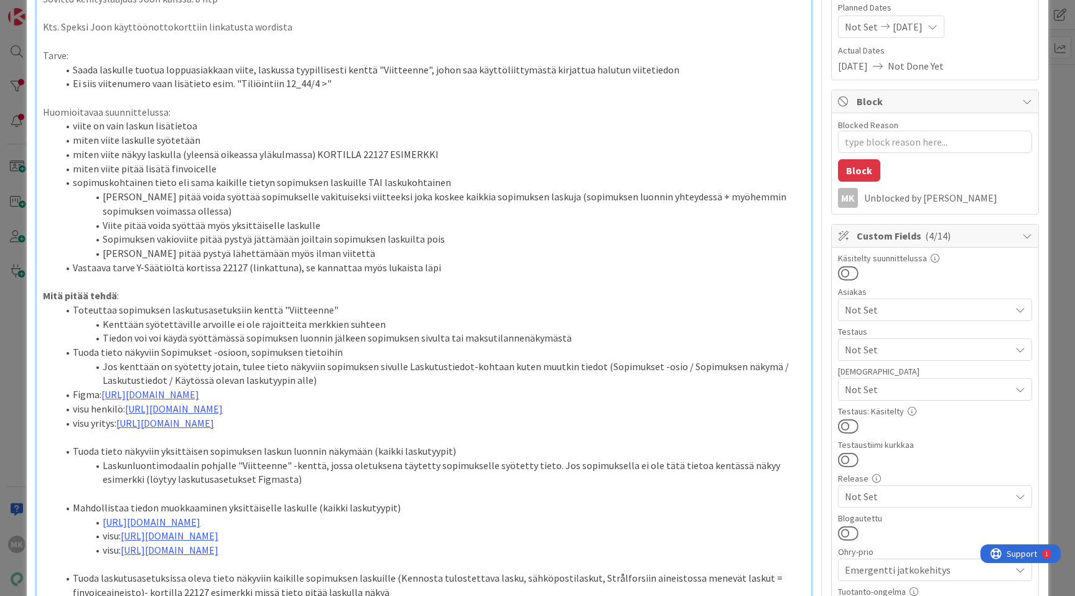
scroll to position [236, 0]
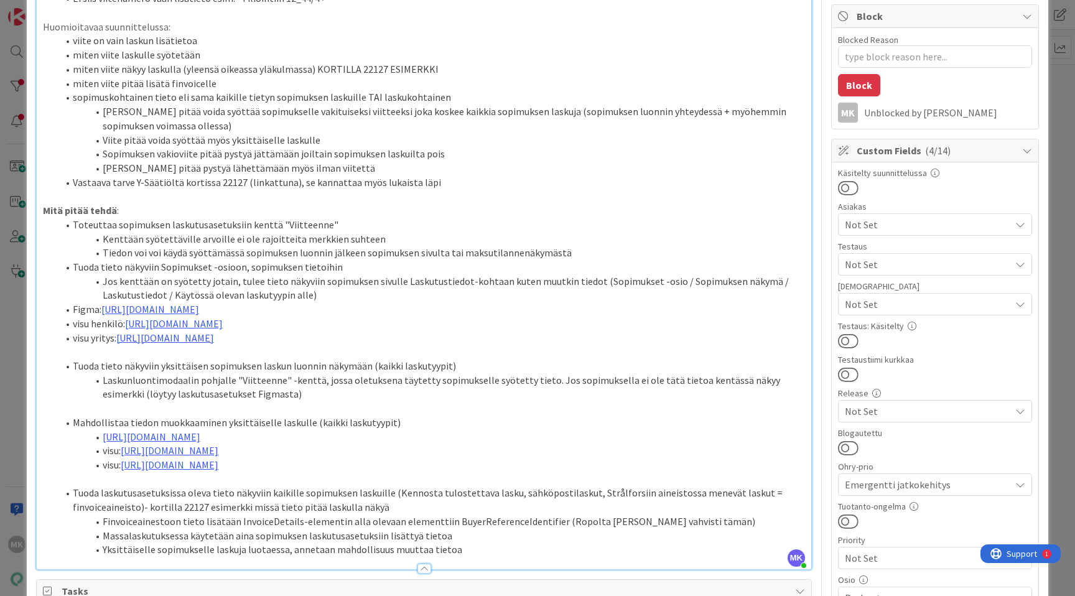
type textarea "x"
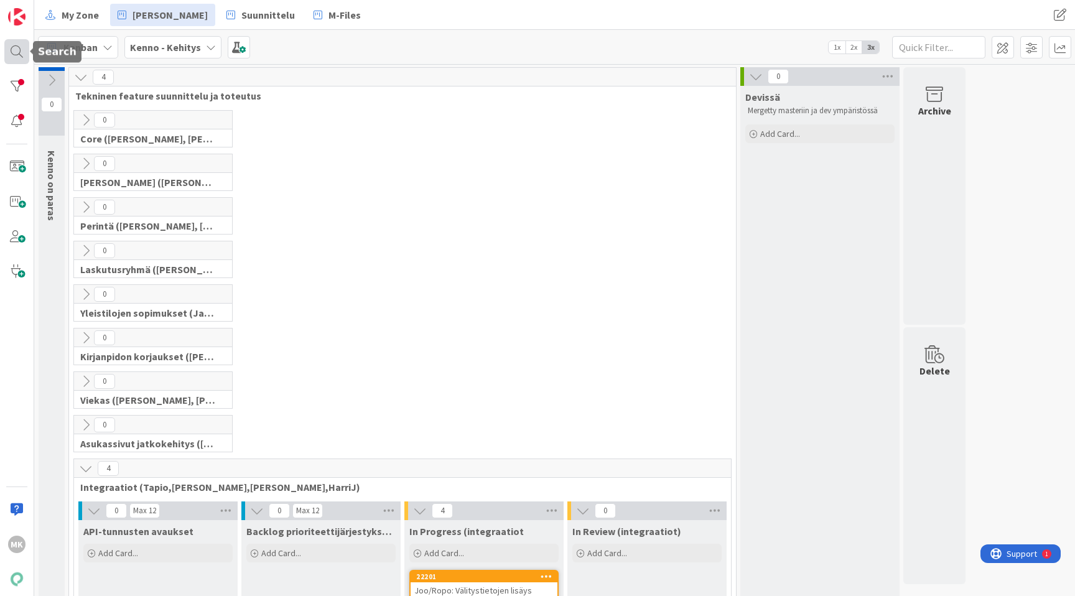
click at [15, 57] on div at bounding box center [16, 51] width 25 height 25
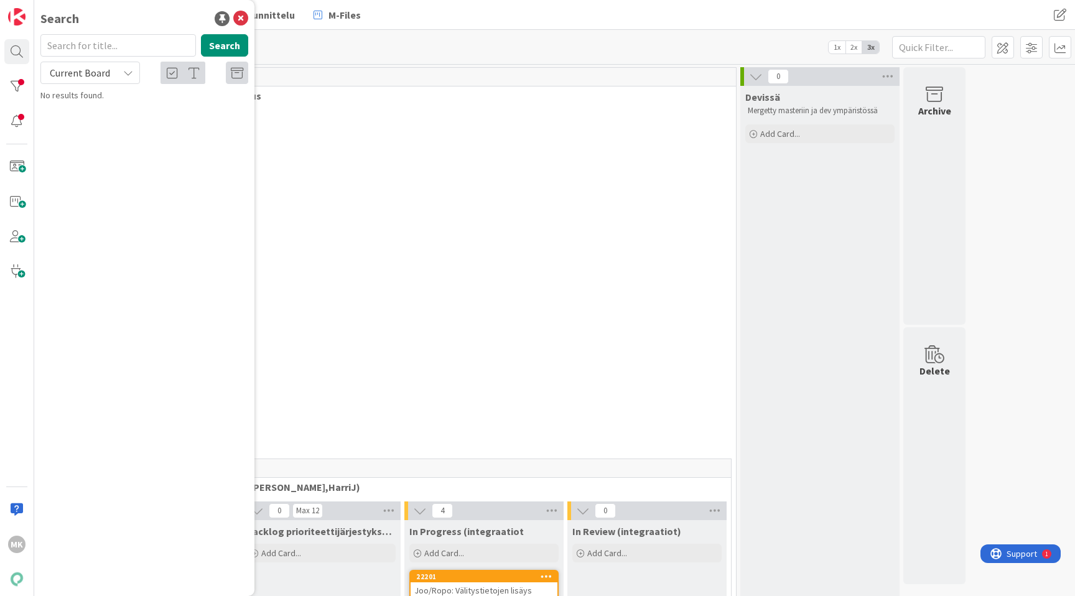
click at [93, 51] on input "text" at bounding box center [118, 45] width 156 height 22
type input "22127"
drag, startPoint x: 98, startPoint y: 72, endPoint x: 101, endPoint y: 78, distance: 7.3
click at [98, 72] on span "Current Board" at bounding box center [80, 73] width 60 height 12
click at [109, 119] on span "All Boards" at bounding box center [111, 124] width 129 height 19
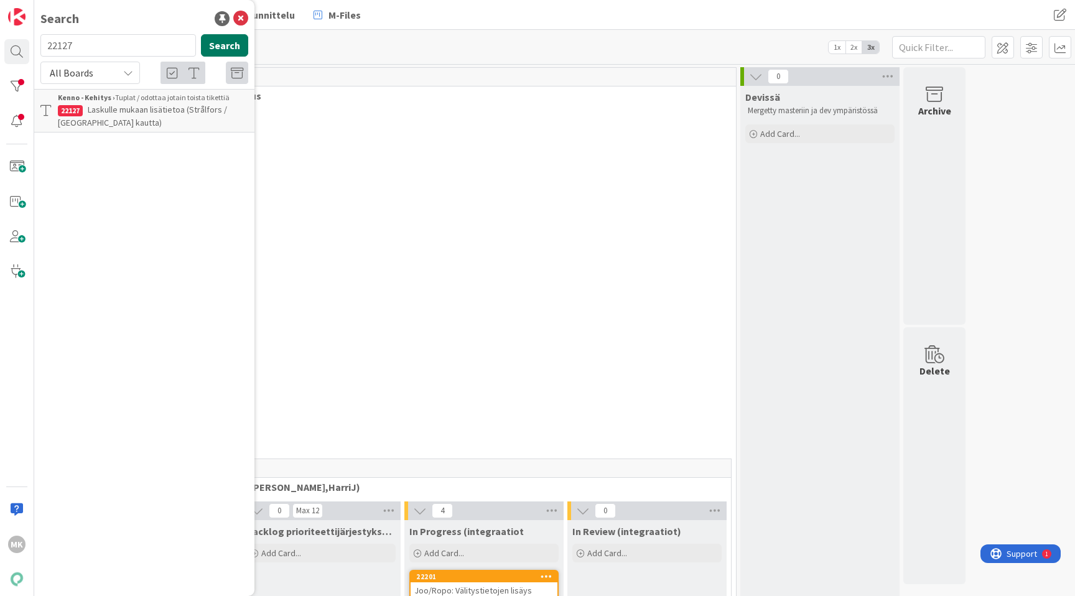
click at [217, 51] on button "Search" at bounding box center [224, 45] width 47 height 22
click at [151, 119] on p "Laskulle mukaan lisätietoa (Strålfors / [GEOGRAPHIC_DATA] kautta)" at bounding box center [153, 116] width 190 height 26
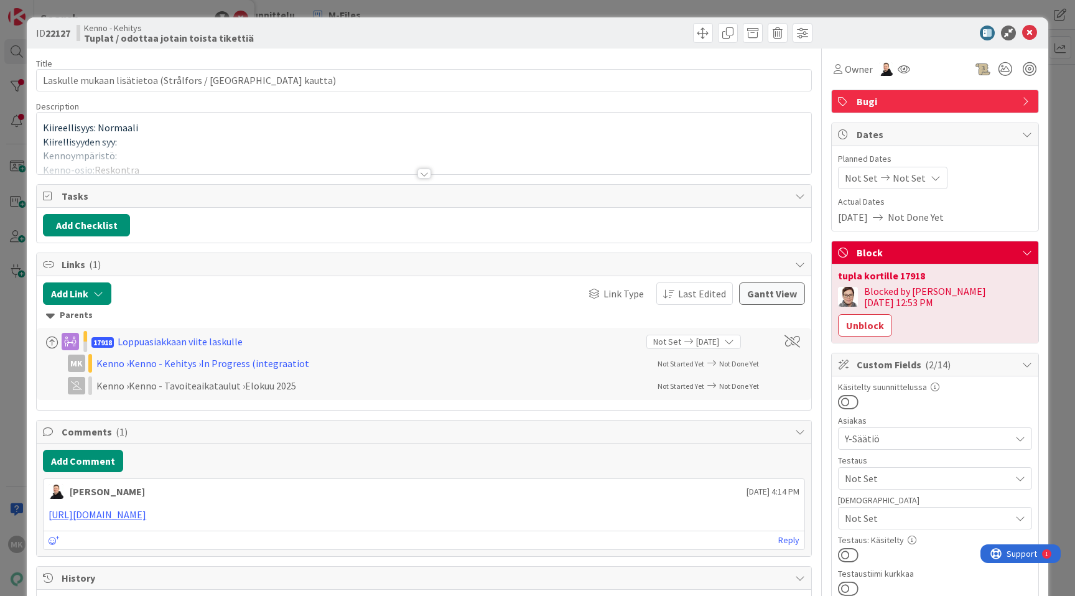
click at [348, 163] on div at bounding box center [424, 158] width 775 height 32
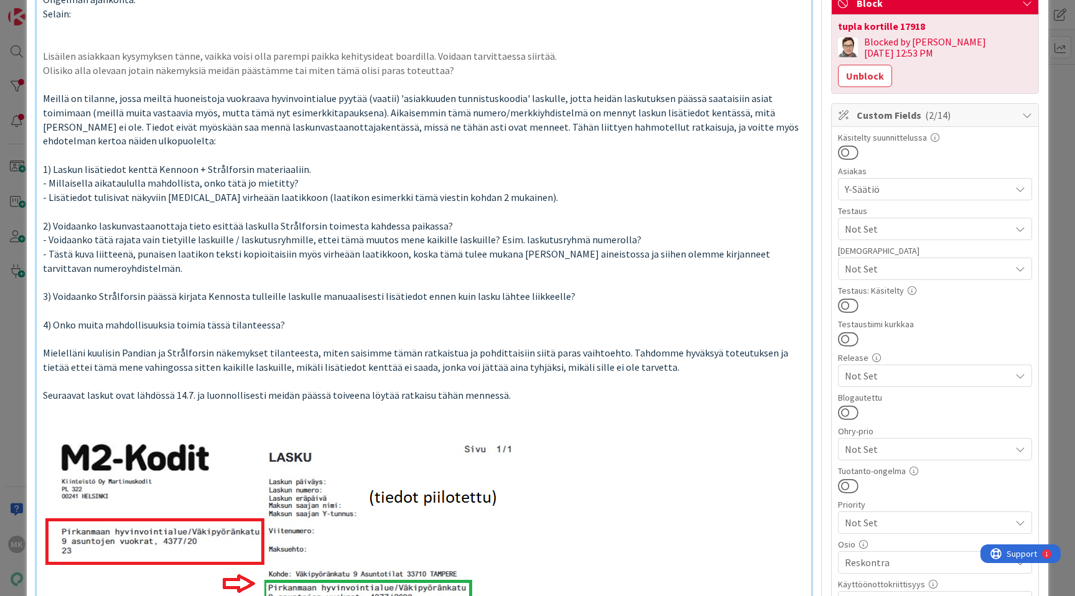
scroll to position [258, 0]
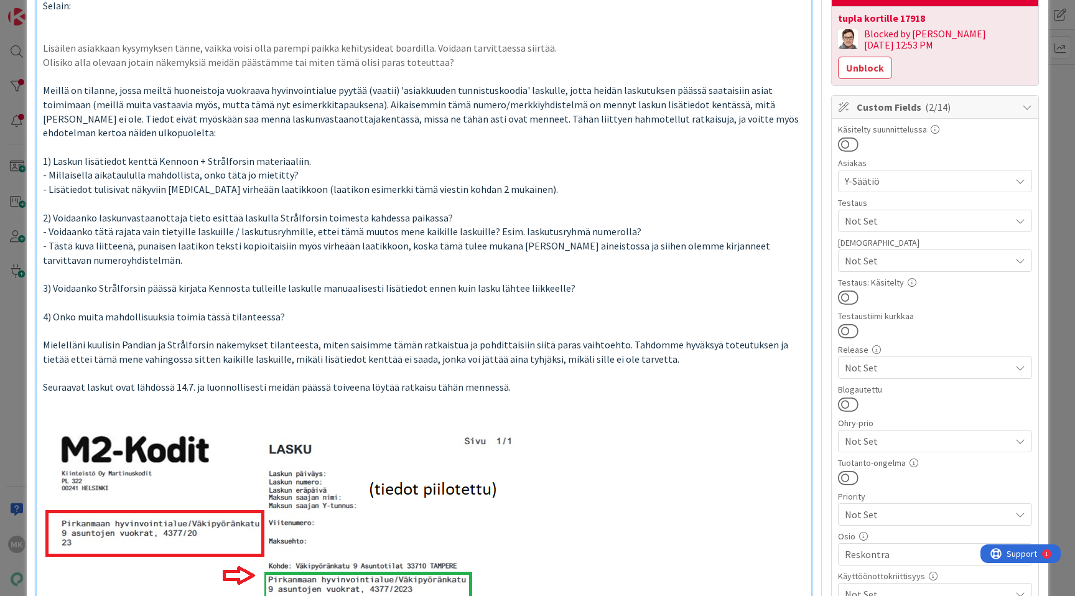
click at [819, 222] on div "Title 53 / 128 [PERSON_NAME] mukaan lisätietoa (Strålfors / [GEOGRAPHIC_DATA] k…" at bounding box center [537, 559] width 1003 height 1537
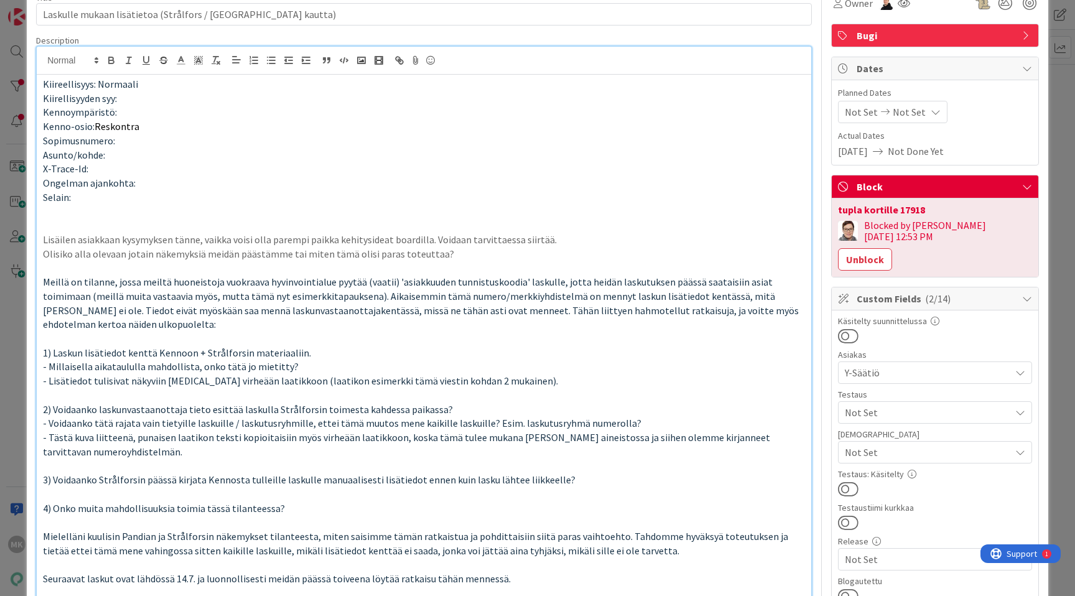
scroll to position [74, 0]
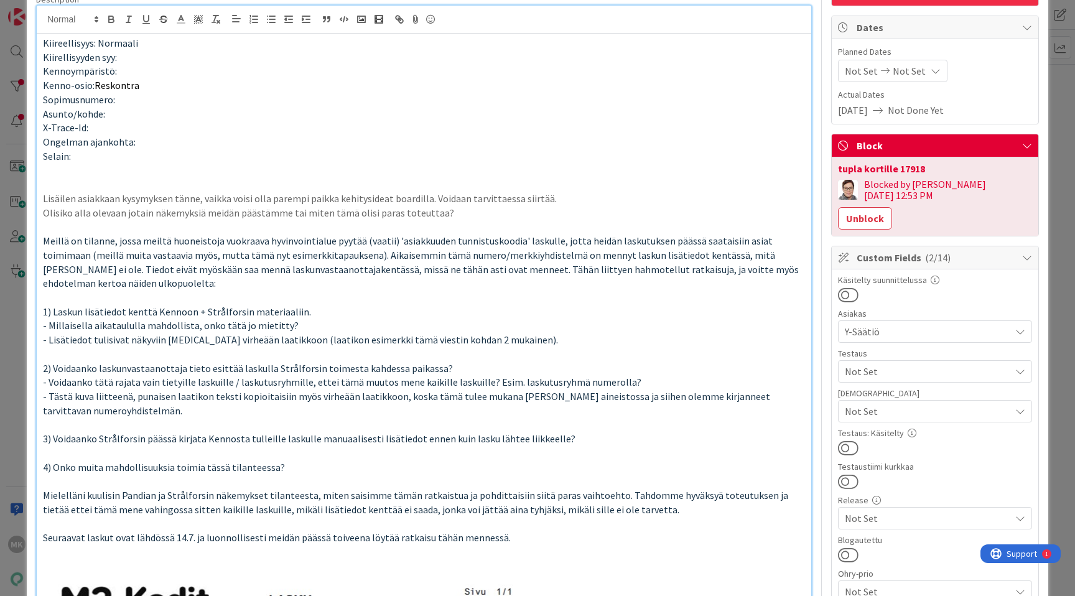
scroll to position [0, 0]
